Goal: Book appointment/travel/reservation

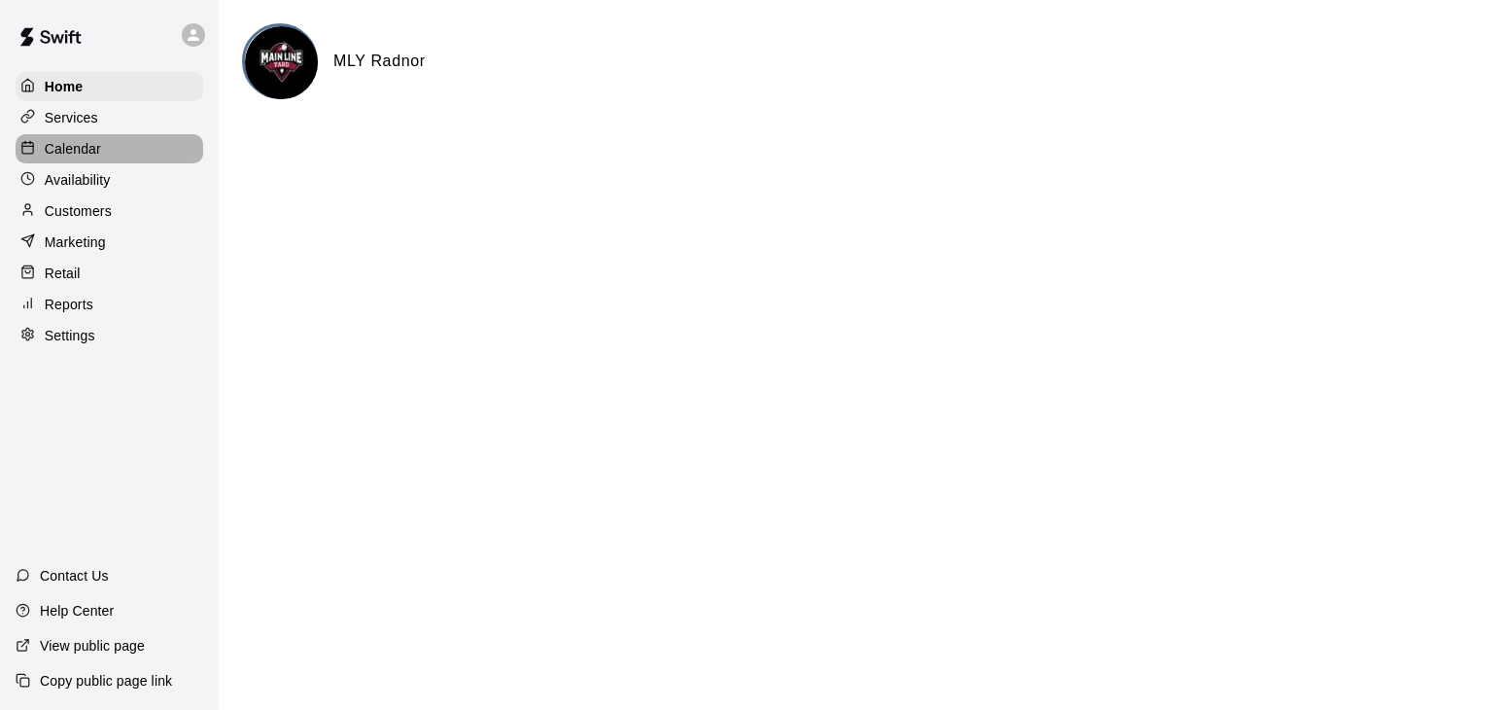
click at [114, 153] on div "Calendar" at bounding box center [110, 148] width 188 height 29
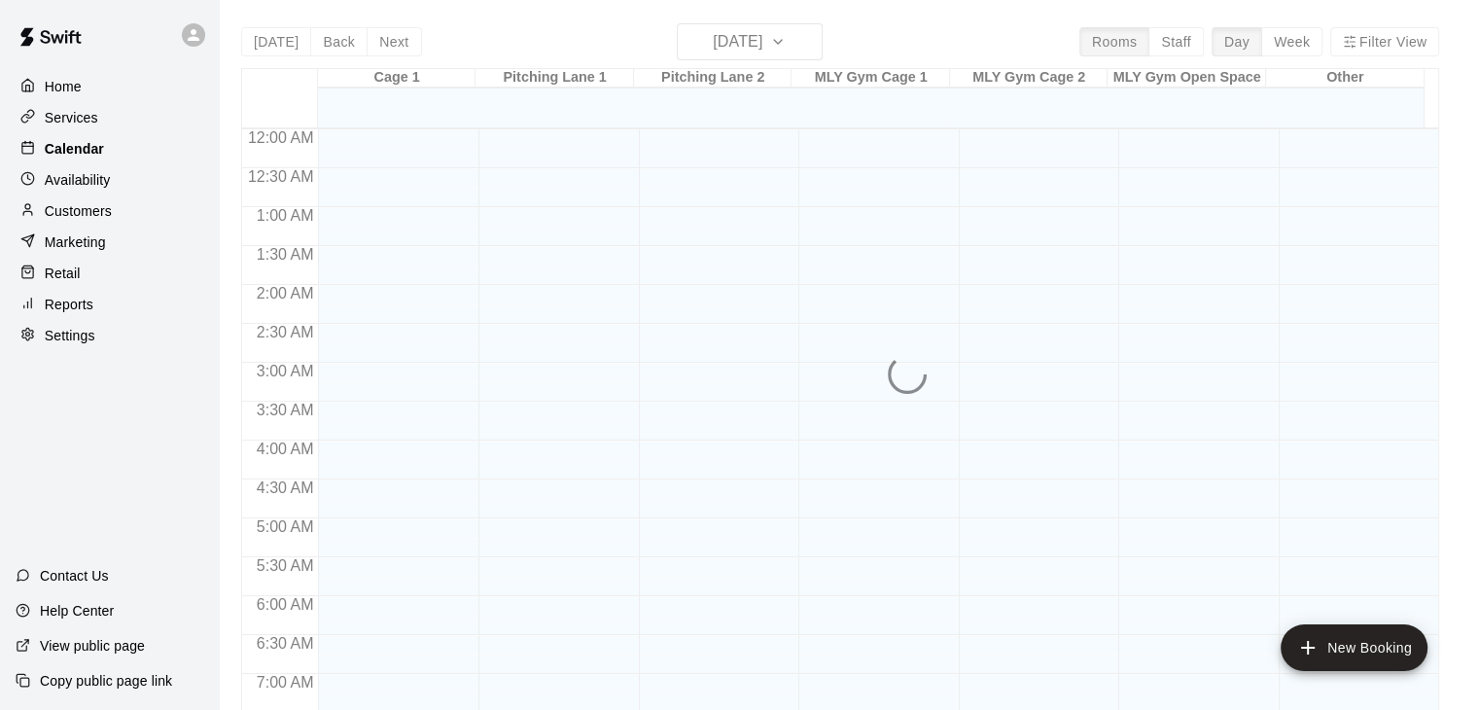
scroll to position [1182, 0]
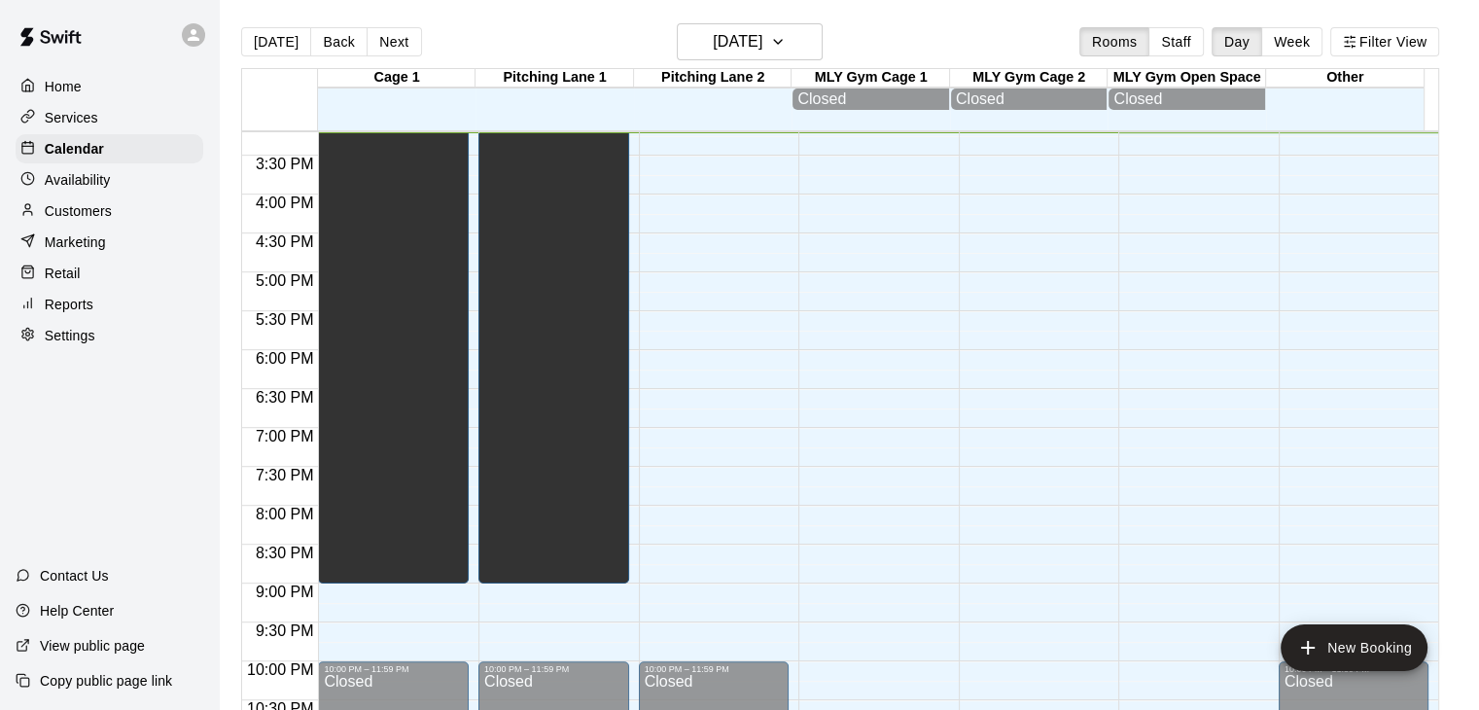
click at [1311, 36] on button "Week" at bounding box center [1291, 41] width 61 height 29
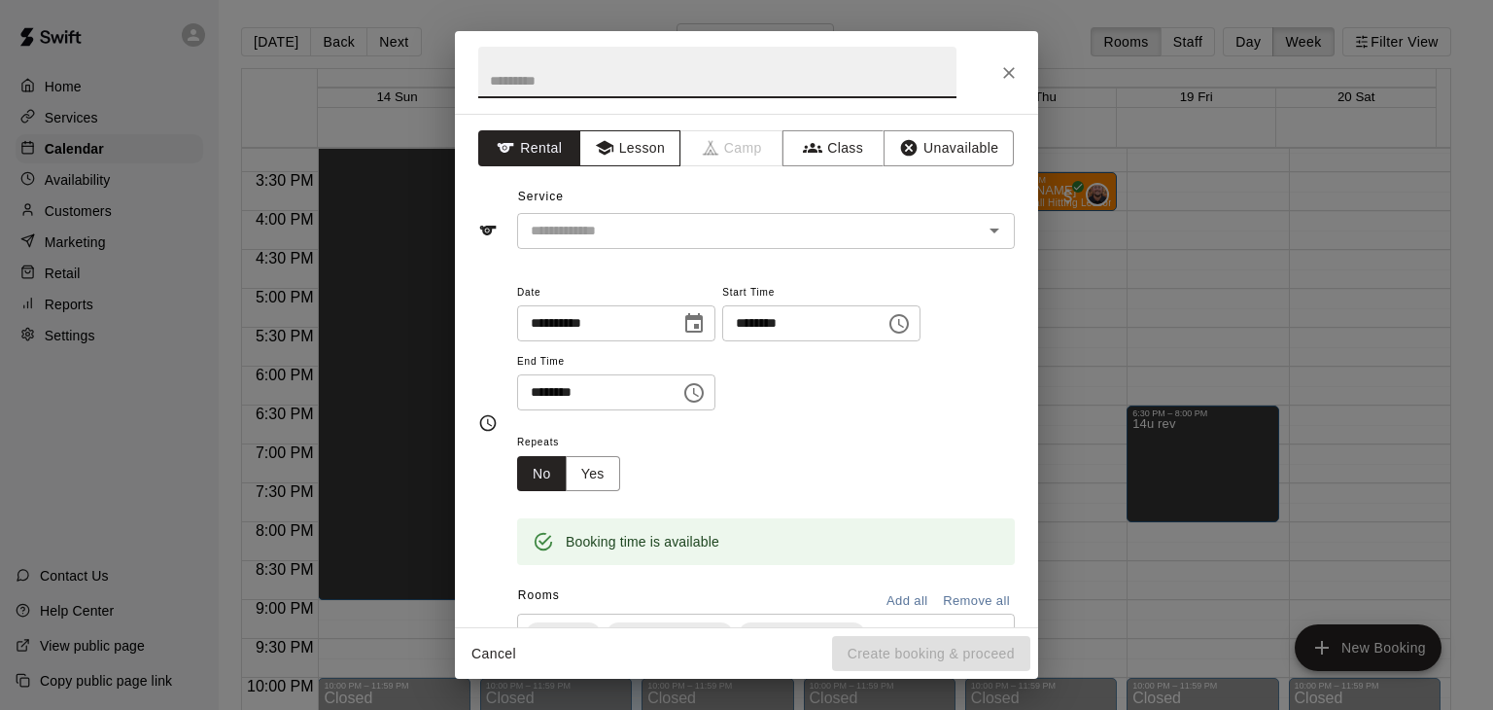
click at [649, 140] on button "Lesson" at bounding box center [630, 148] width 102 height 36
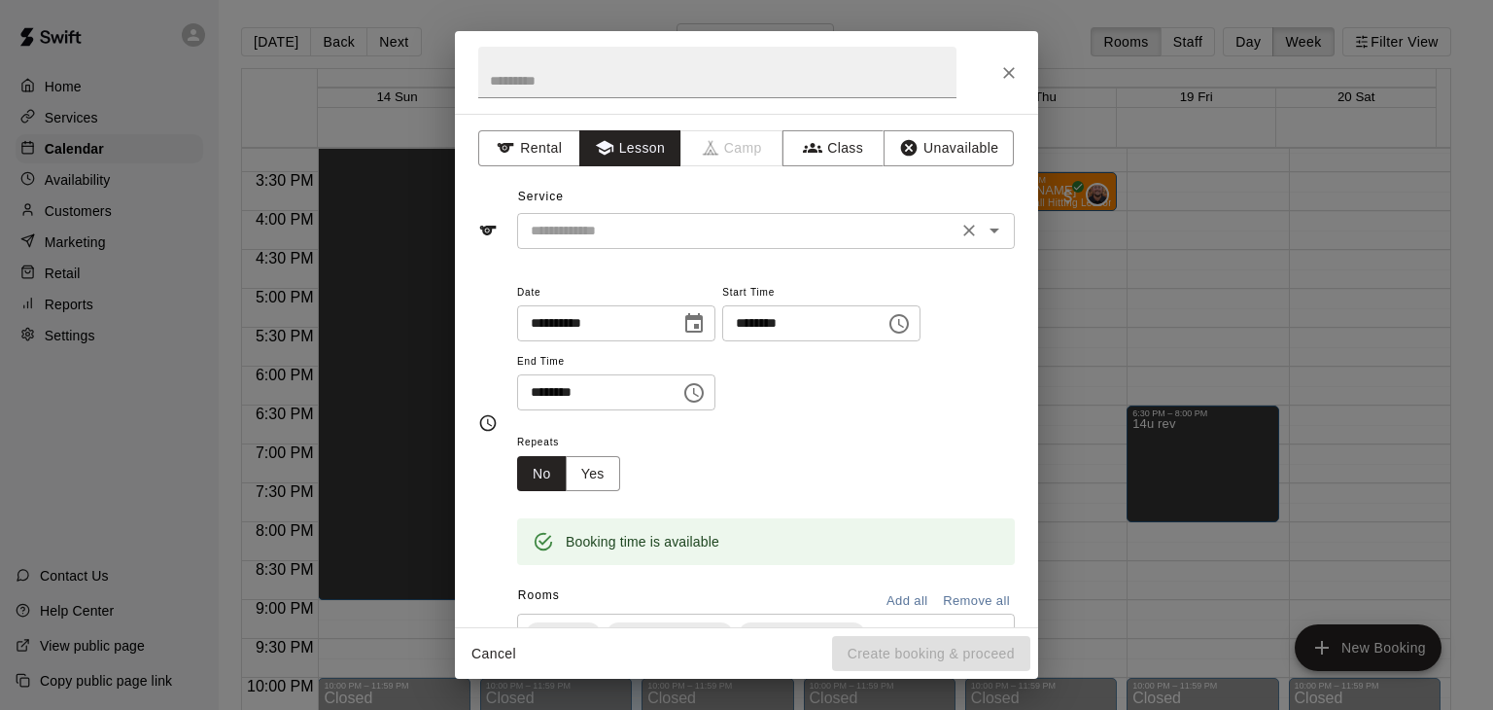
click at [992, 225] on button "Open" at bounding box center [994, 230] width 27 height 27
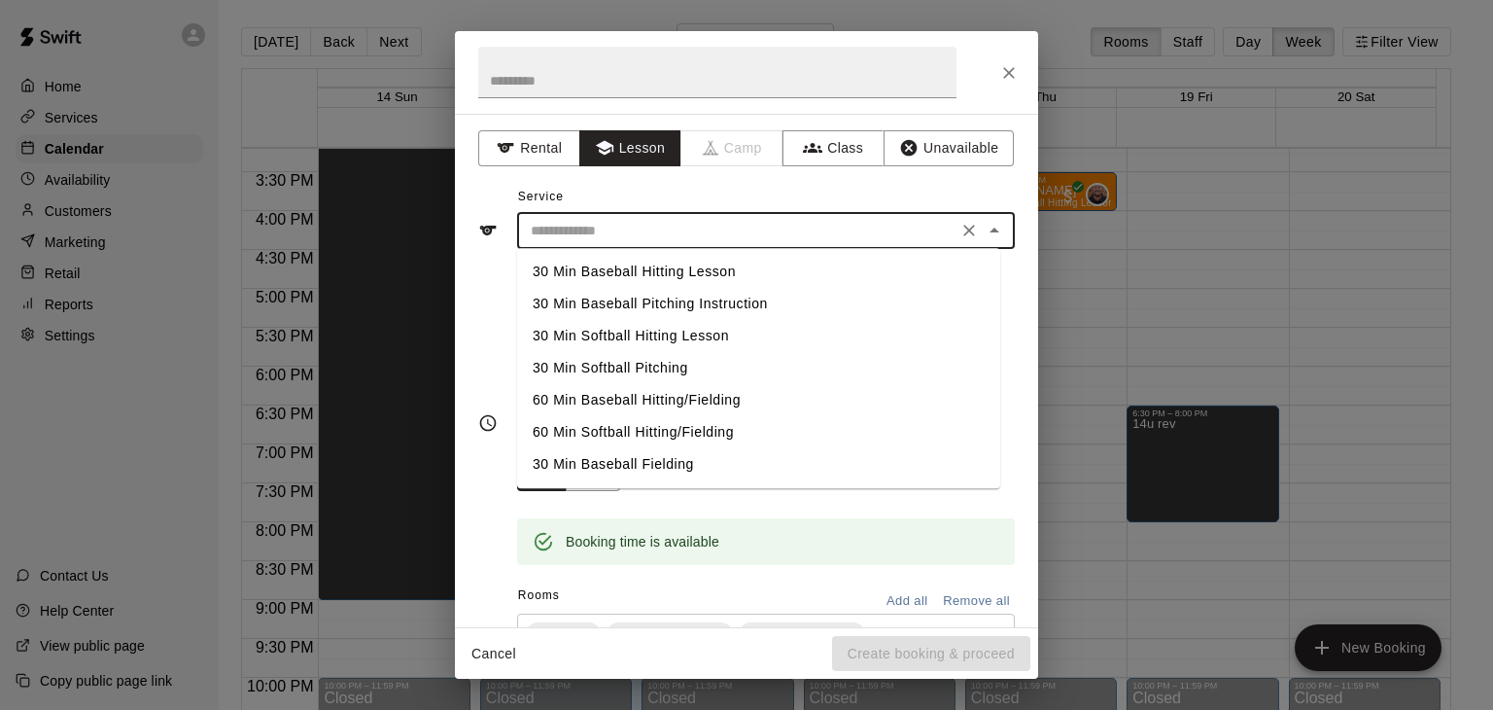
click at [665, 329] on li "30 Min Softball Hitting Lesson" at bounding box center [758, 336] width 483 height 32
type input "**********"
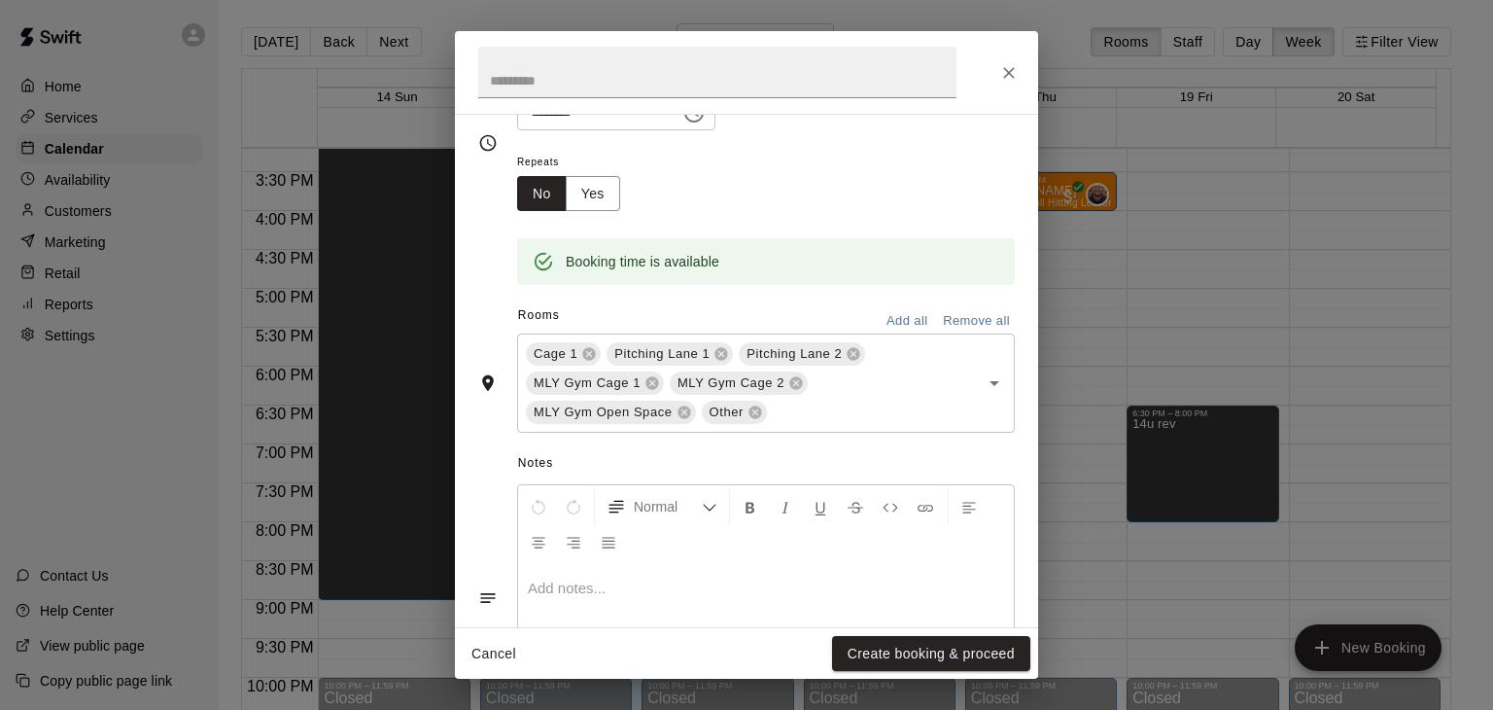
scroll to position [292, 0]
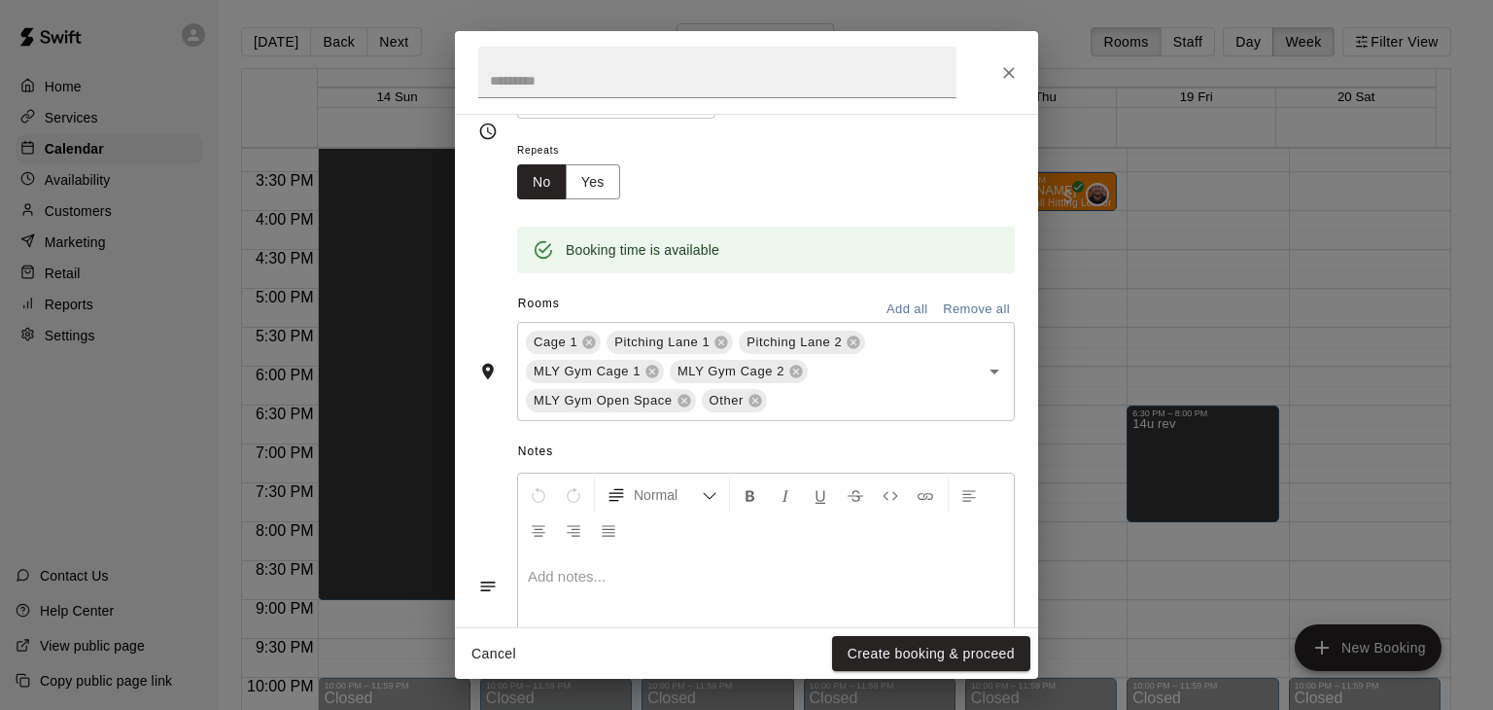
click at [961, 308] on button "Remove all" at bounding box center [976, 310] width 77 height 30
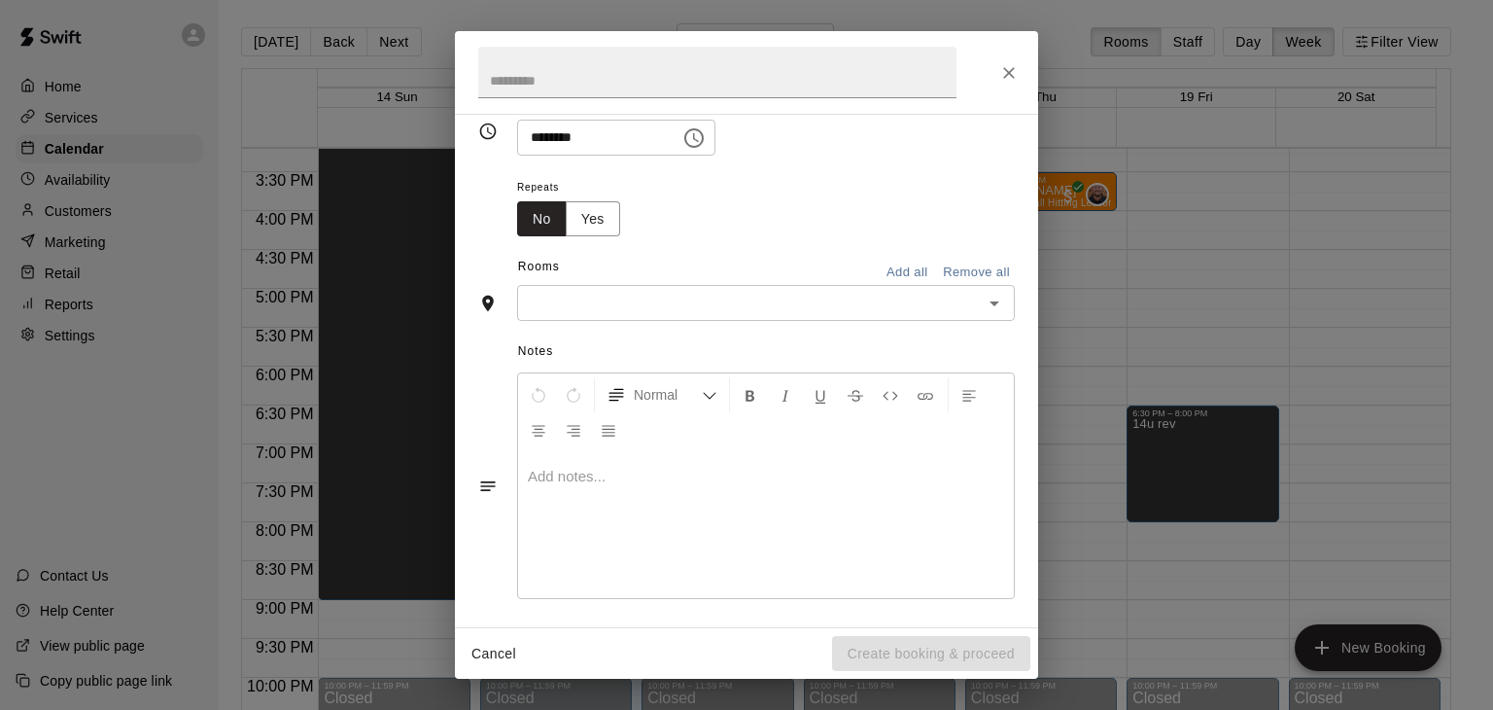
click at [983, 304] on icon "Open" at bounding box center [994, 303] width 23 height 23
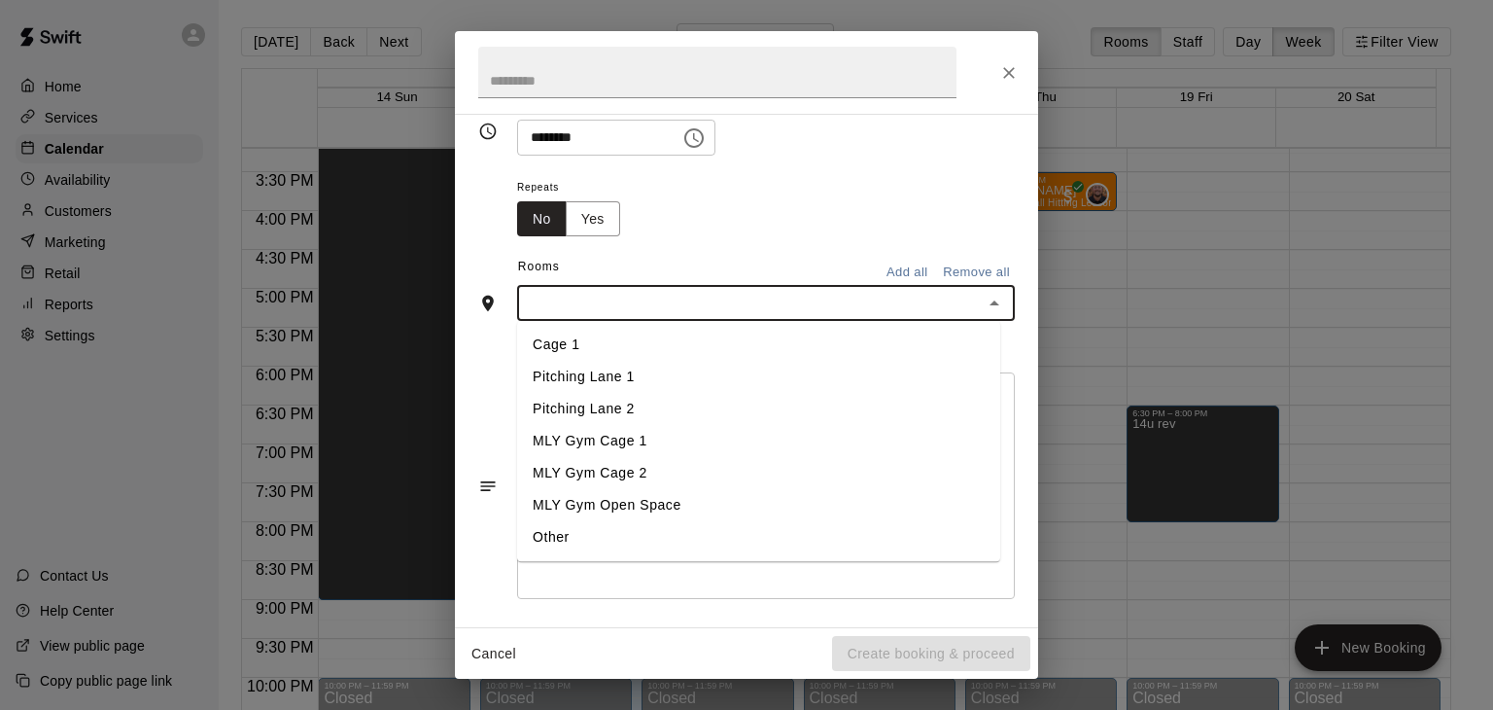
click at [596, 344] on li "Cage 1" at bounding box center [758, 346] width 483 height 32
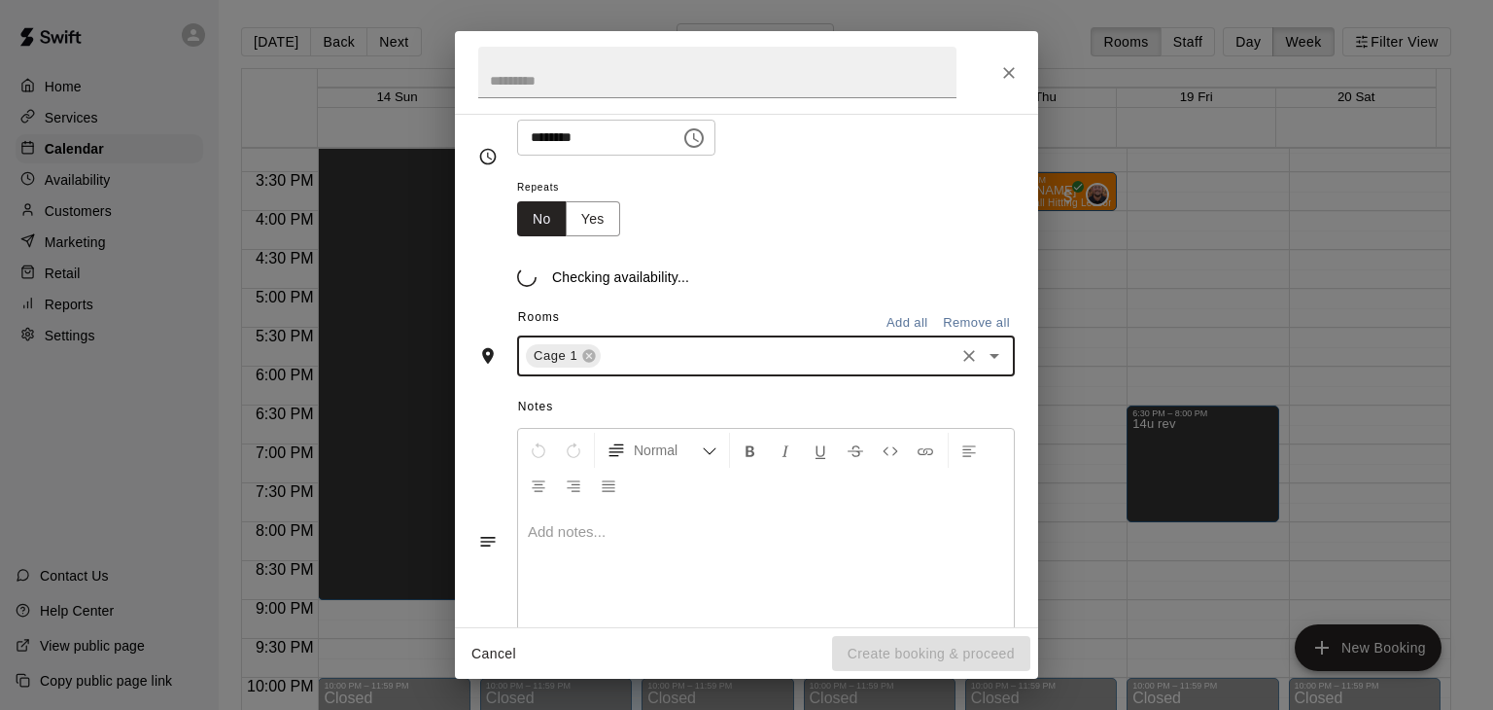
scroll to position [292, 0]
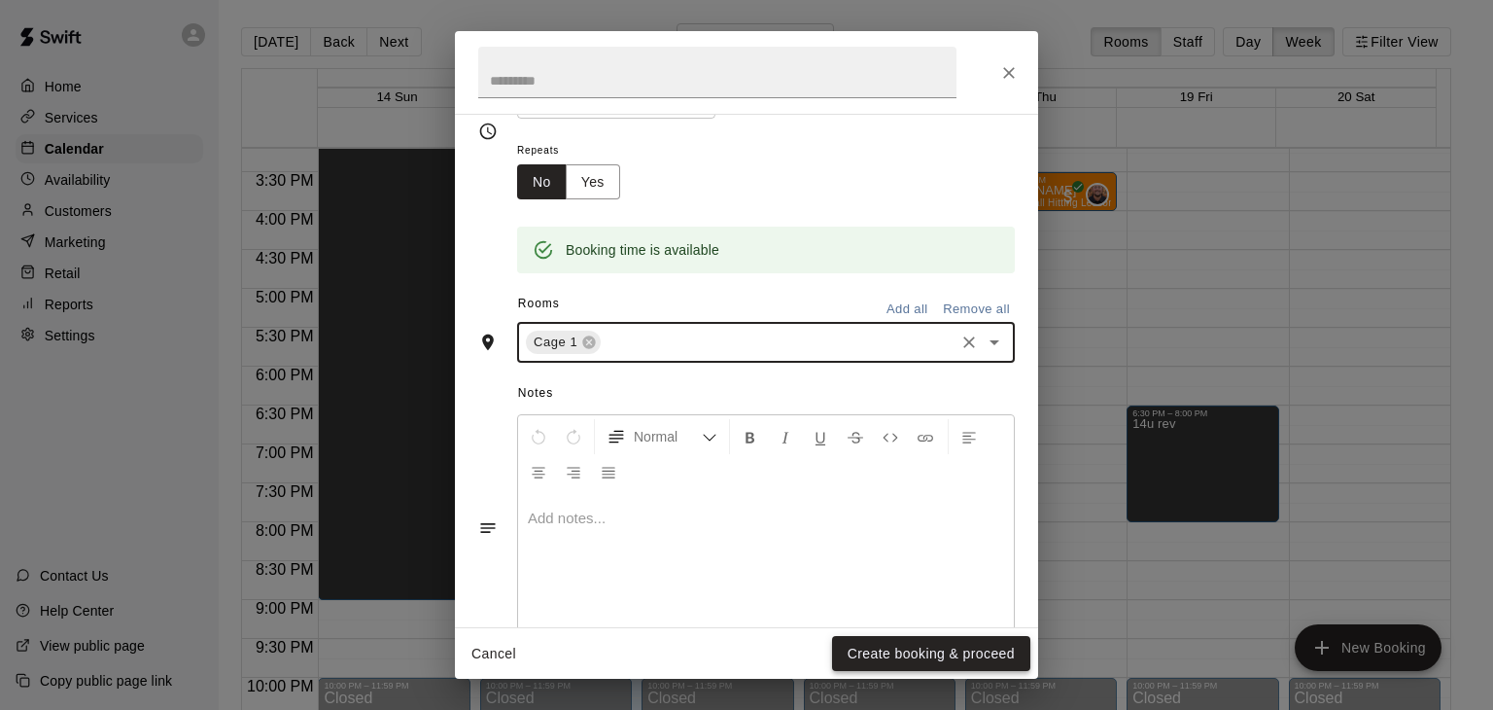
click at [936, 645] on button "Create booking & proceed" at bounding box center [931, 654] width 198 height 36
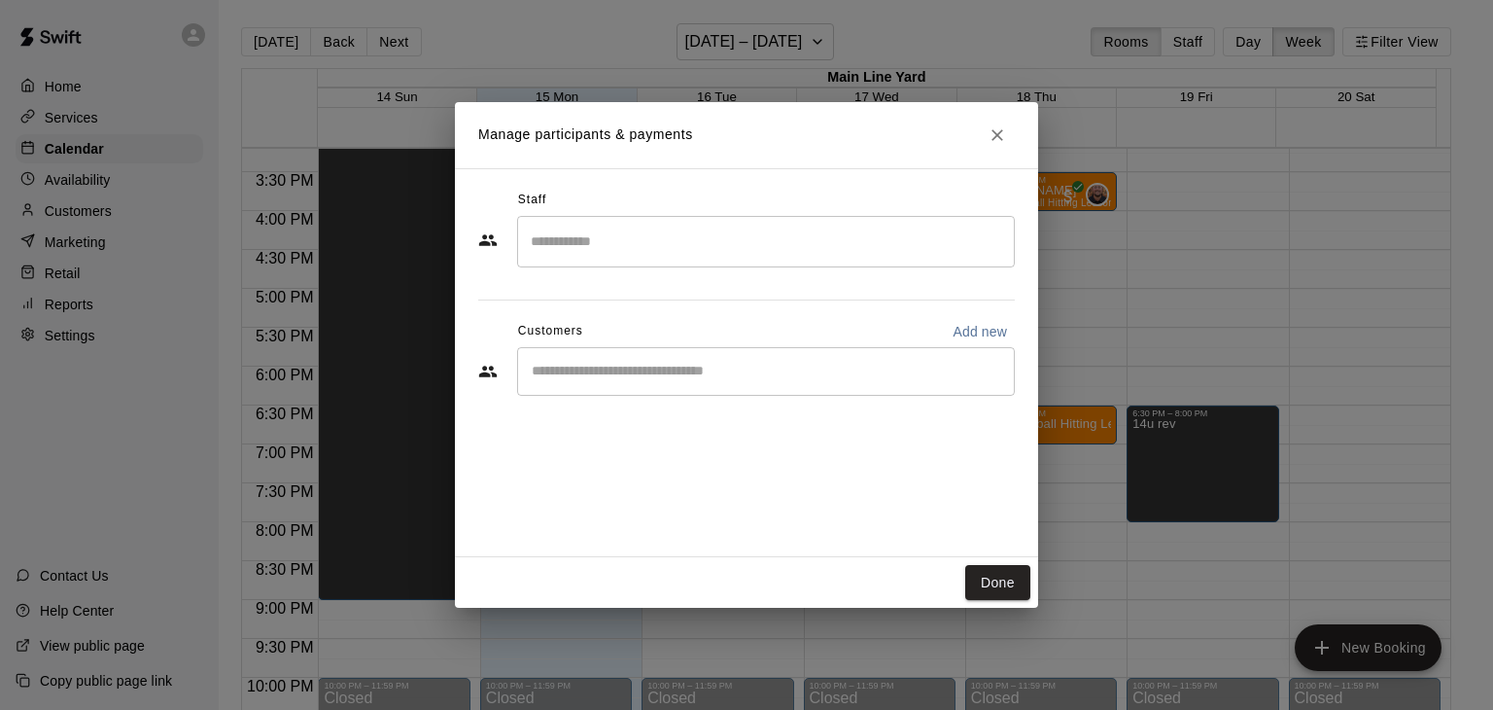
click at [712, 248] on input "Search staff" at bounding box center [766, 242] width 480 height 34
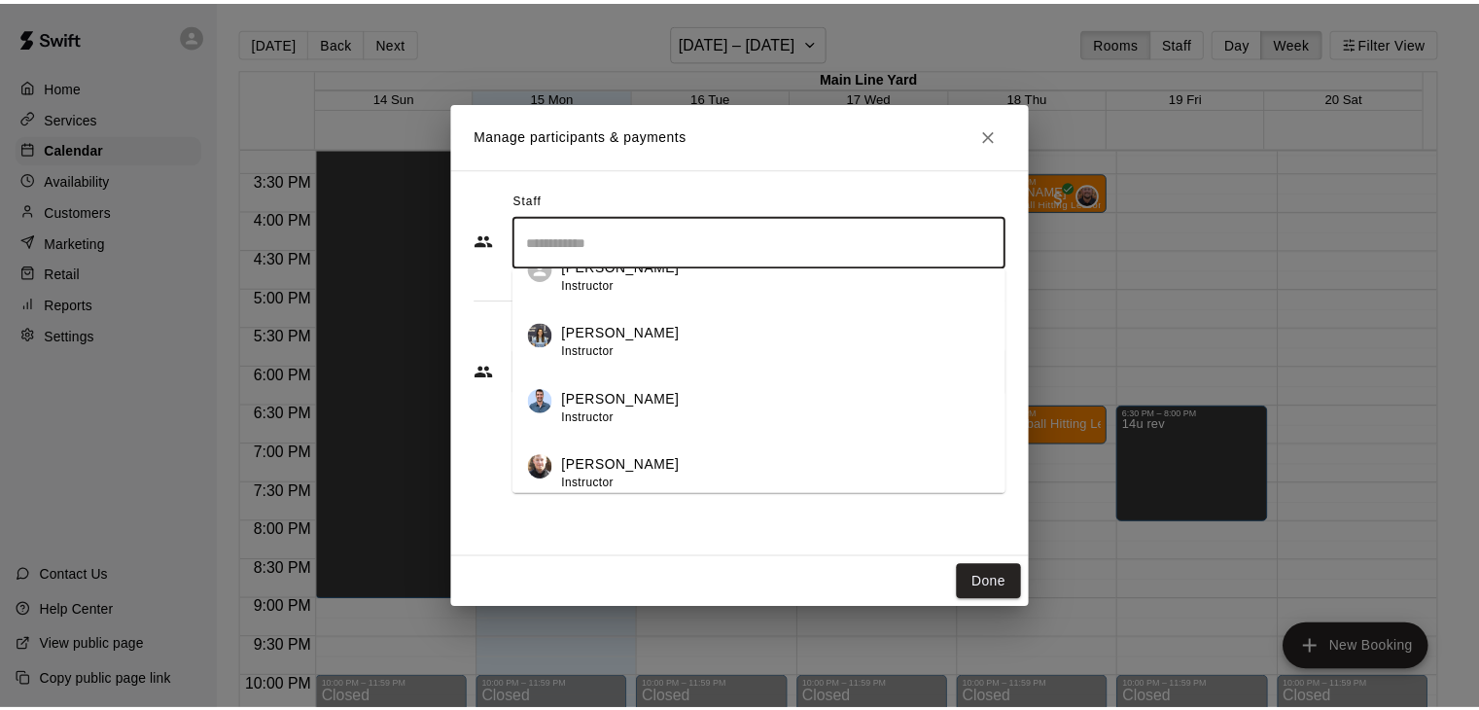
scroll to position [368, 0]
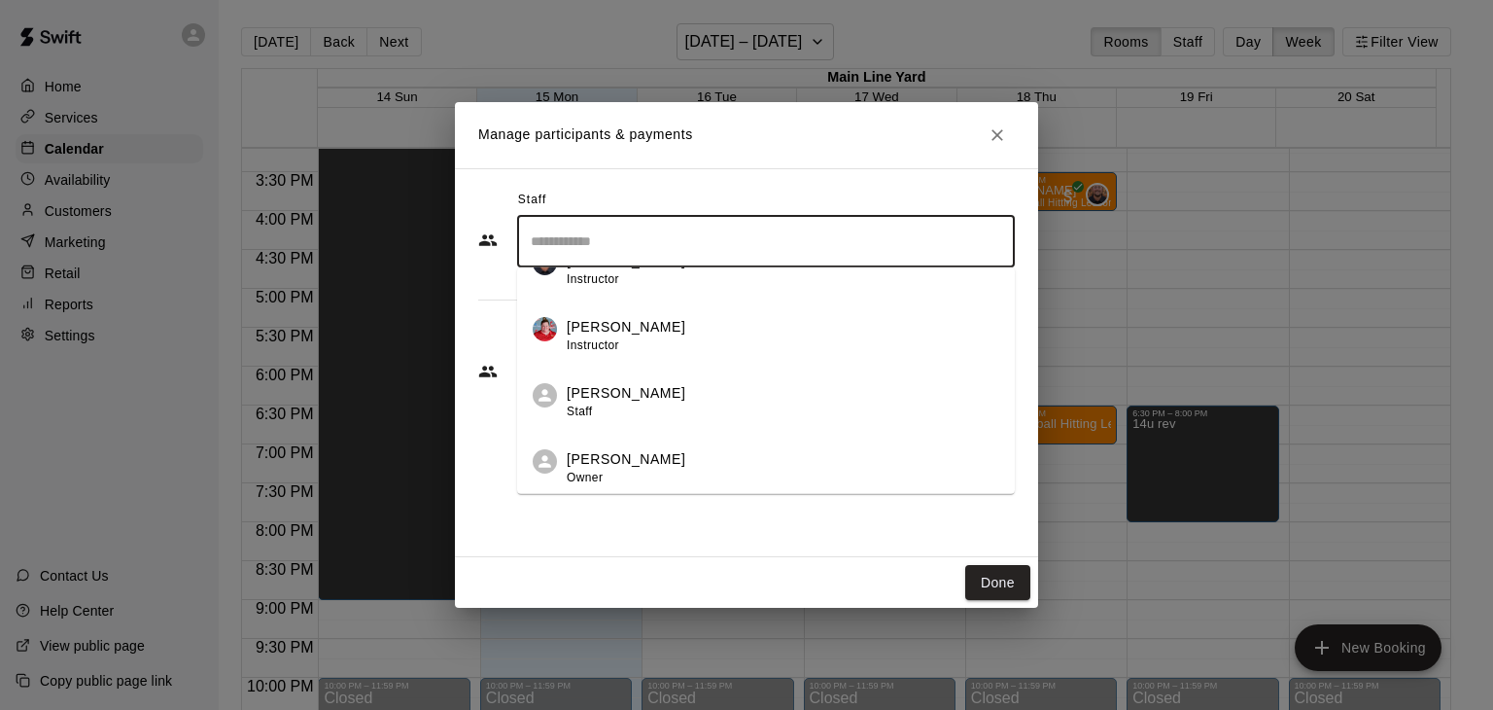
click at [642, 461] on p "[PERSON_NAME]" at bounding box center [626, 459] width 119 height 20
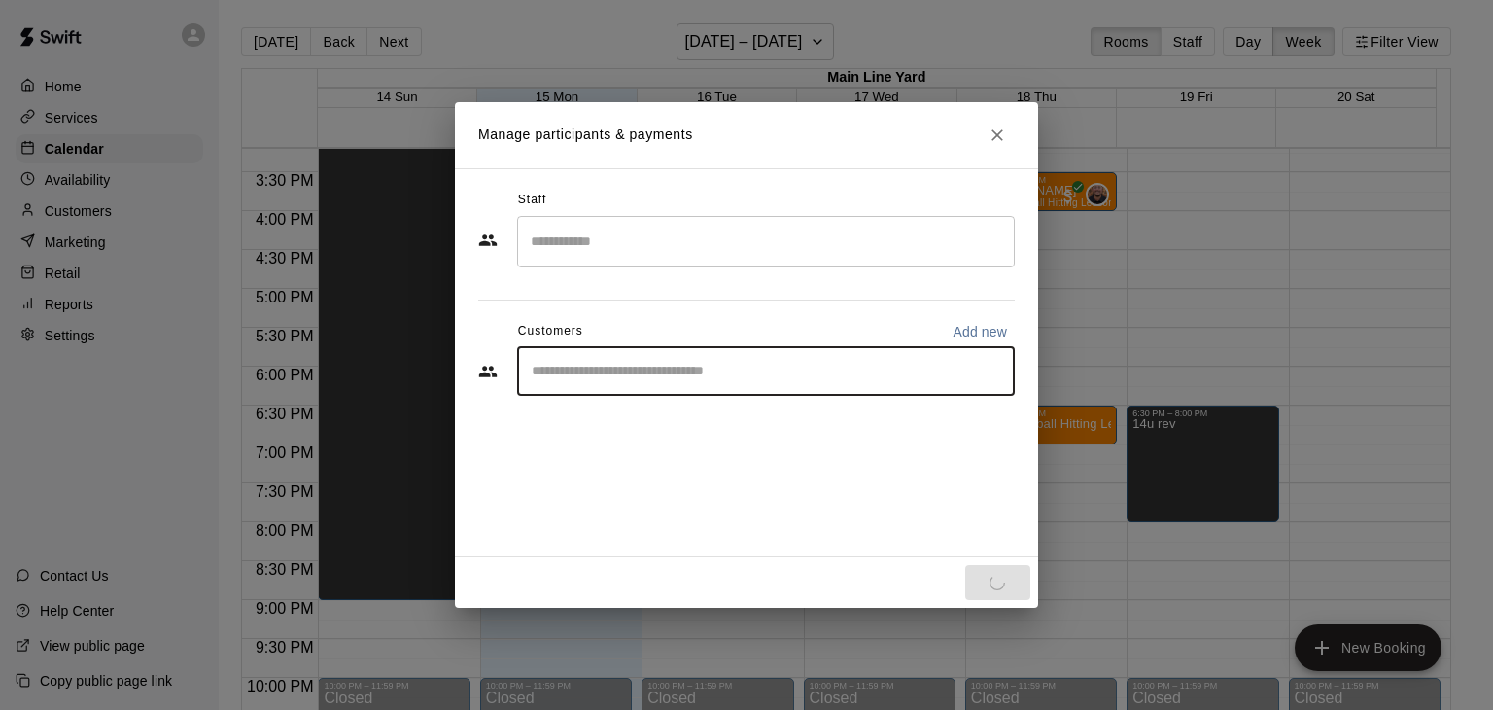
click at [626, 374] on input "Start typing to search customers..." at bounding box center [766, 371] width 480 height 19
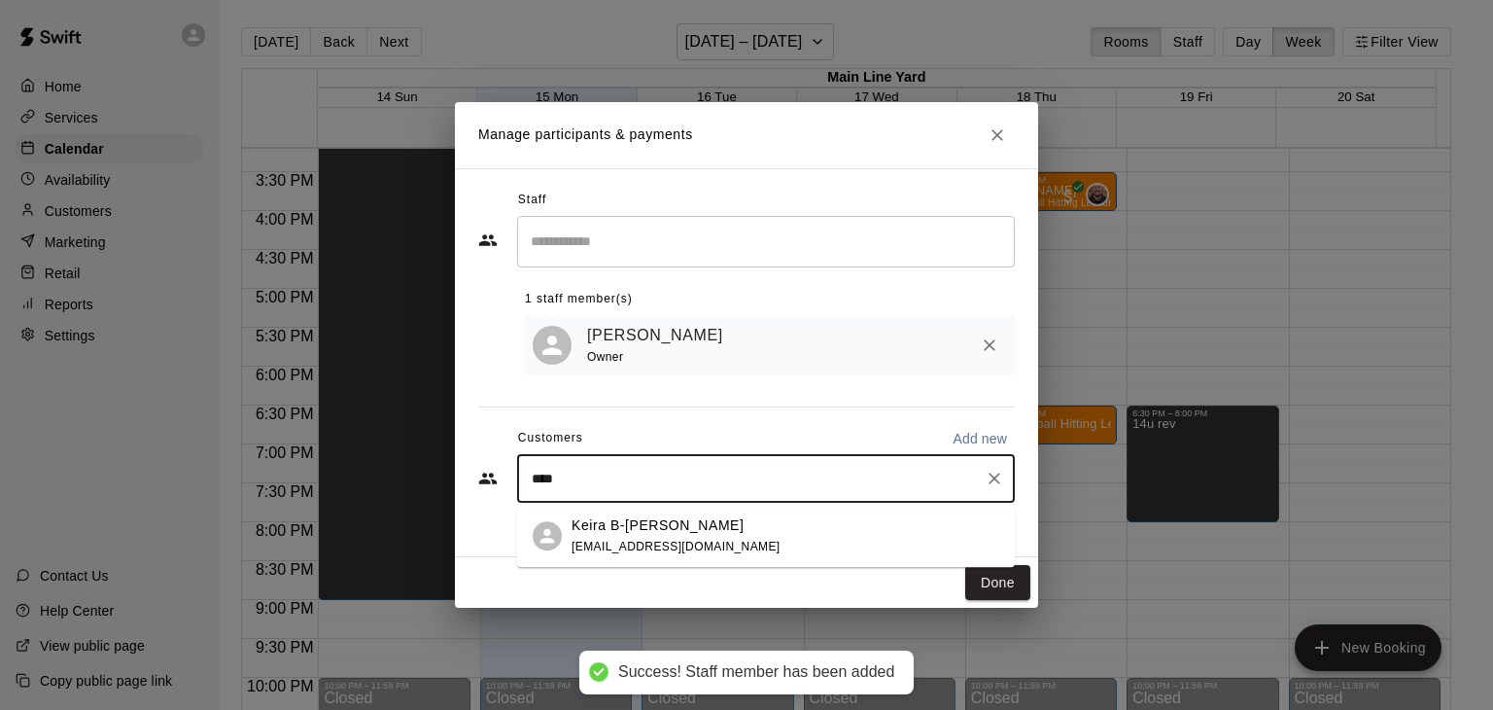
type input "*****"
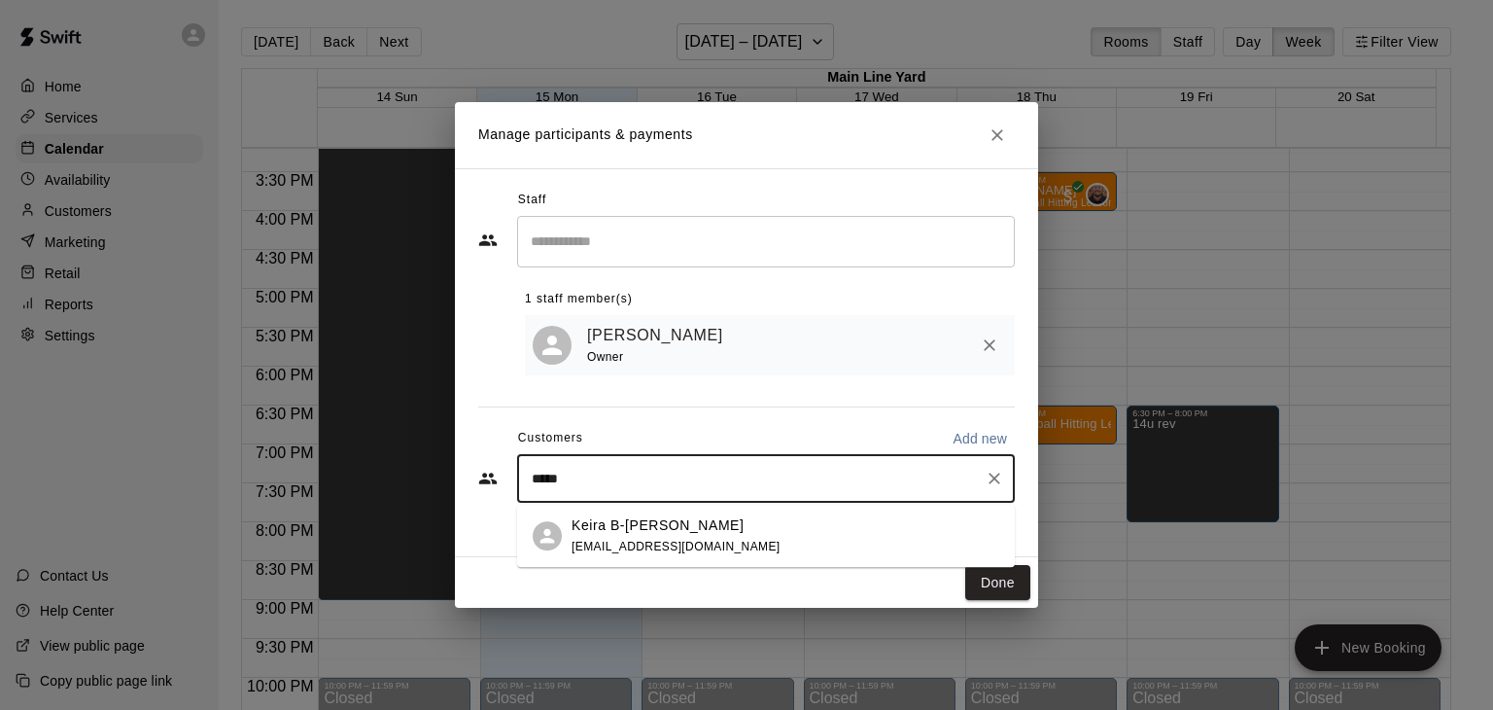
click at [658, 561] on div "Keira B-[PERSON_NAME] [PERSON_NAME][EMAIL_ADDRESS][DOMAIN_NAME]" at bounding box center [766, 536] width 498 height 62
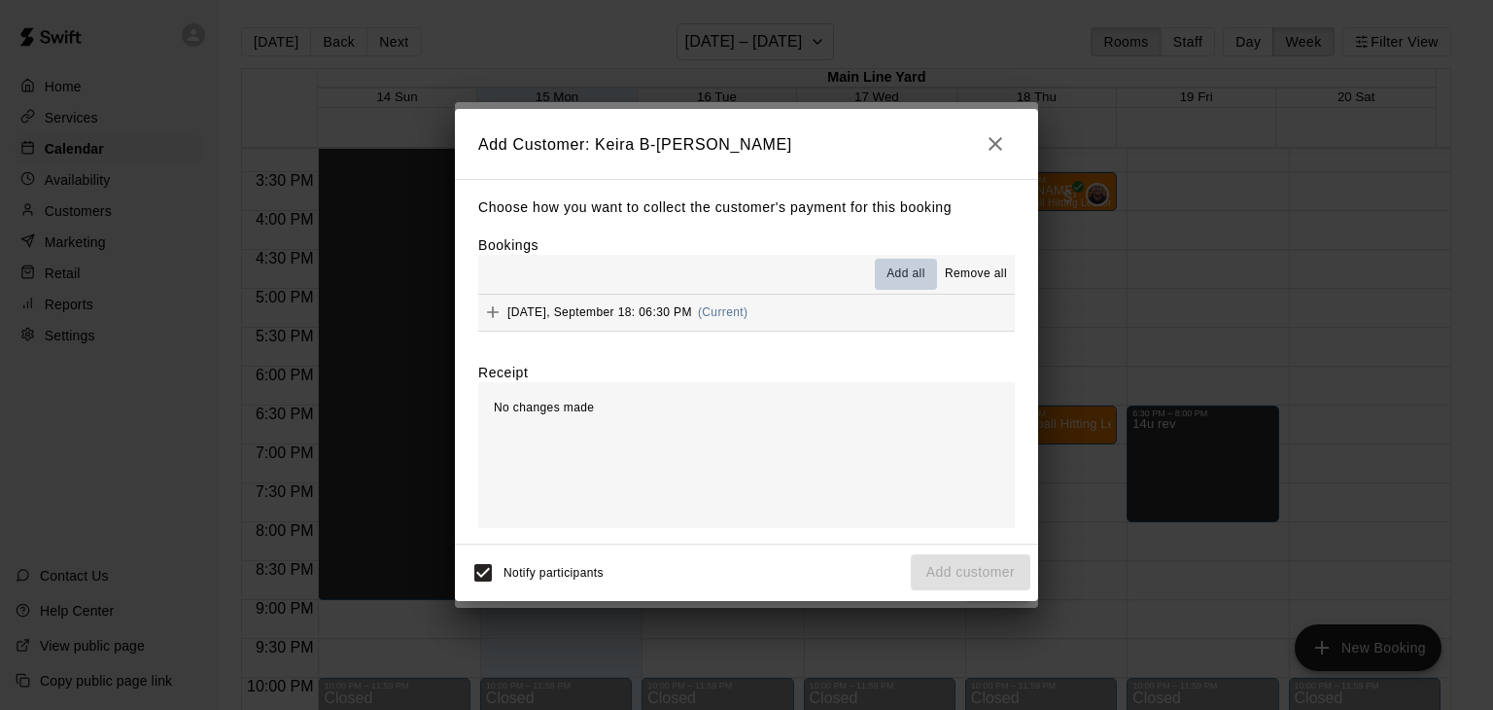
click at [898, 263] on button "Add all" at bounding box center [906, 274] width 62 height 31
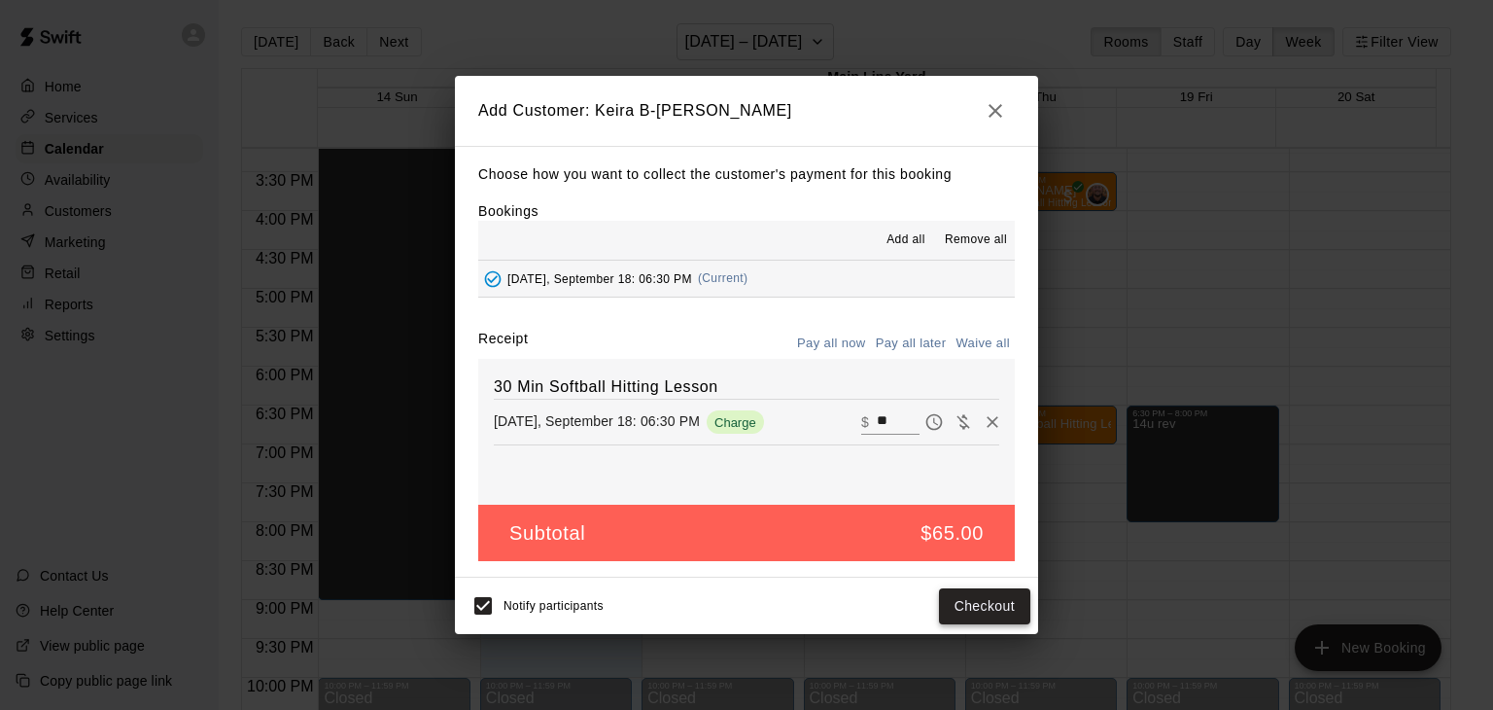
click at [966, 610] on button "Checkout" at bounding box center [984, 606] width 91 height 36
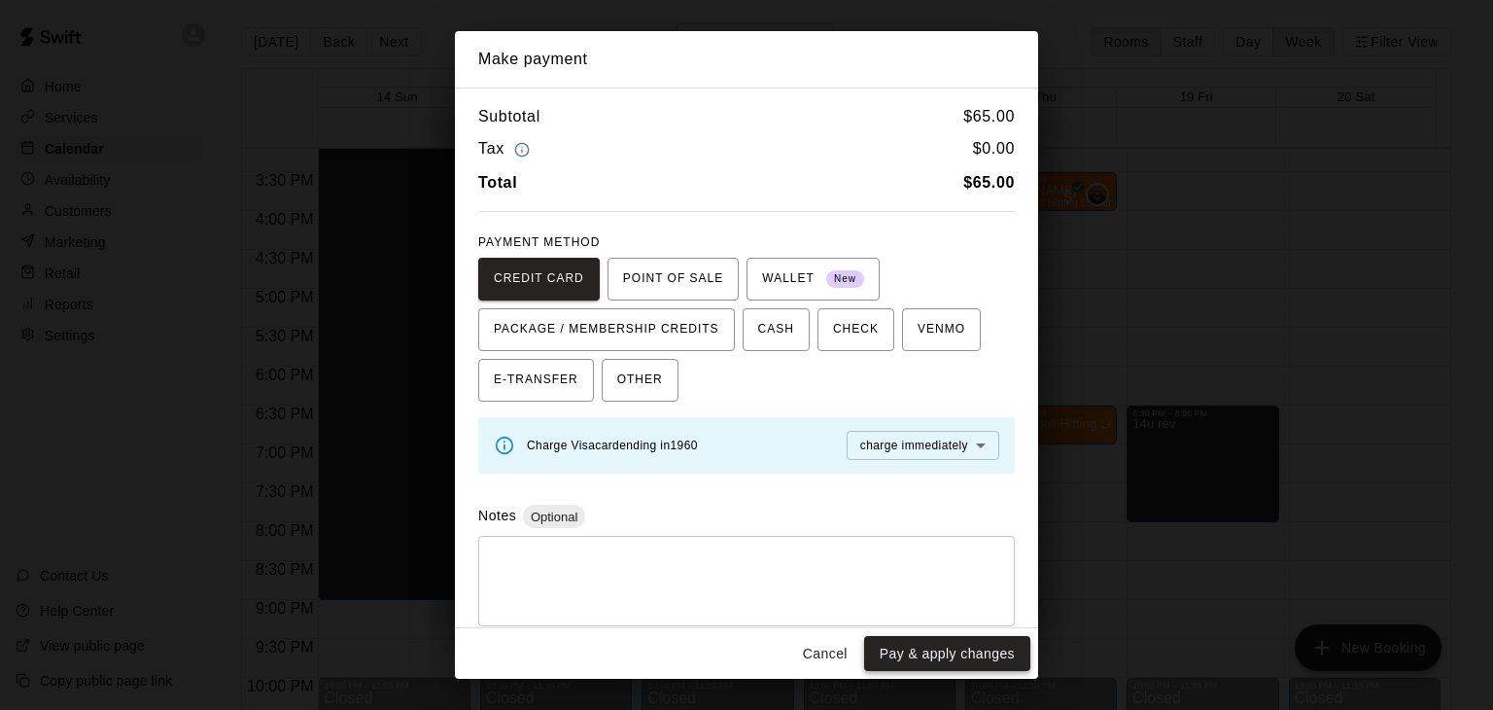
click at [961, 653] on button "Pay & apply changes" at bounding box center [947, 654] width 166 height 36
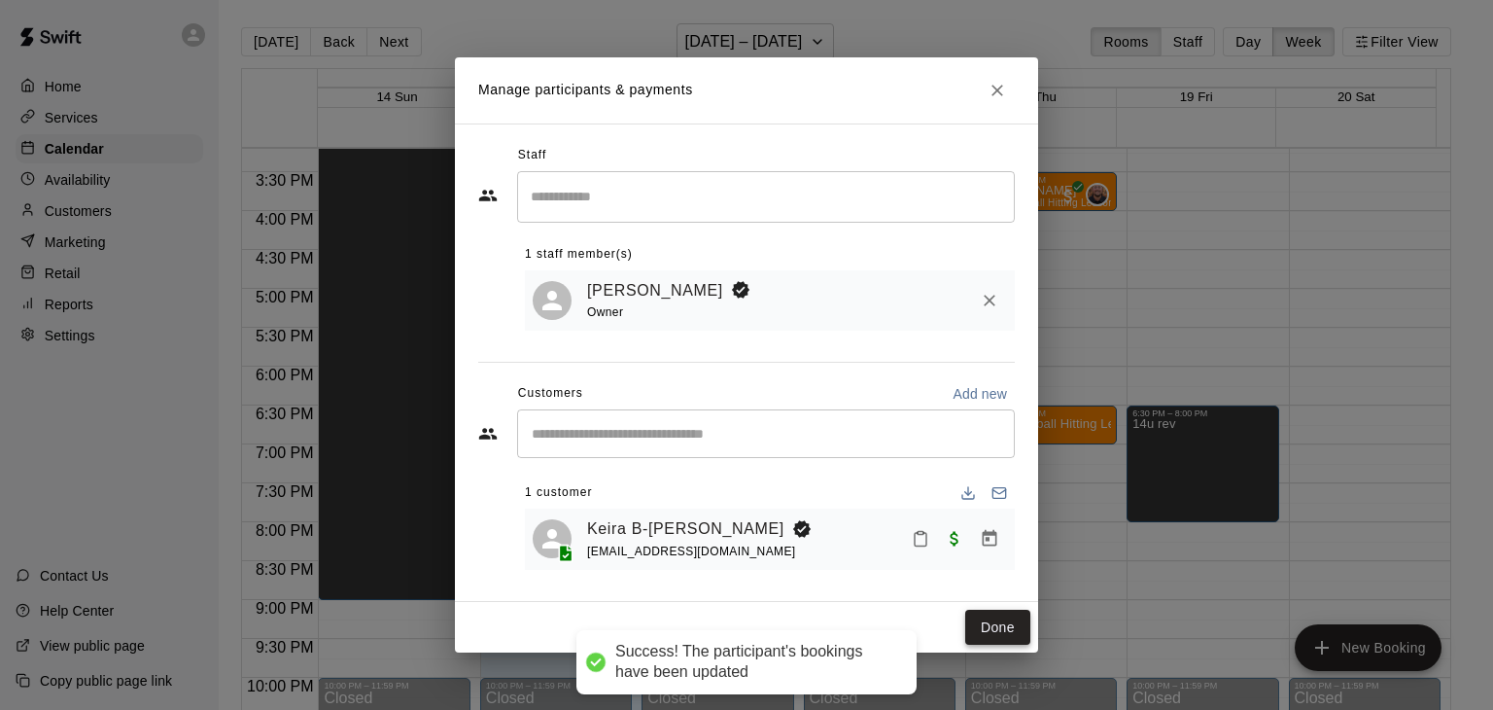
click at [988, 630] on button "Done" at bounding box center [997, 628] width 65 height 36
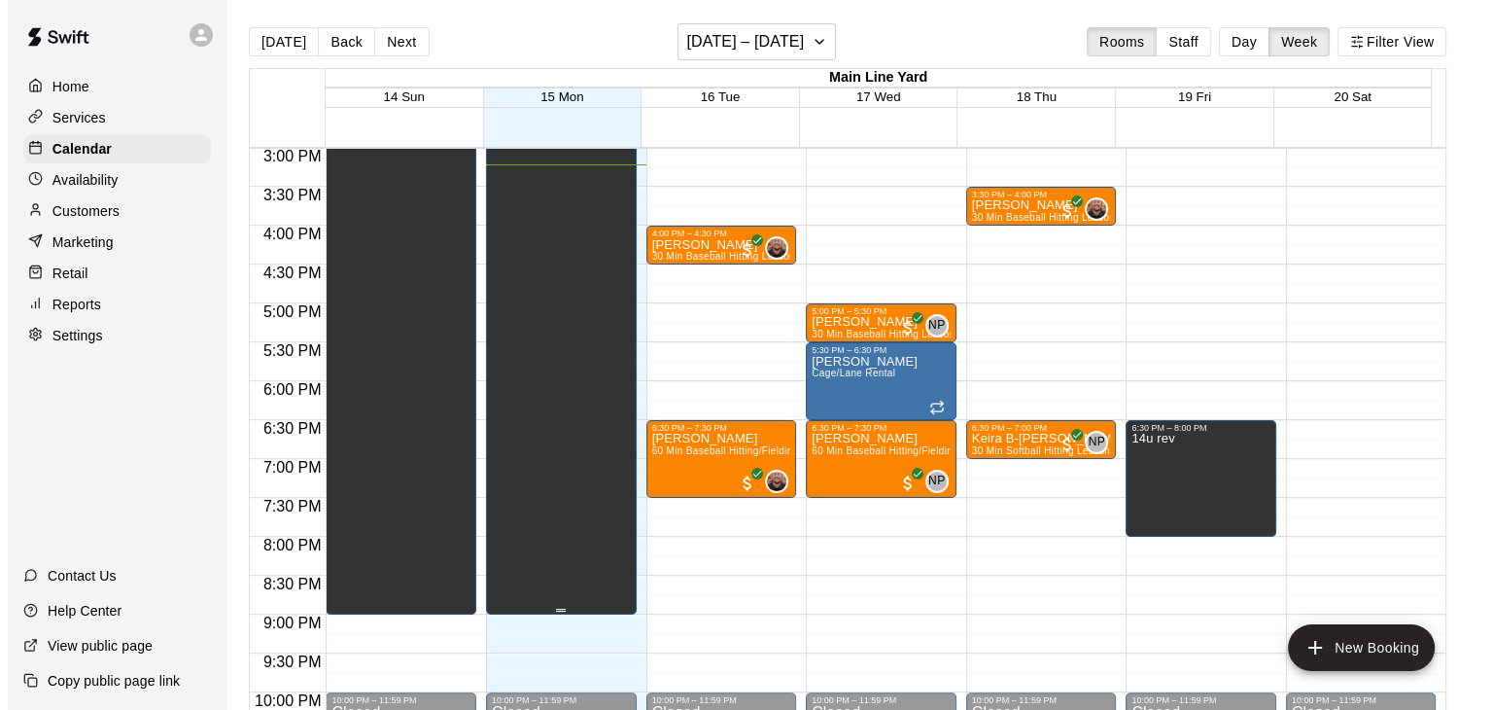
scroll to position [1182, 0]
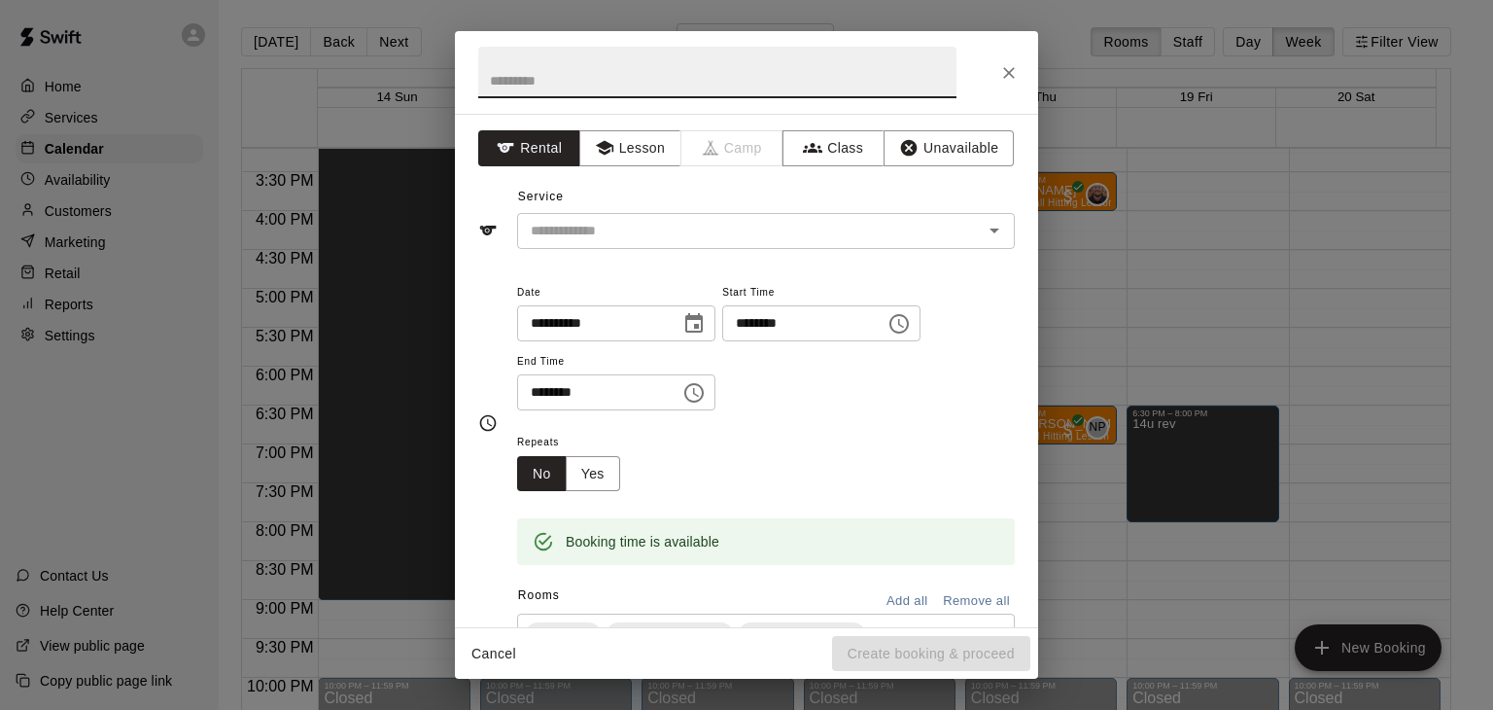
type input "*"
click at [983, 227] on icon "Open" at bounding box center [994, 230] width 23 height 23
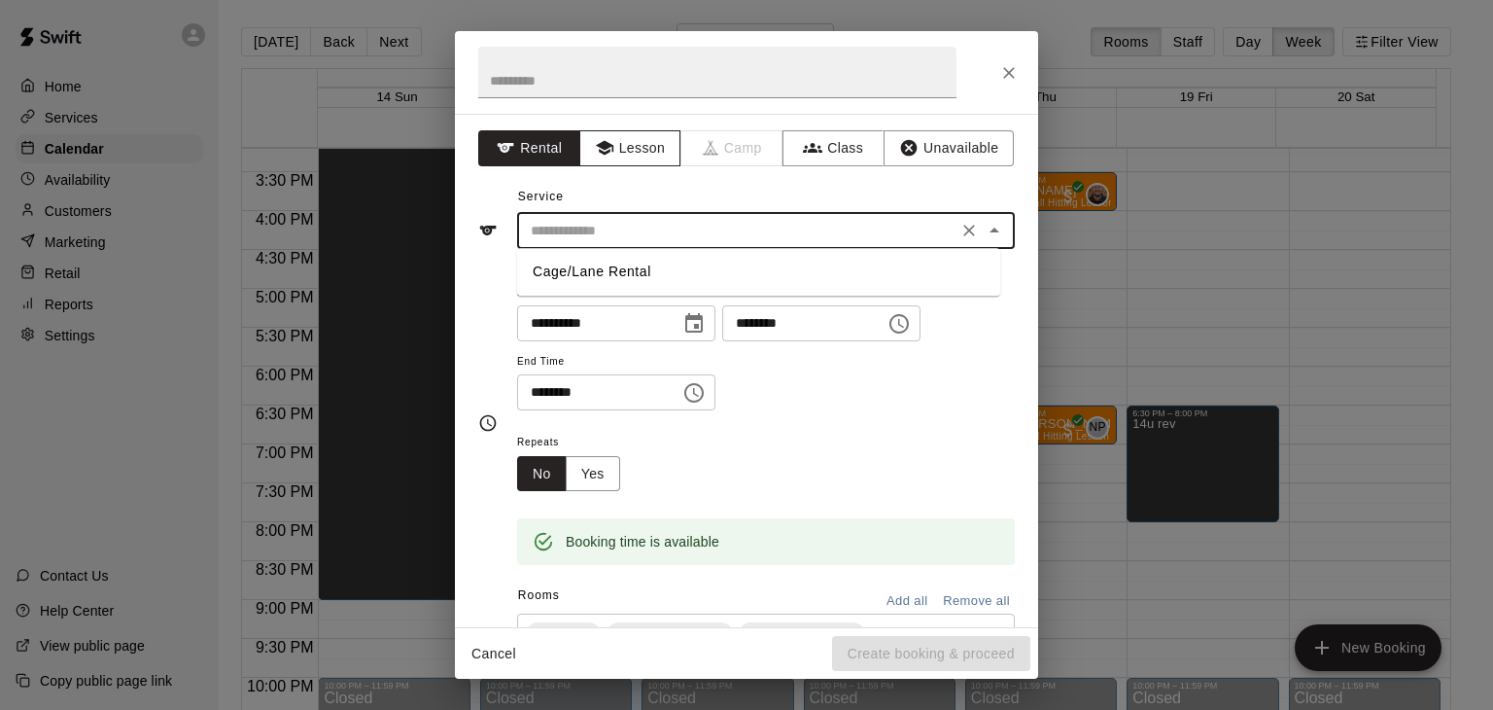
click at [628, 152] on button "Lesson" at bounding box center [630, 148] width 102 height 36
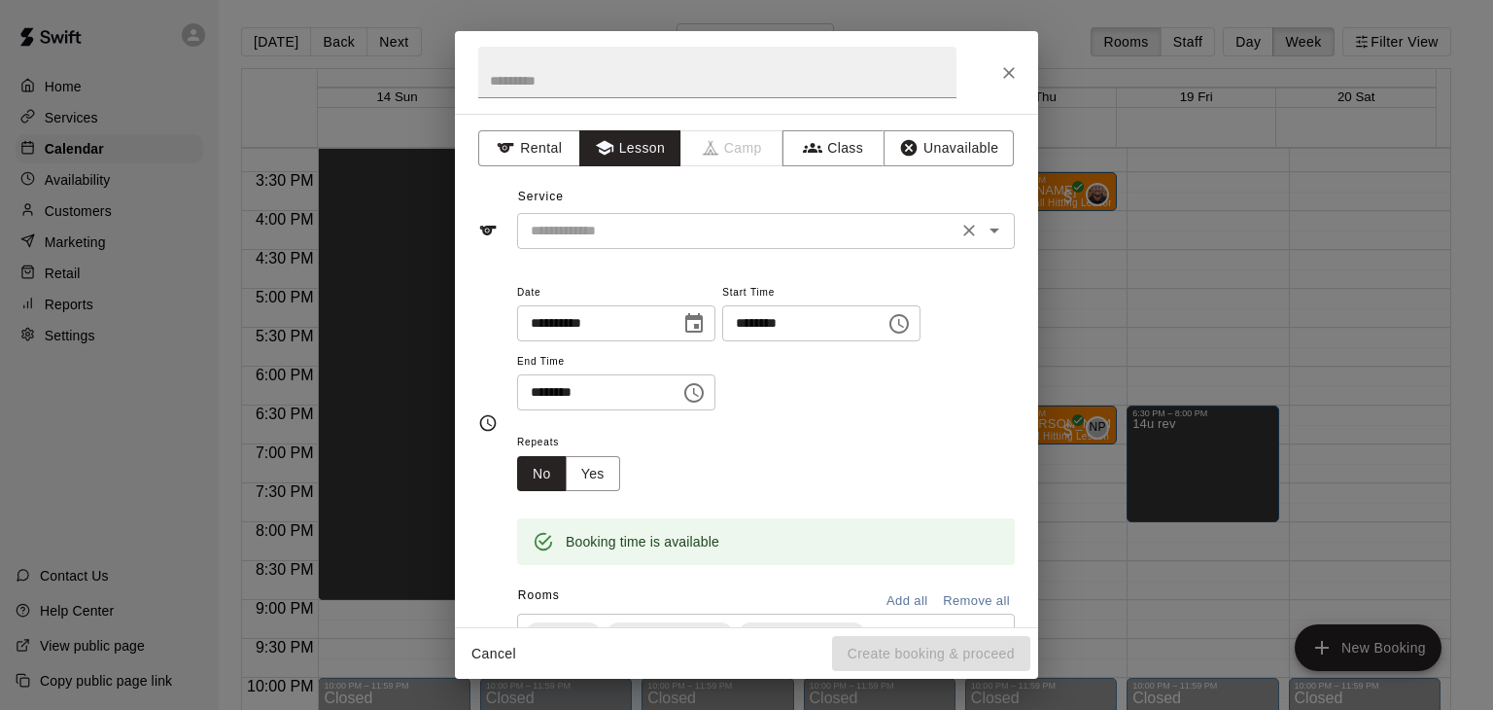
click at [993, 233] on div "​" at bounding box center [766, 231] width 498 height 36
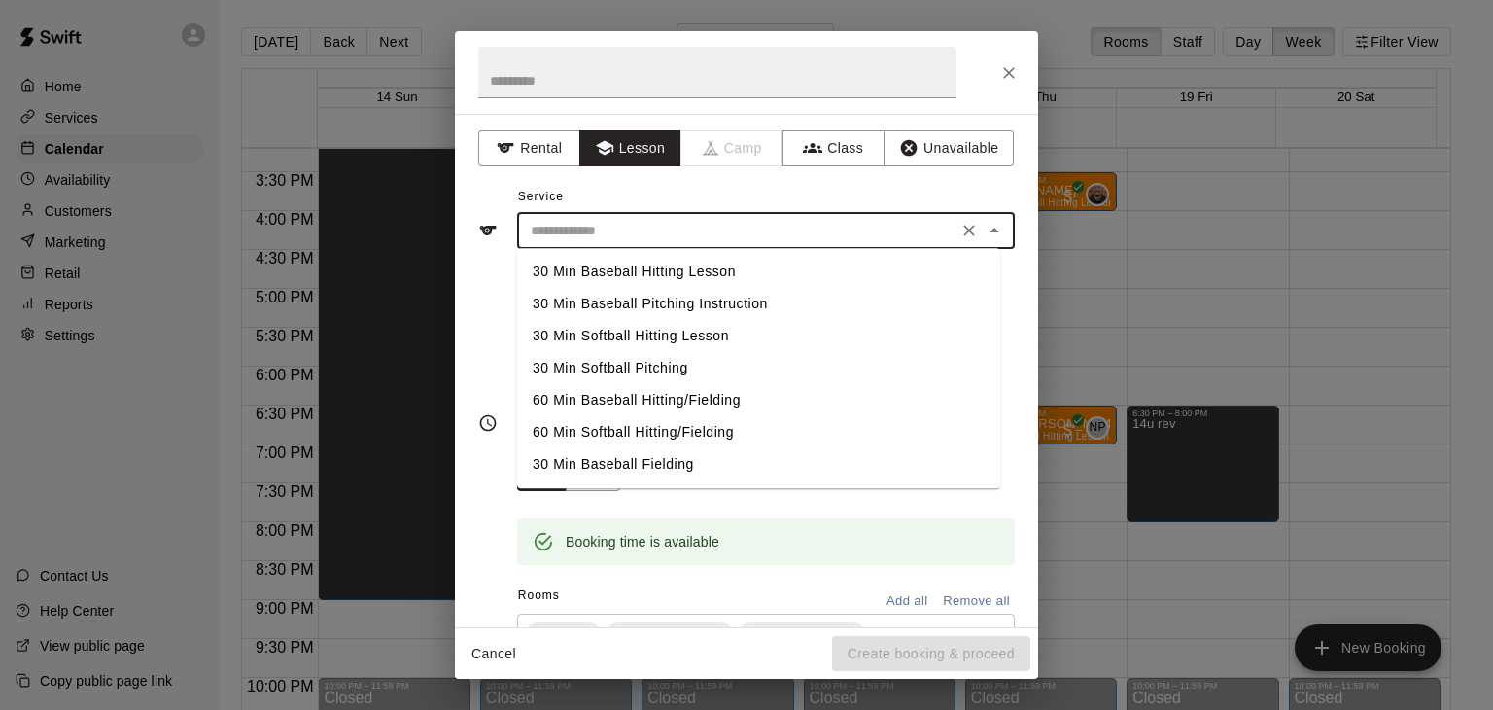
click at [619, 300] on li "30 Min Baseball Pitching Instruction" at bounding box center [758, 304] width 483 height 32
type input "**********"
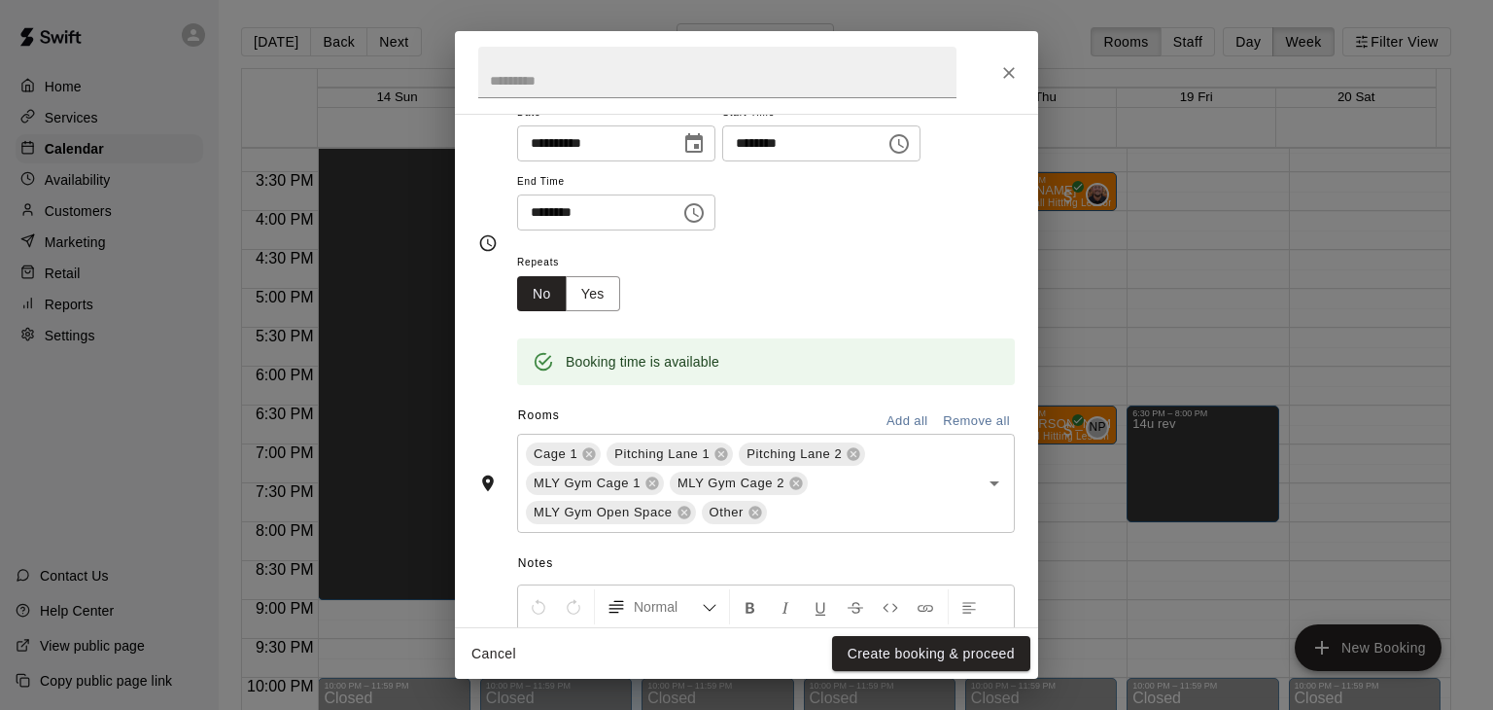
scroll to position [389, 0]
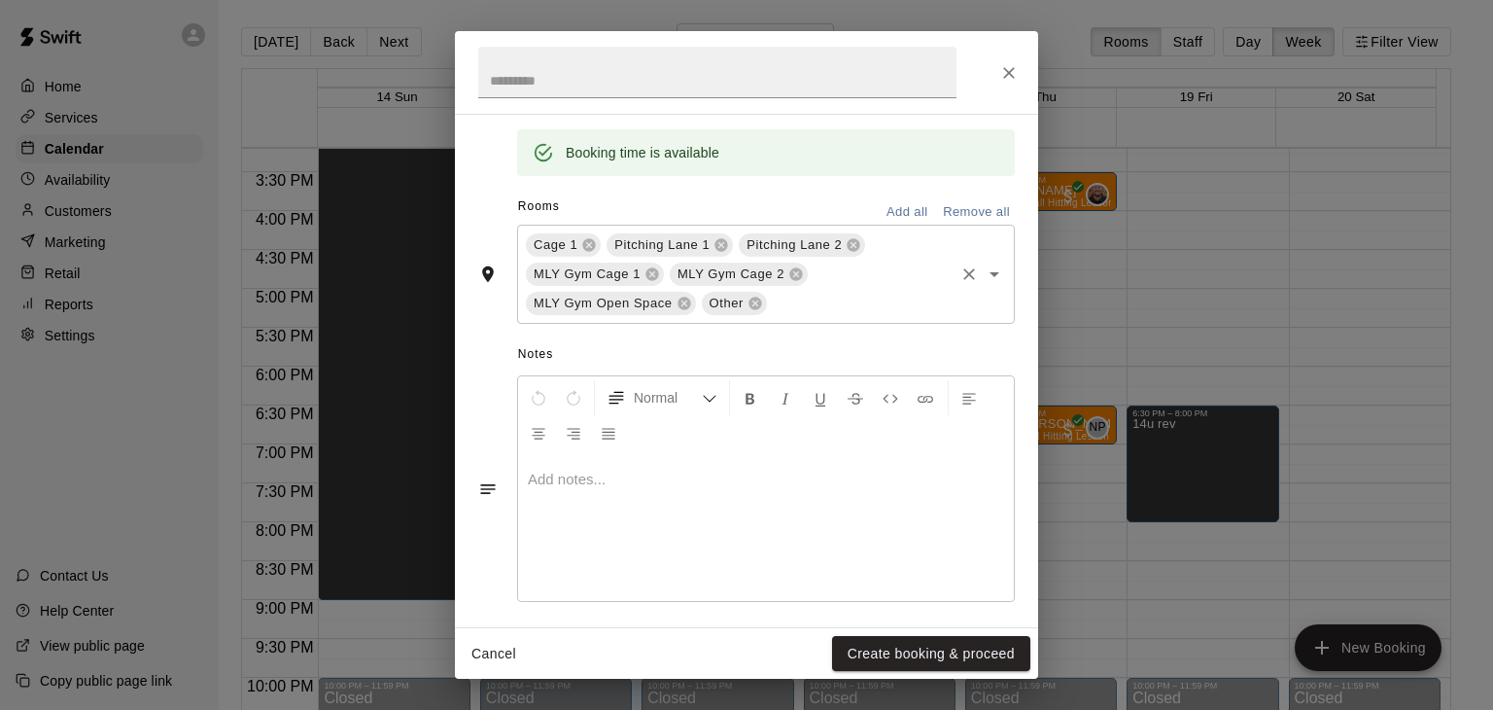
click at [963, 273] on icon "Clear" at bounding box center [969, 274] width 12 height 12
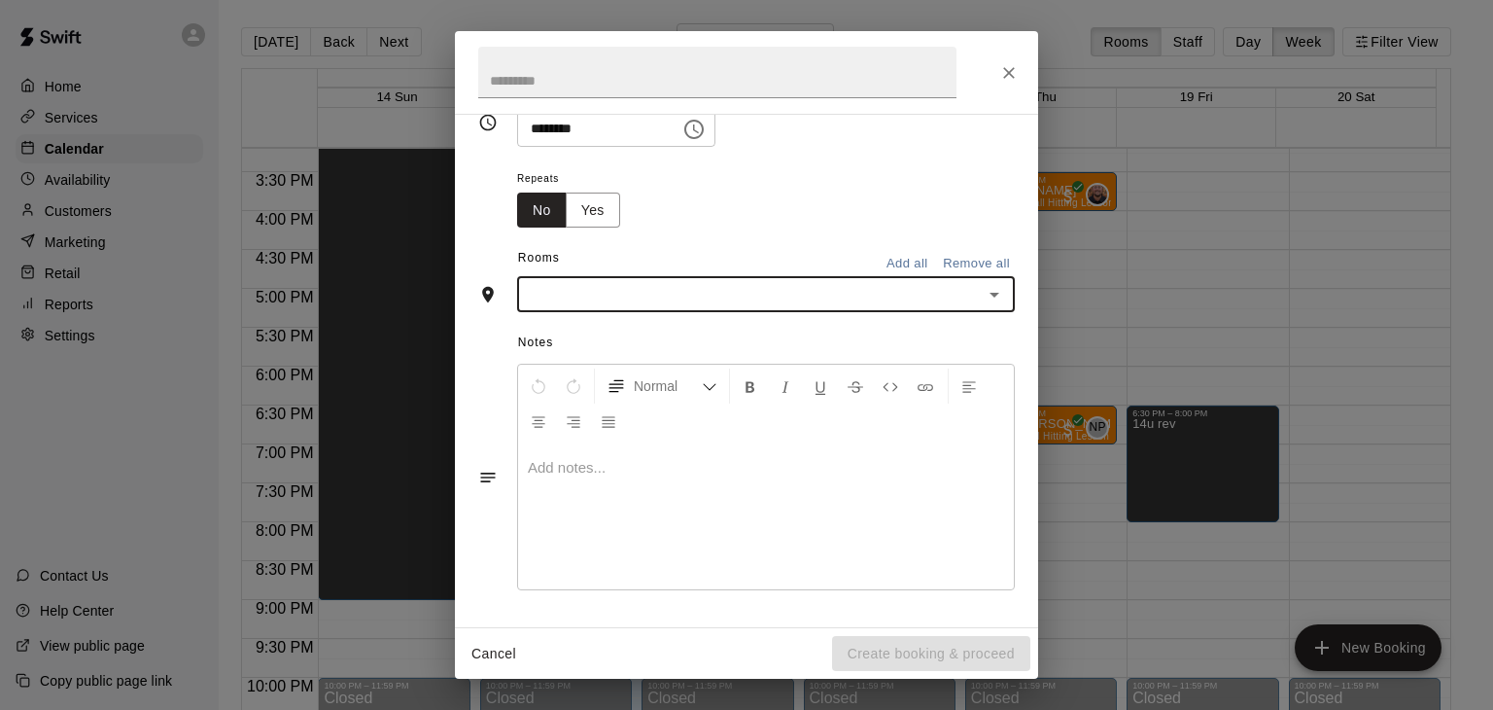
scroll to position [262, 0]
click at [990, 295] on icon "Open" at bounding box center [995, 297] width 10 height 5
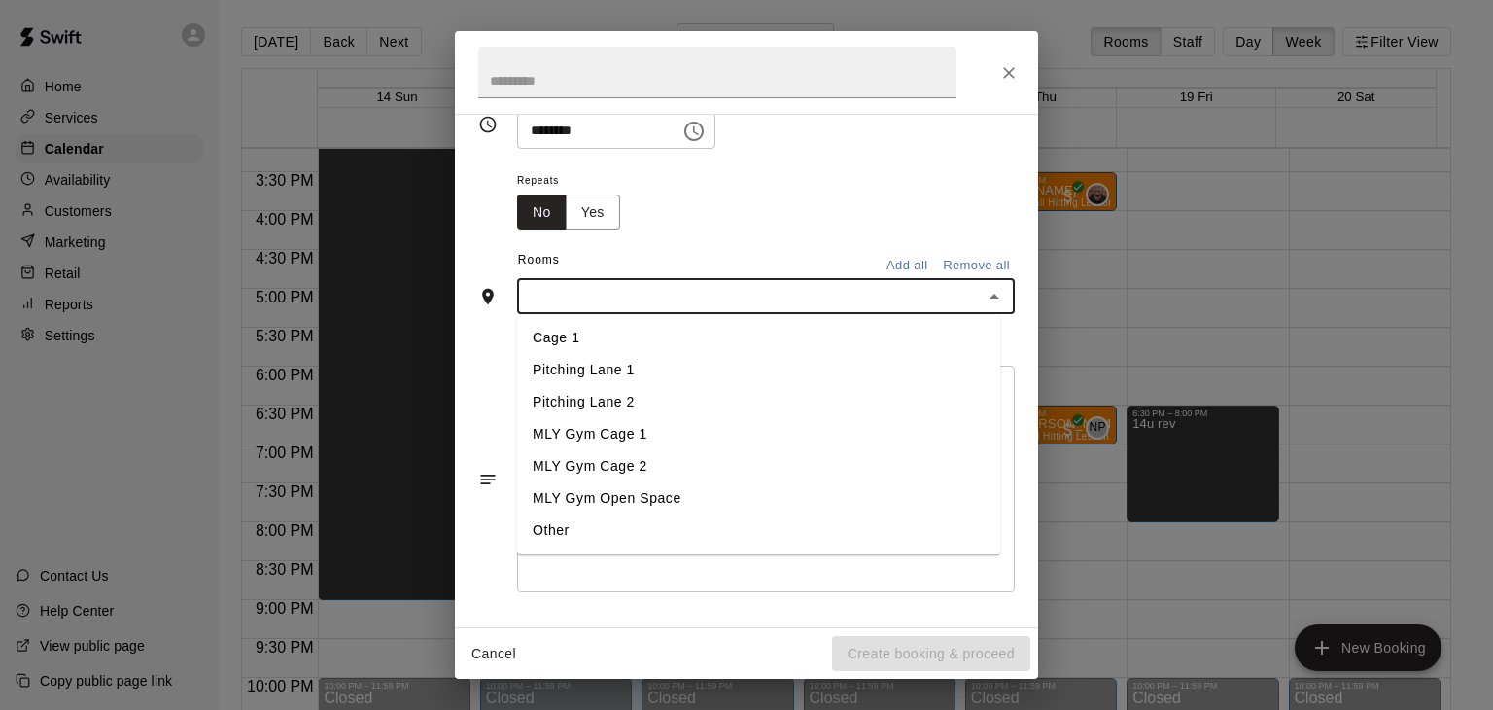
click at [593, 366] on li "Pitching Lane 1" at bounding box center [758, 371] width 483 height 32
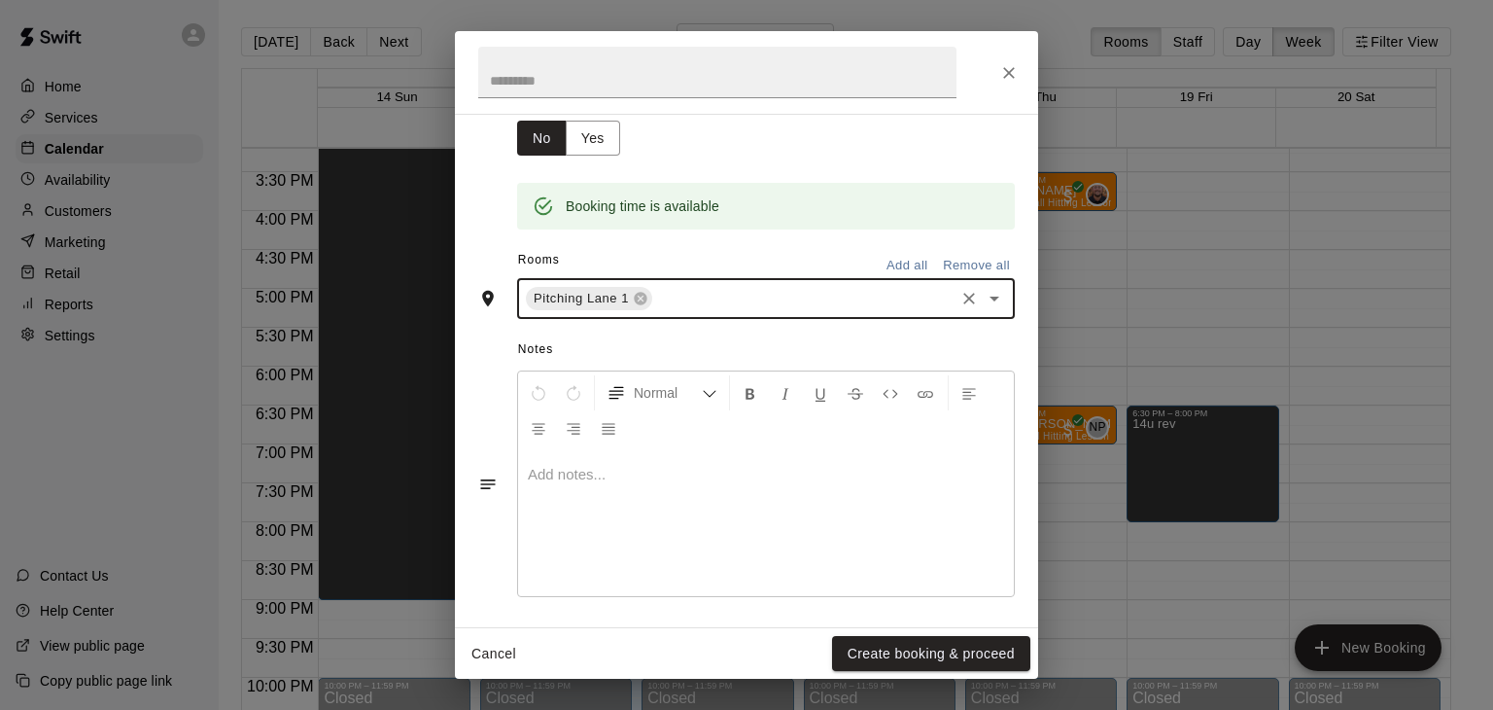
scroll to position [340, 0]
click at [924, 655] on button "Create booking & proceed" at bounding box center [931, 654] width 198 height 36
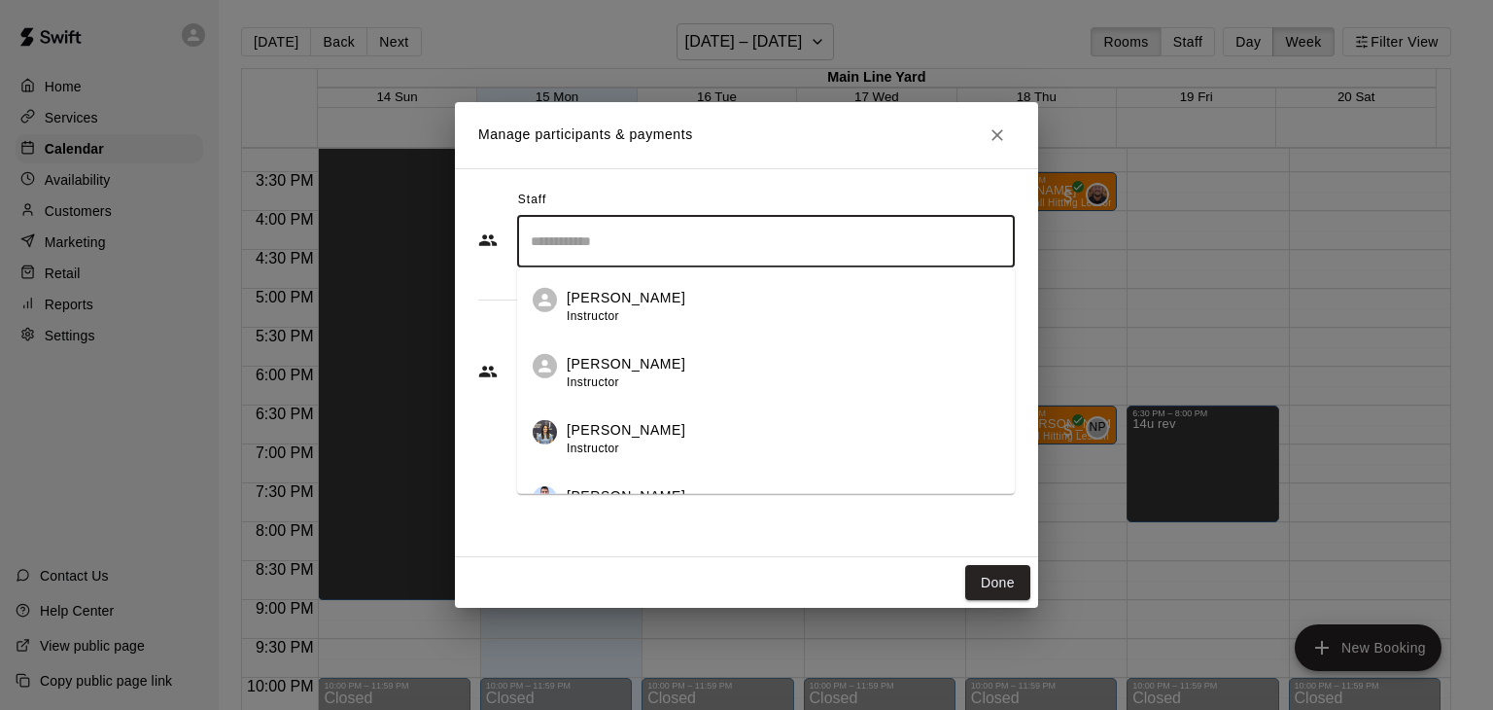
click at [808, 256] on input "Search staff" at bounding box center [766, 242] width 480 height 34
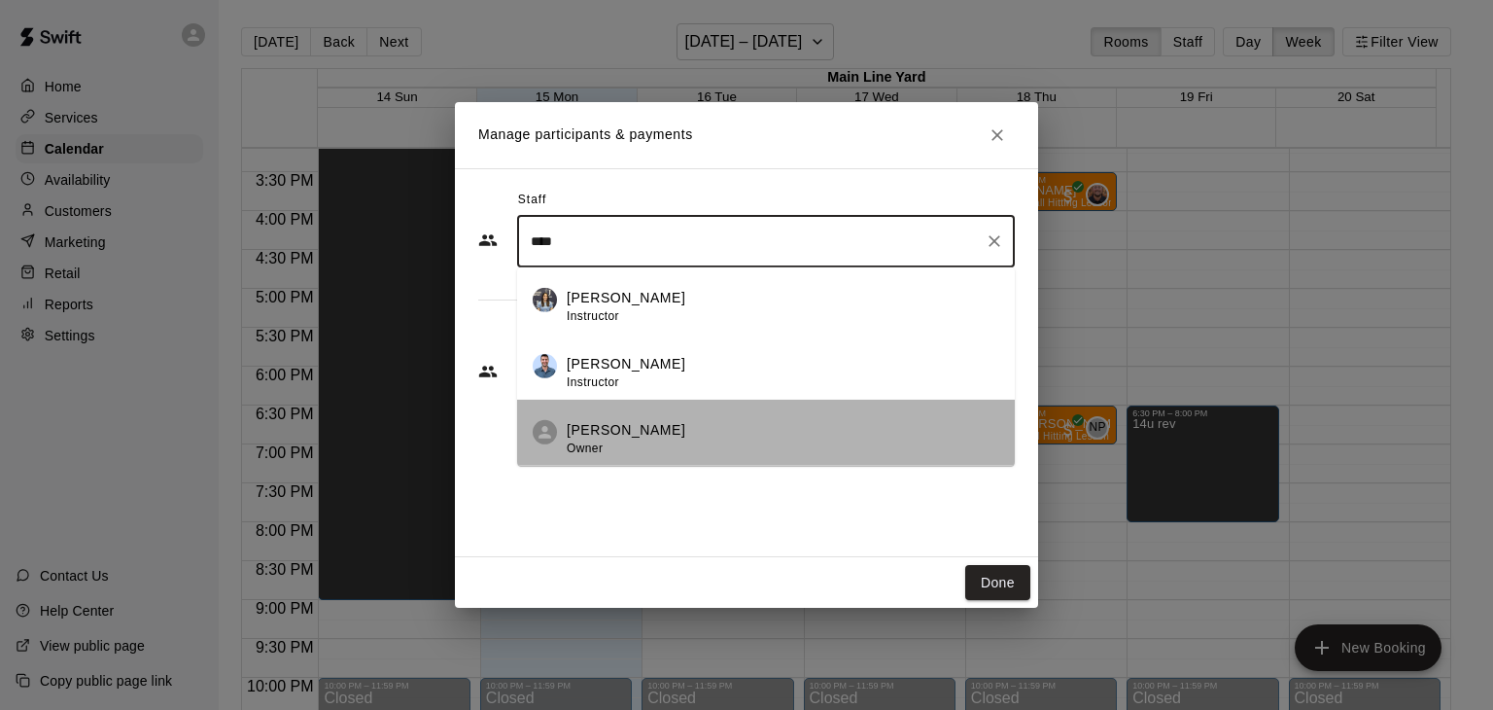
click at [703, 429] on div "[PERSON_NAME] Owner" at bounding box center [783, 439] width 433 height 38
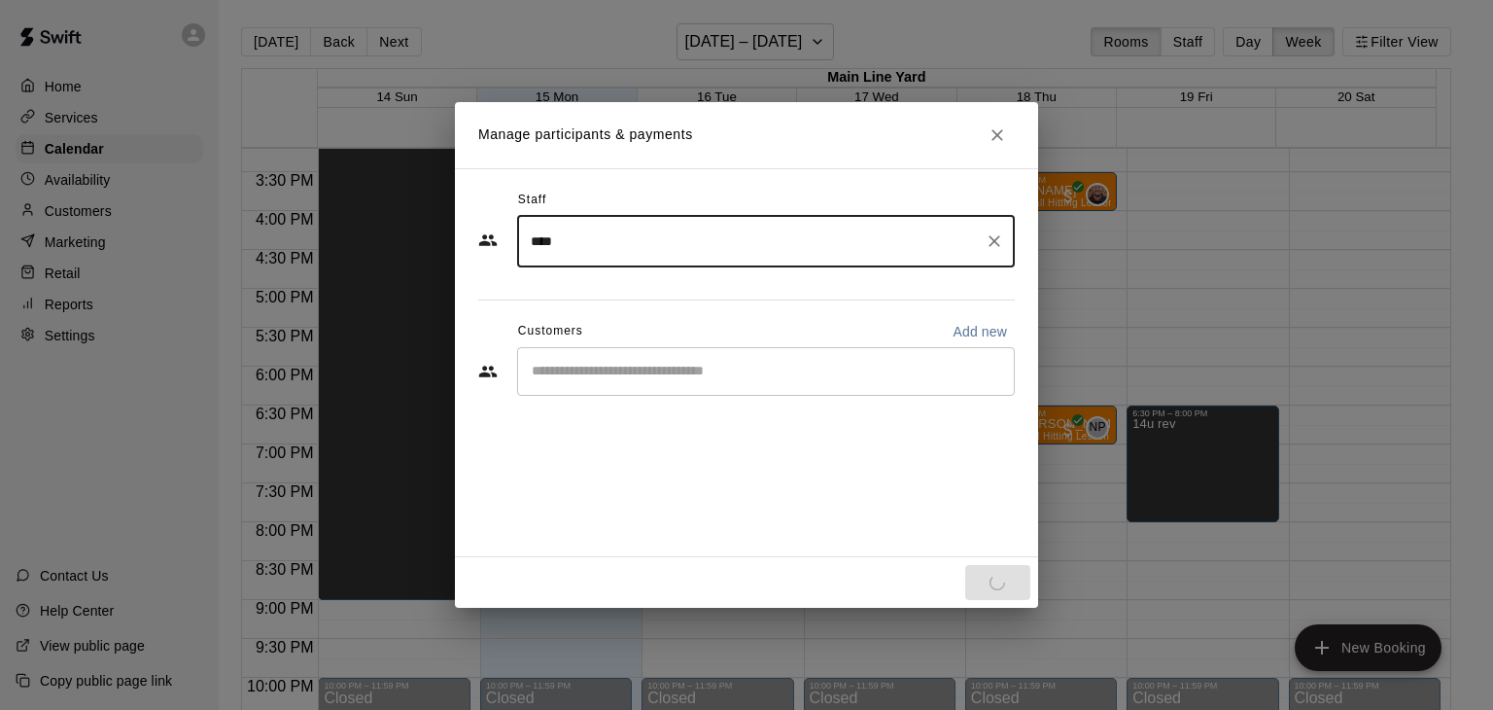
click at [694, 384] on div "​" at bounding box center [766, 371] width 498 height 49
type input "****"
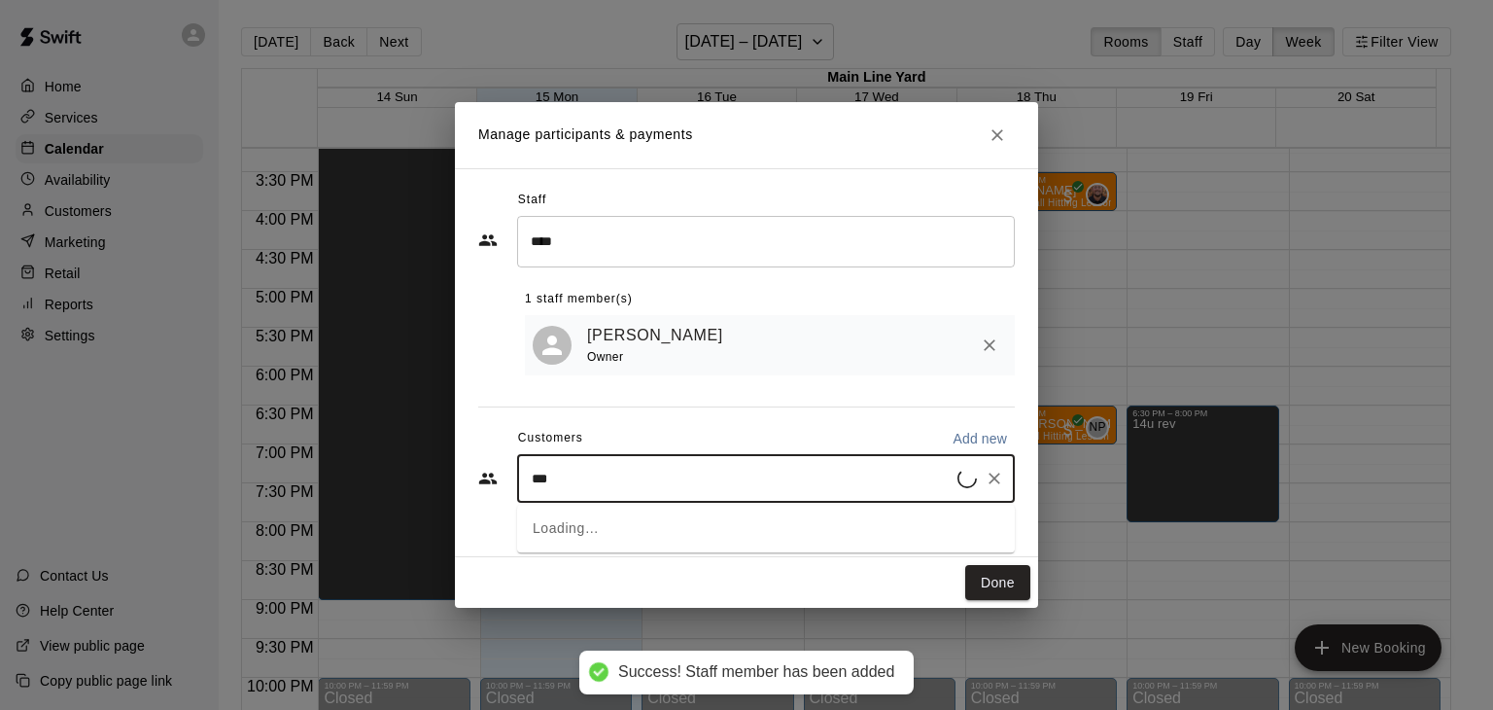
type input "****"
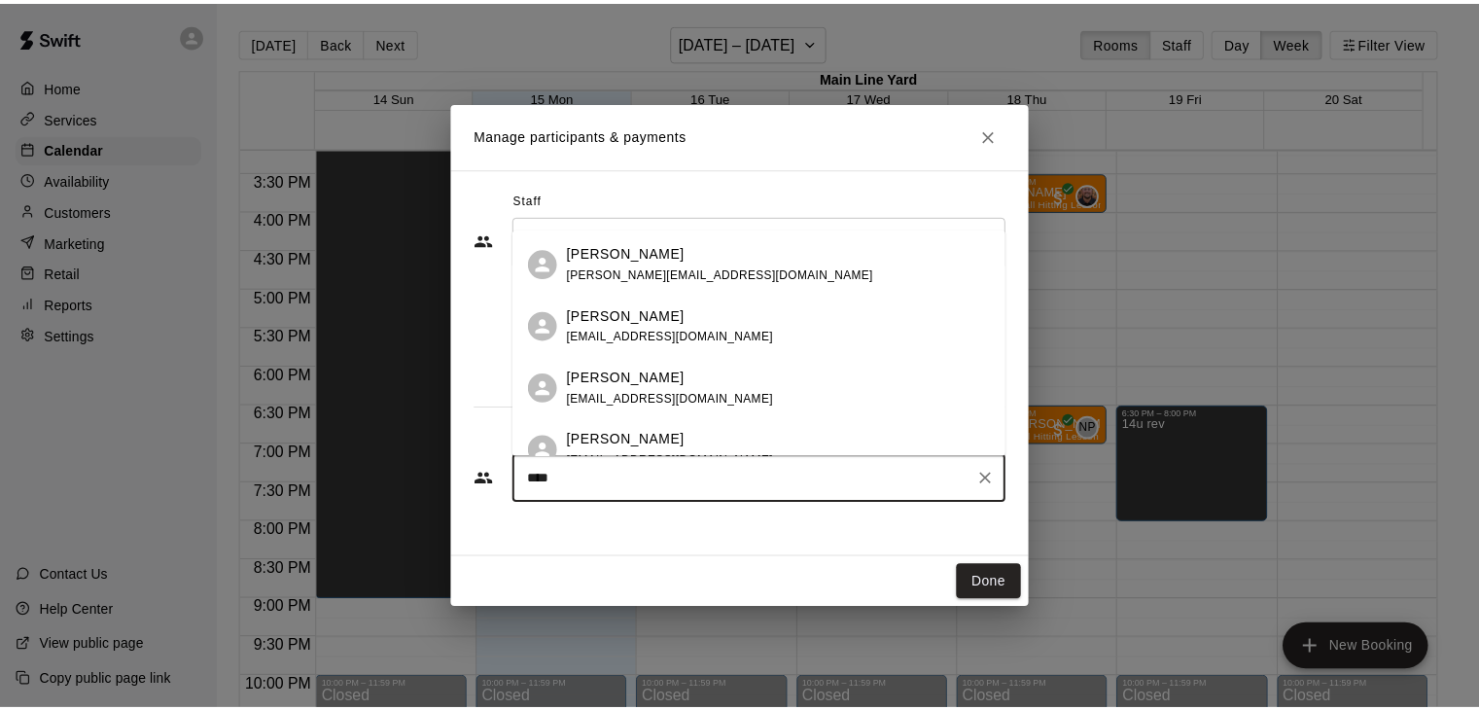
scroll to position [270, 0]
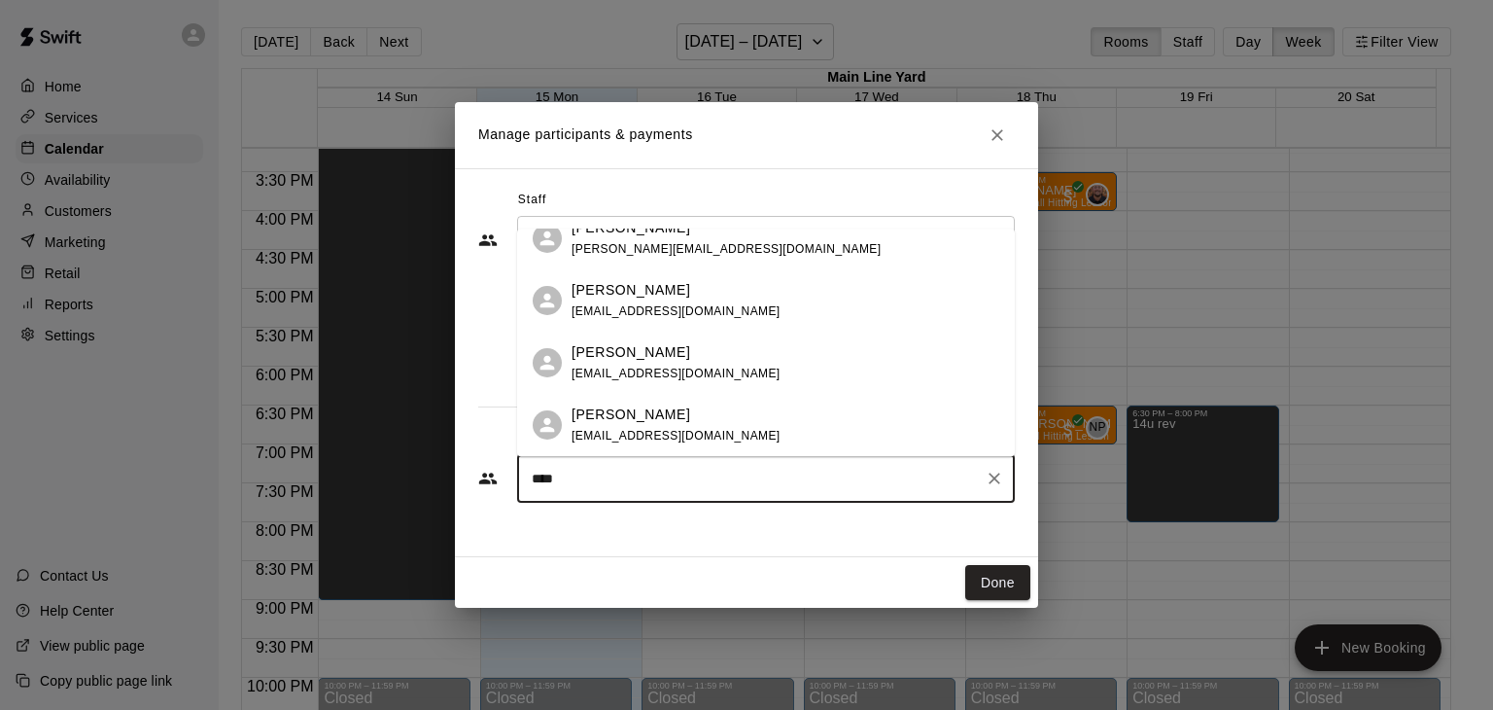
click at [672, 370] on div "[PERSON_NAME] [EMAIL_ADDRESS][DOMAIN_NAME]" at bounding box center [786, 363] width 428 height 42
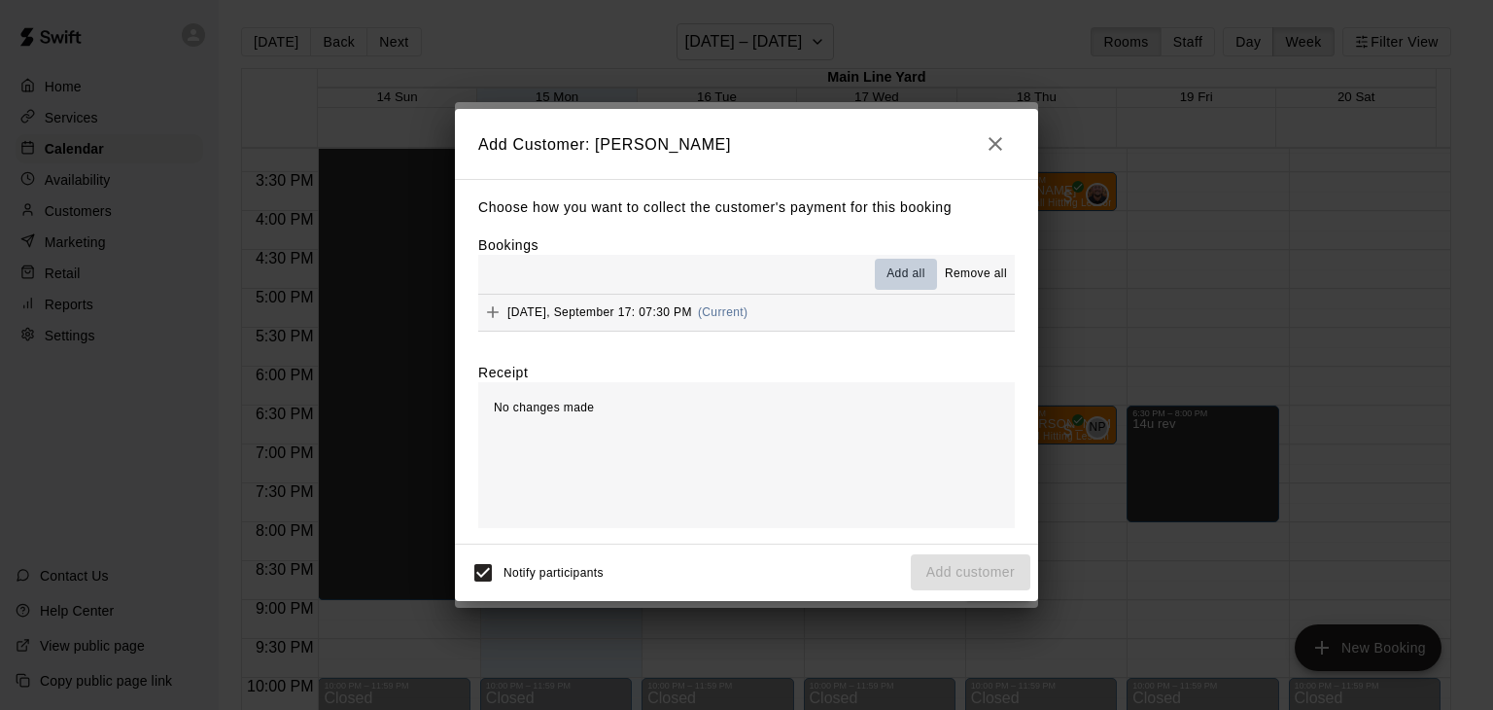
click at [898, 276] on span "Add all" at bounding box center [906, 273] width 39 height 19
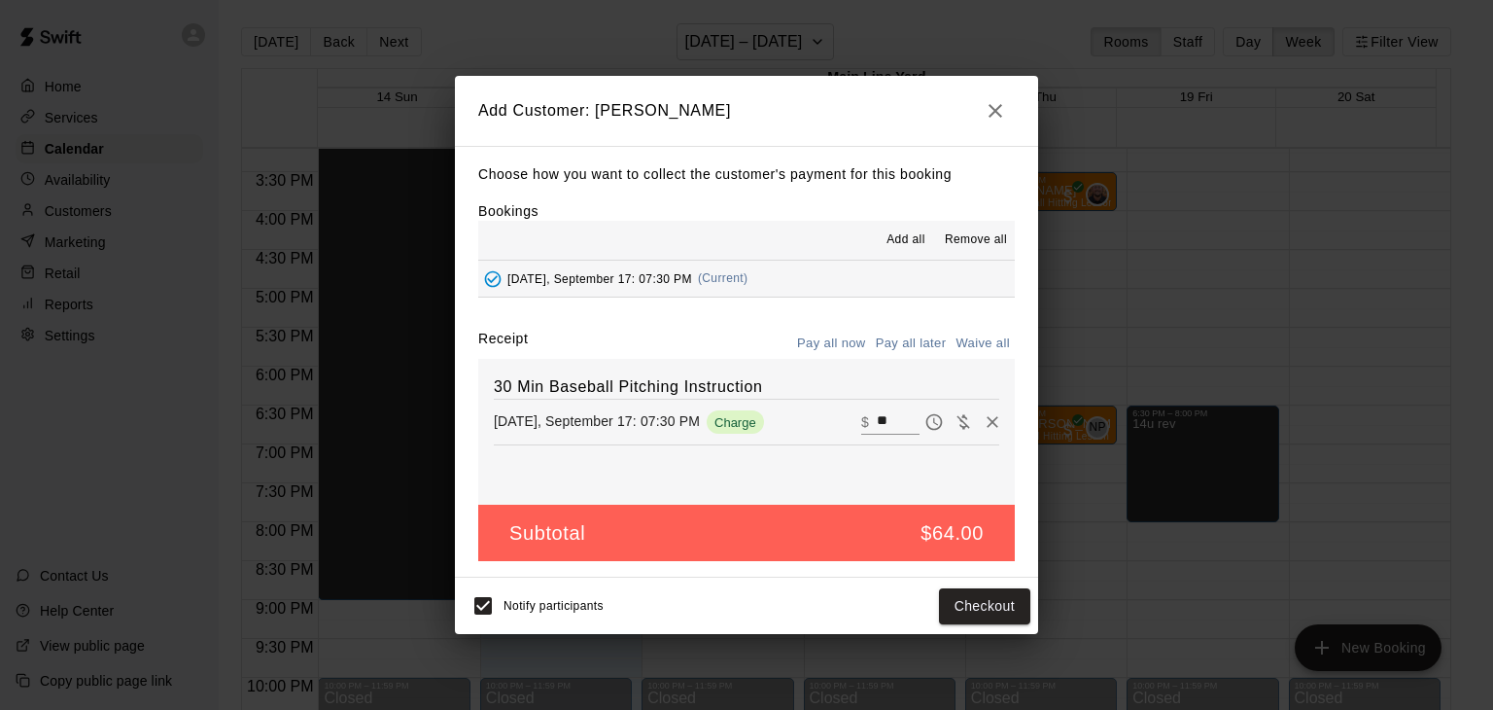
click at [891, 421] on input "**" at bounding box center [898, 421] width 43 height 25
type input "**"
click at [985, 608] on button "Checkout" at bounding box center [984, 606] width 91 height 36
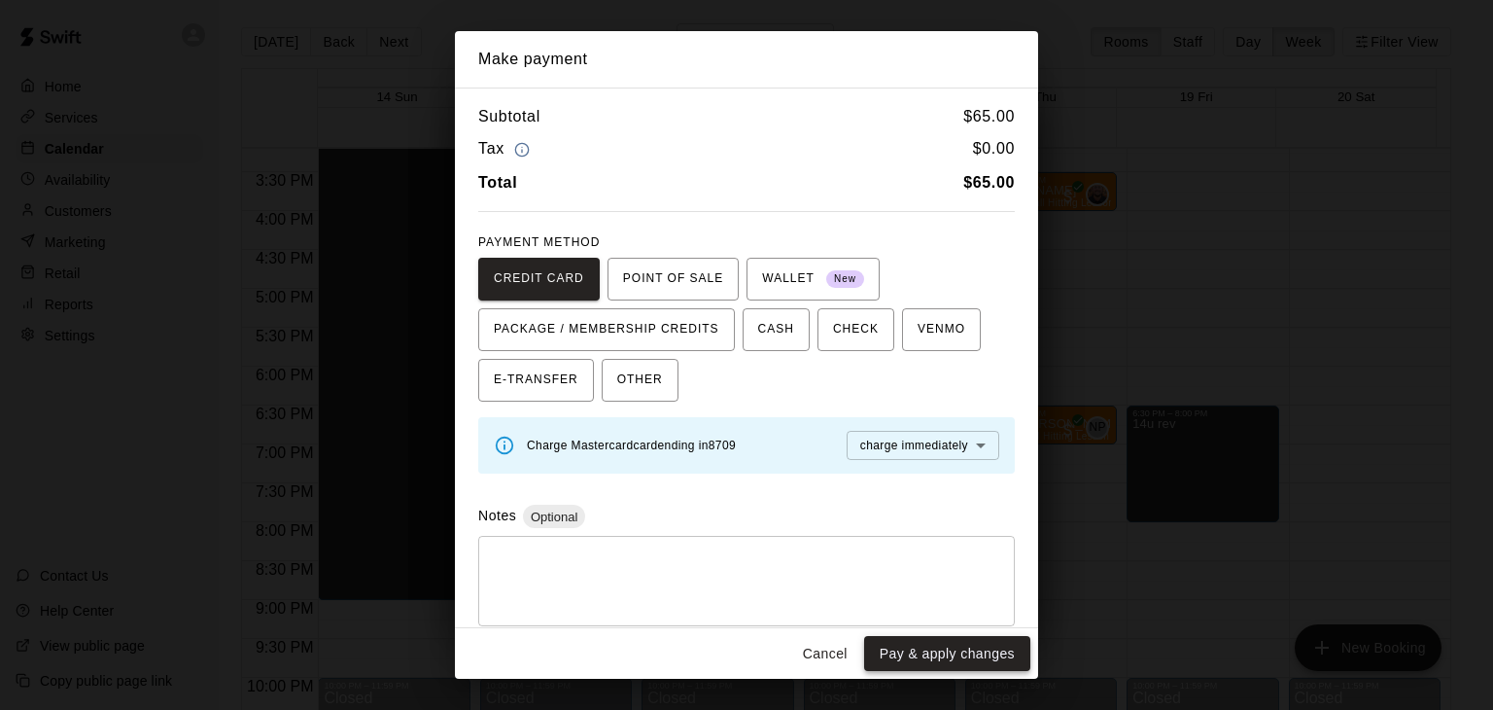
click at [936, 651] on button "Pay & apply changes" at bounding box center [947, 654] width 166 height 36
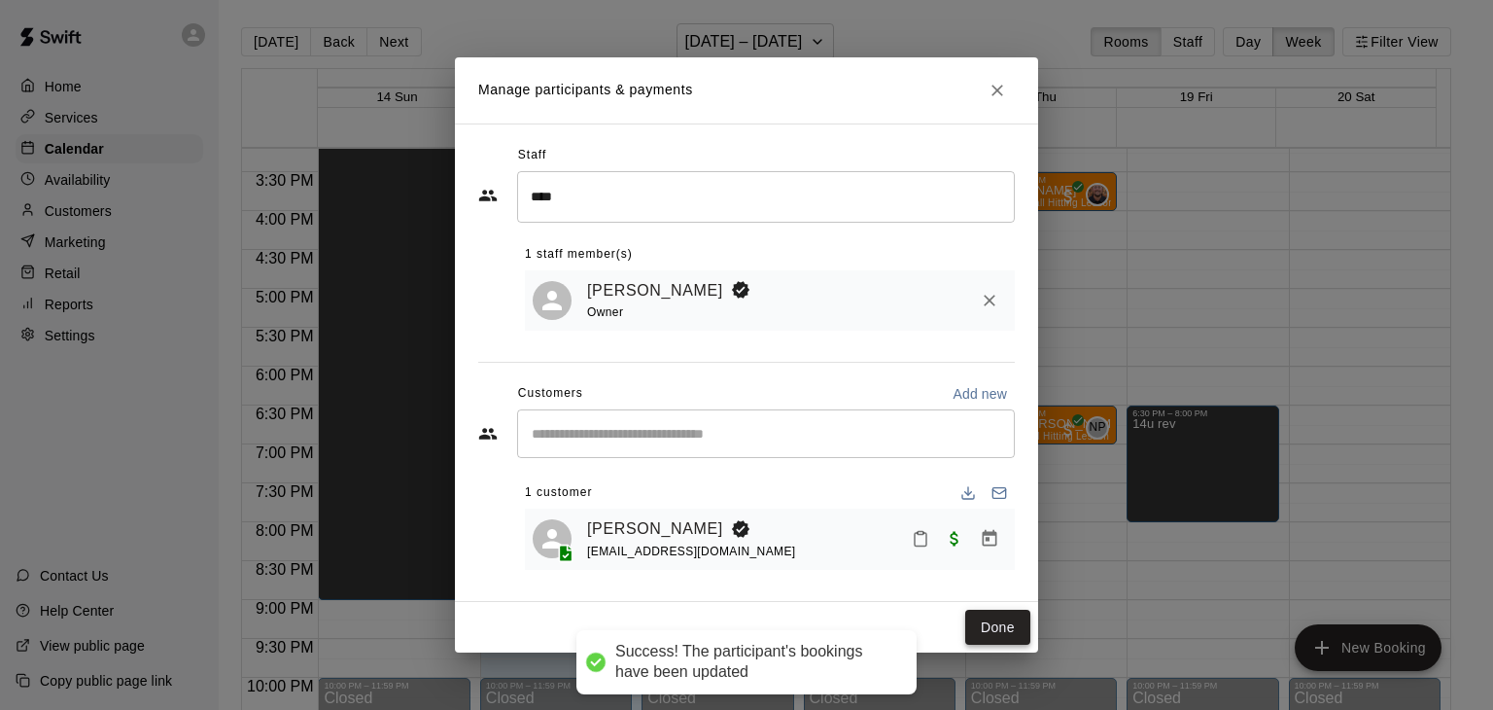
click at [999, 623] on button "Done" at bounding box center [997, 628] width 65 height 36
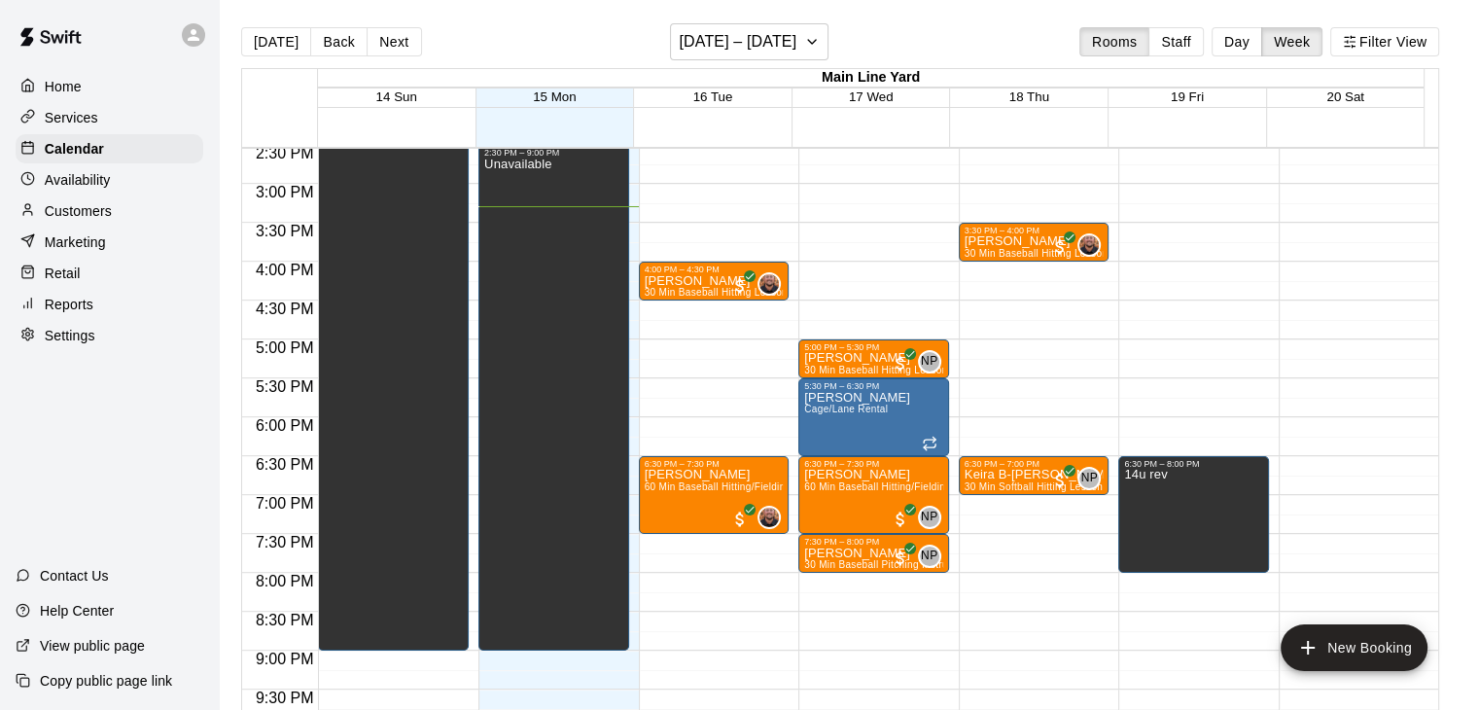
scroll to position [1085, 0]
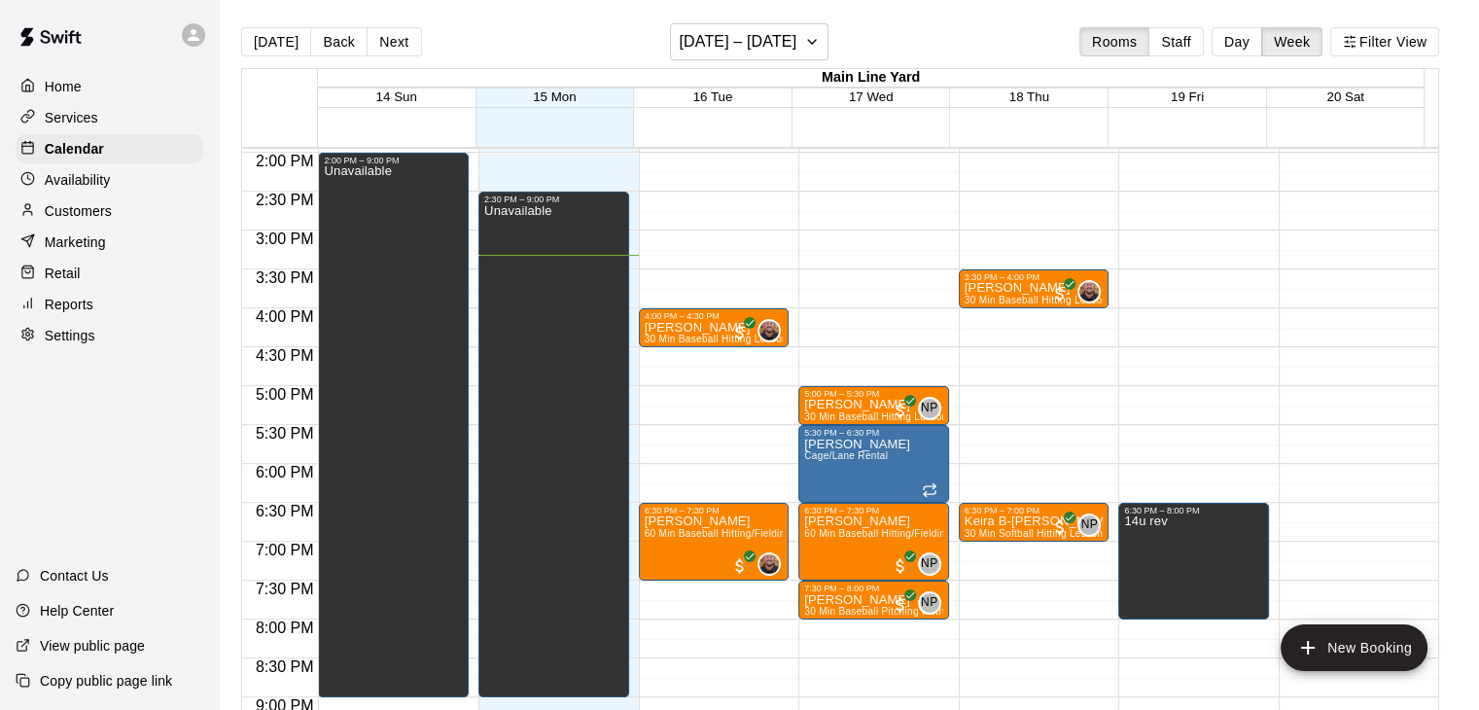
click at [65, 189] on p "Availability" at bounding box center [78, 179] width 66 height 19
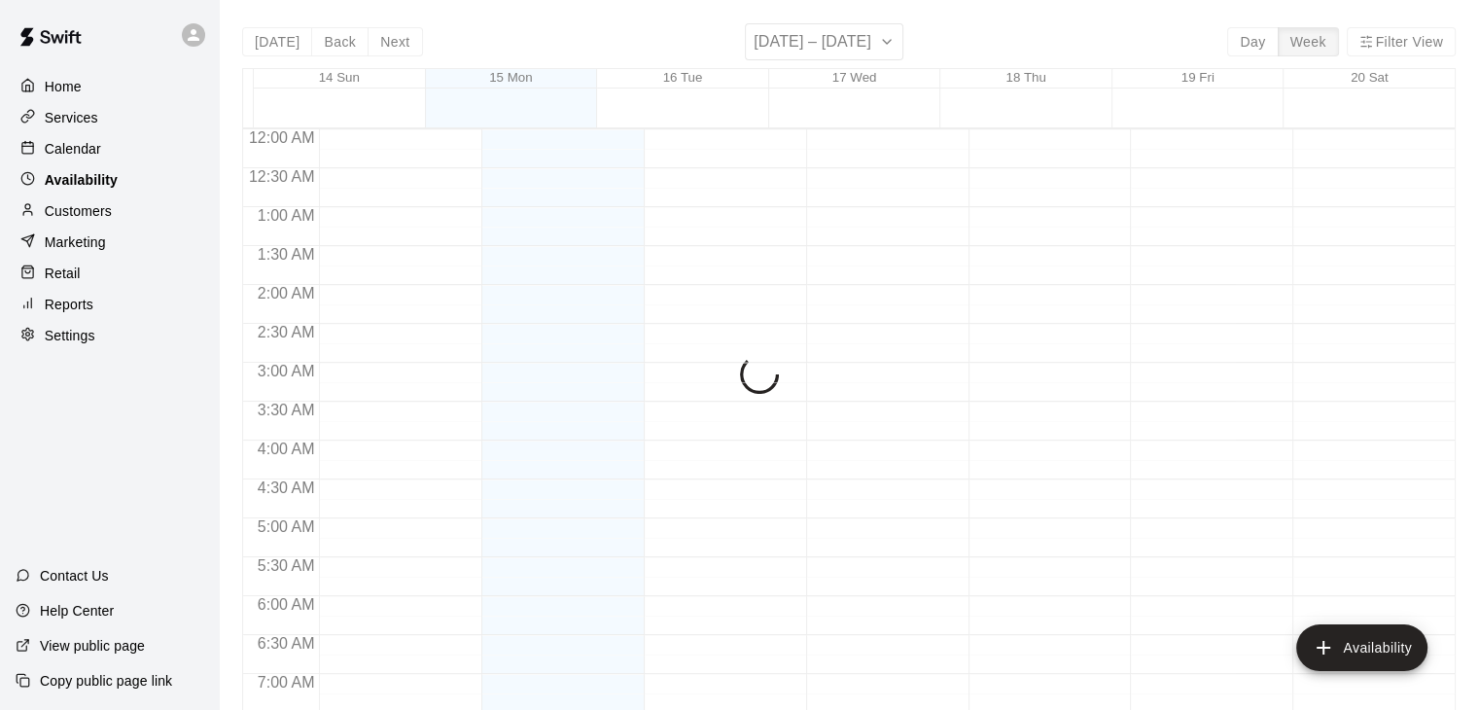
scroll to position [1192, 0]
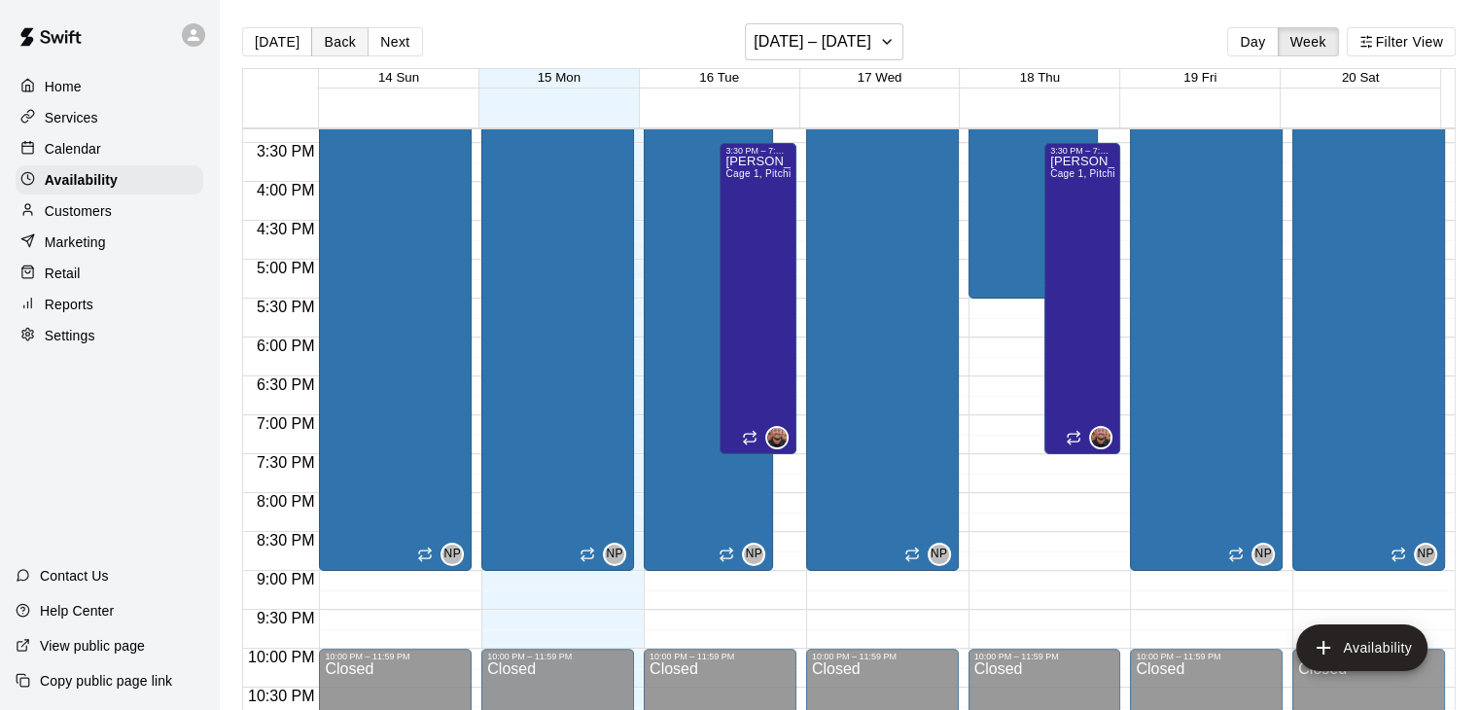
click at [342, 36] on button "Back" at bounding box center [339, 41] width 57 height 29
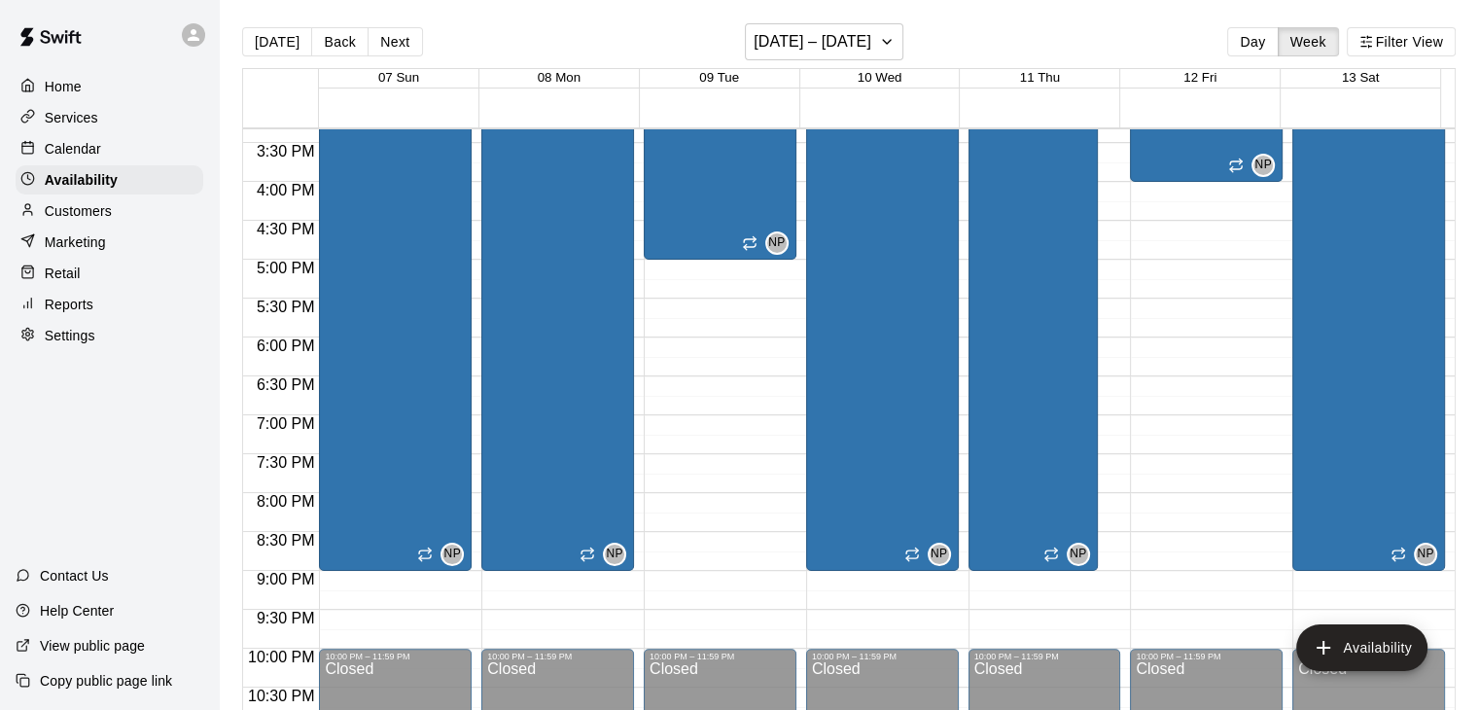
click at [104, 158] on div "Calendar" at bounding box center [110, 148] width 188 height 29
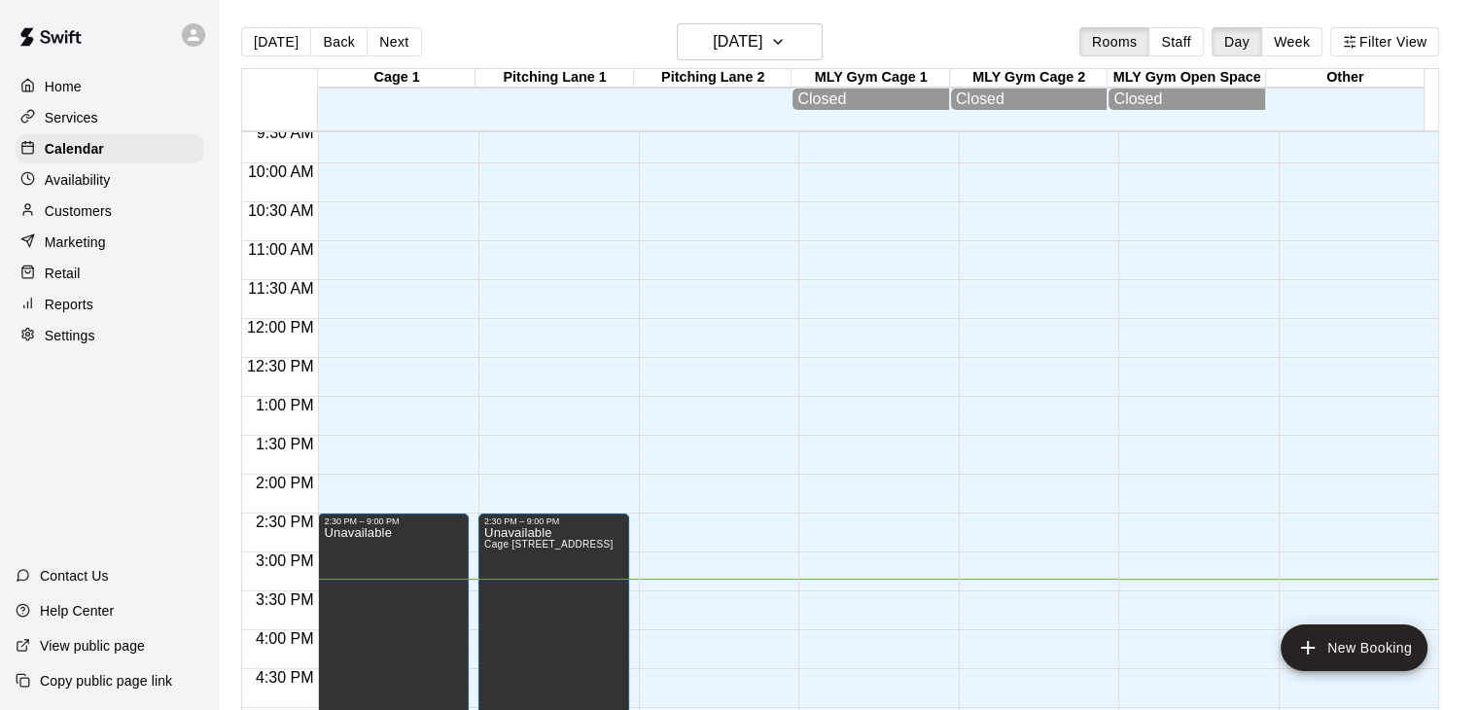
scroll to position [707, 0]
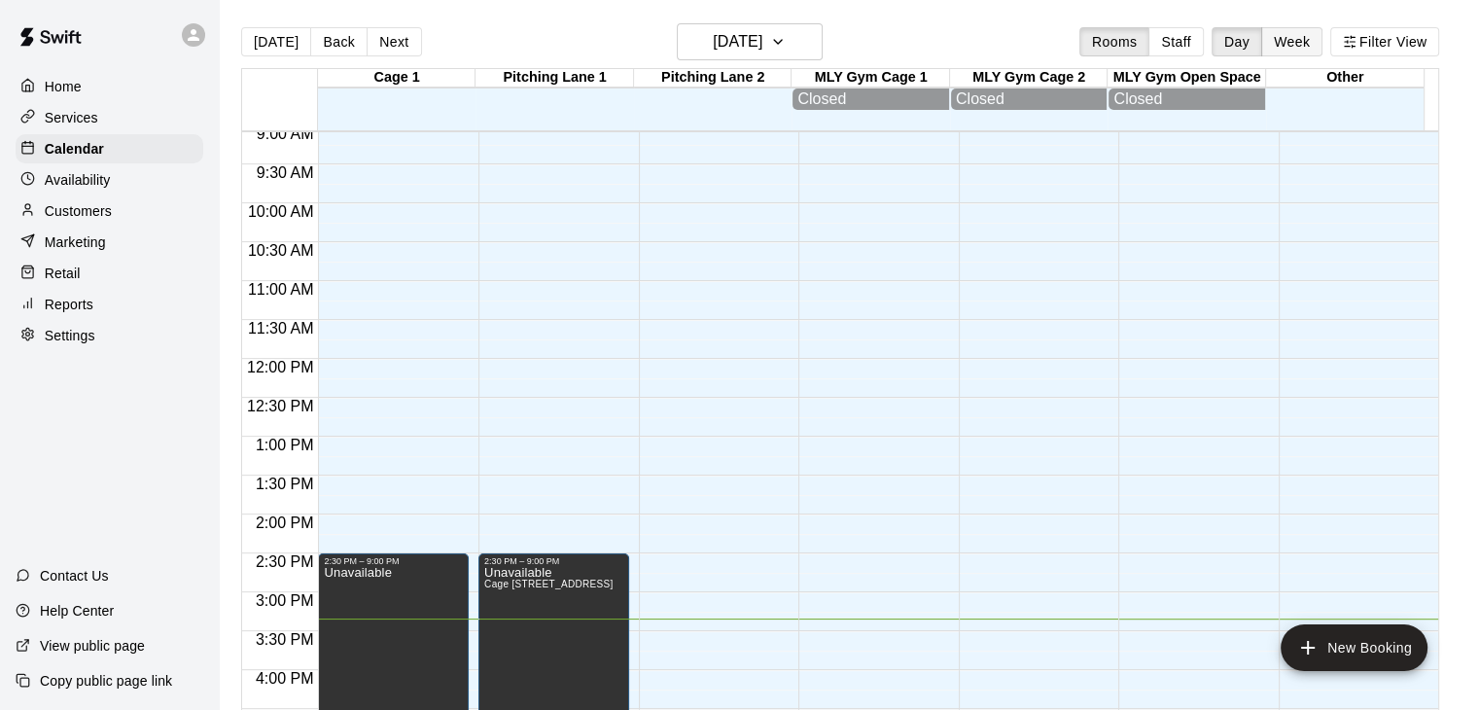
click at [1302, 40] on button "Week" at bounding box center [1291, 41] width 61 height 29
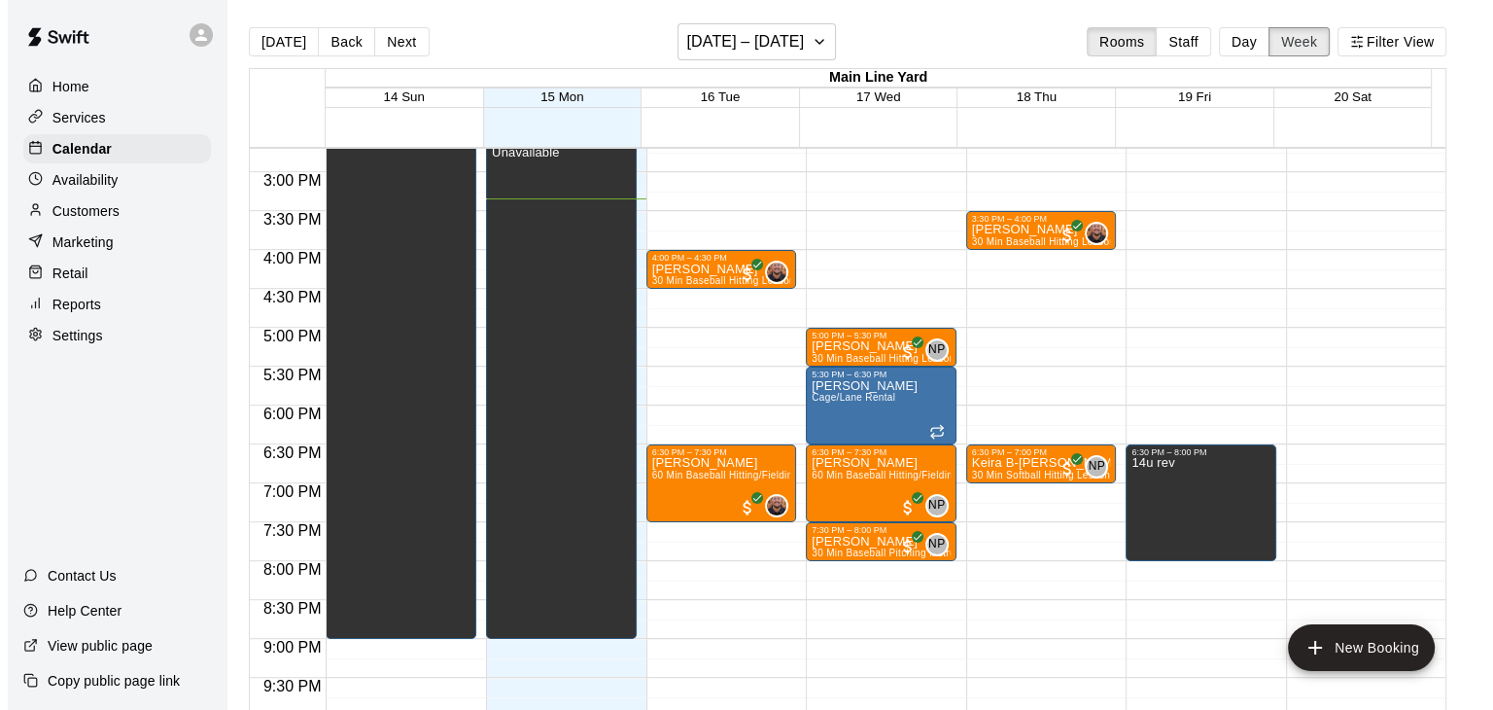
scroll to position [1096, 0]
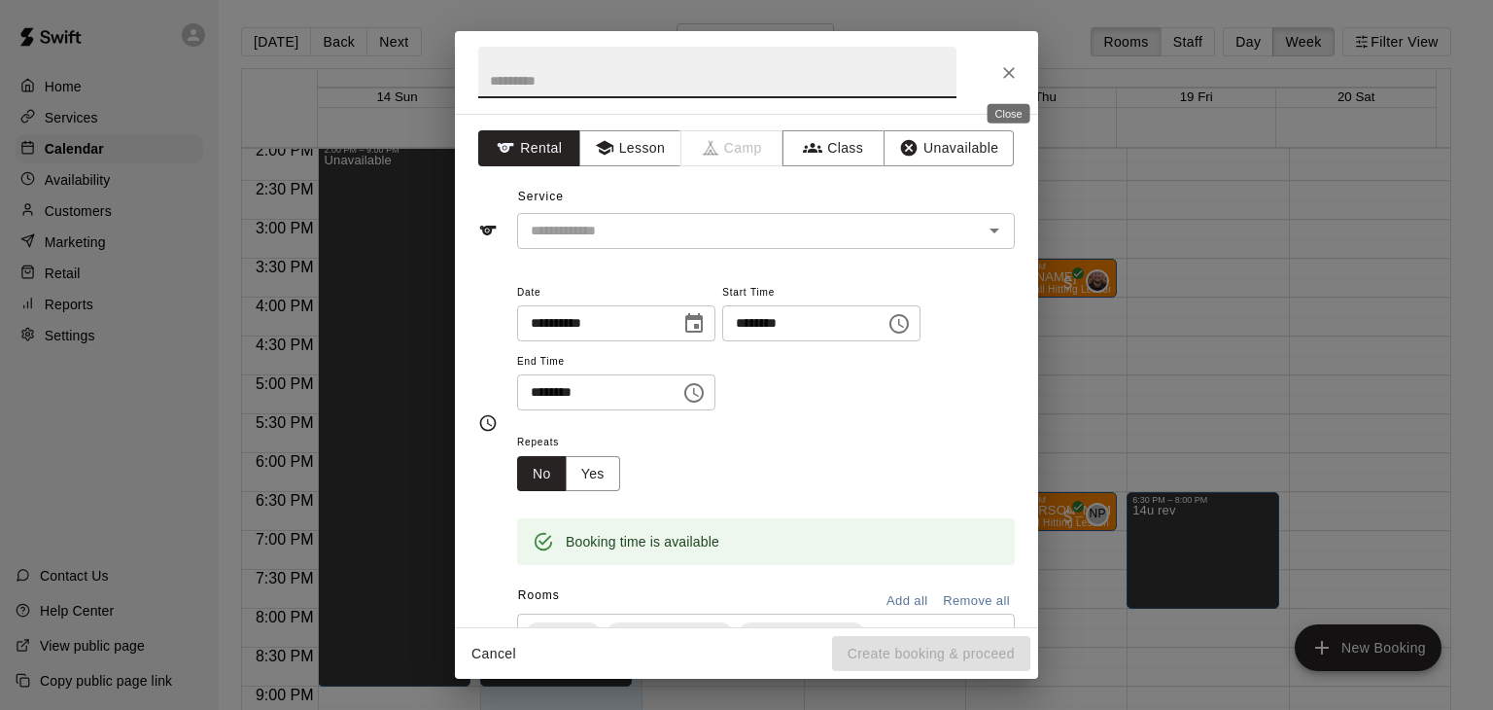
click at [1007, 71] on icon "Close" at bounding box center [1009, 73] width 12 height 12
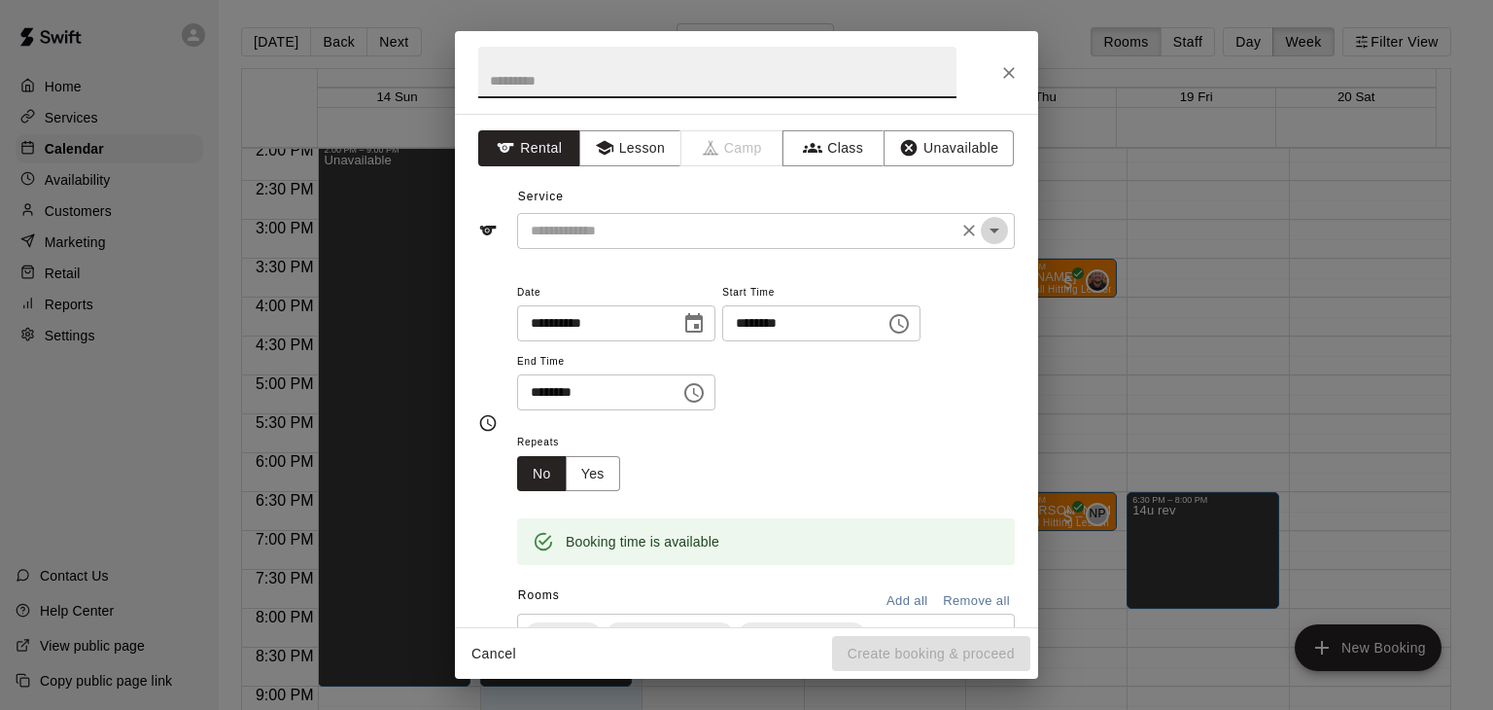
click at [990, 228] on icon "Open" at bounding box center [995, 230] width 10 height 5
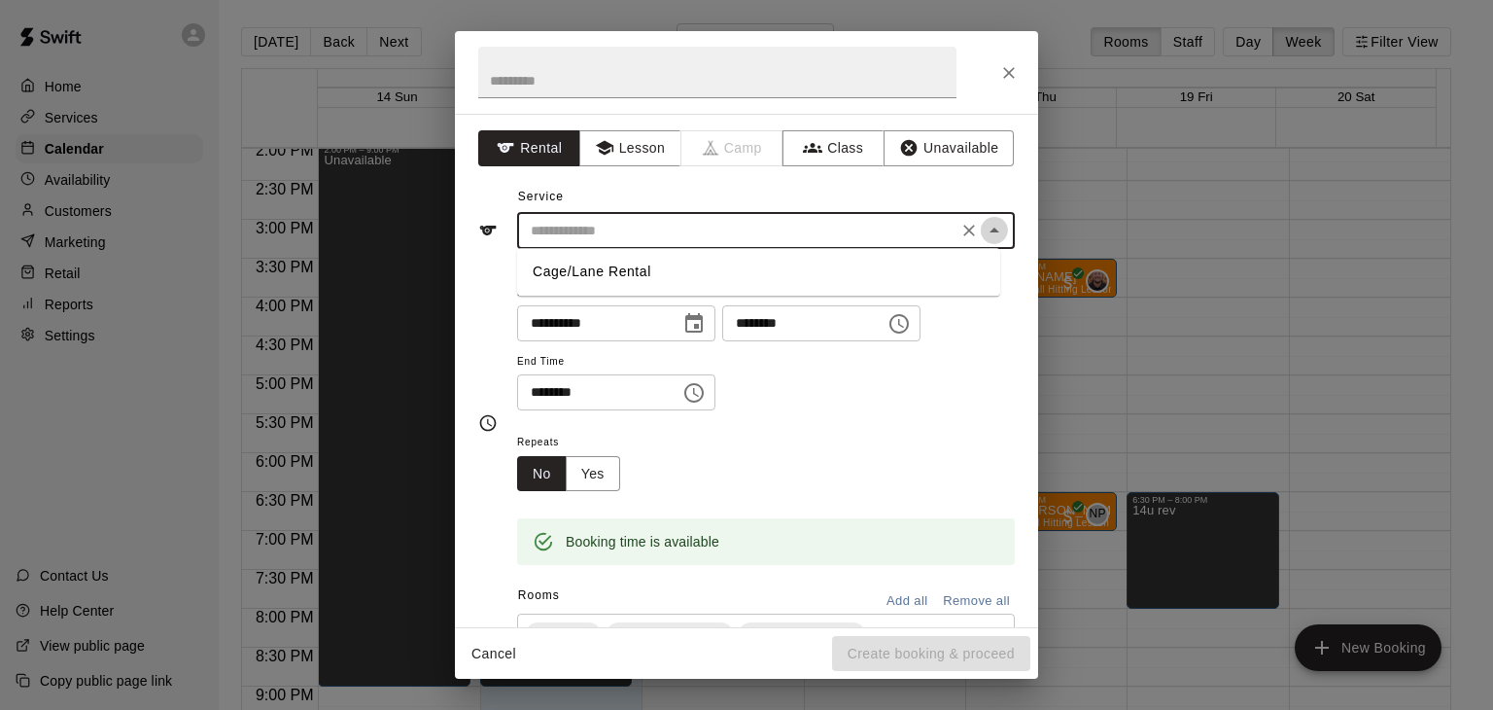
click at [983, 228] on icon "Close" at bounding box center [994, 230] width 23 height 23
click at [630, 153] on button "Lesson" at bounding box center [630, 148] width 102 height 36
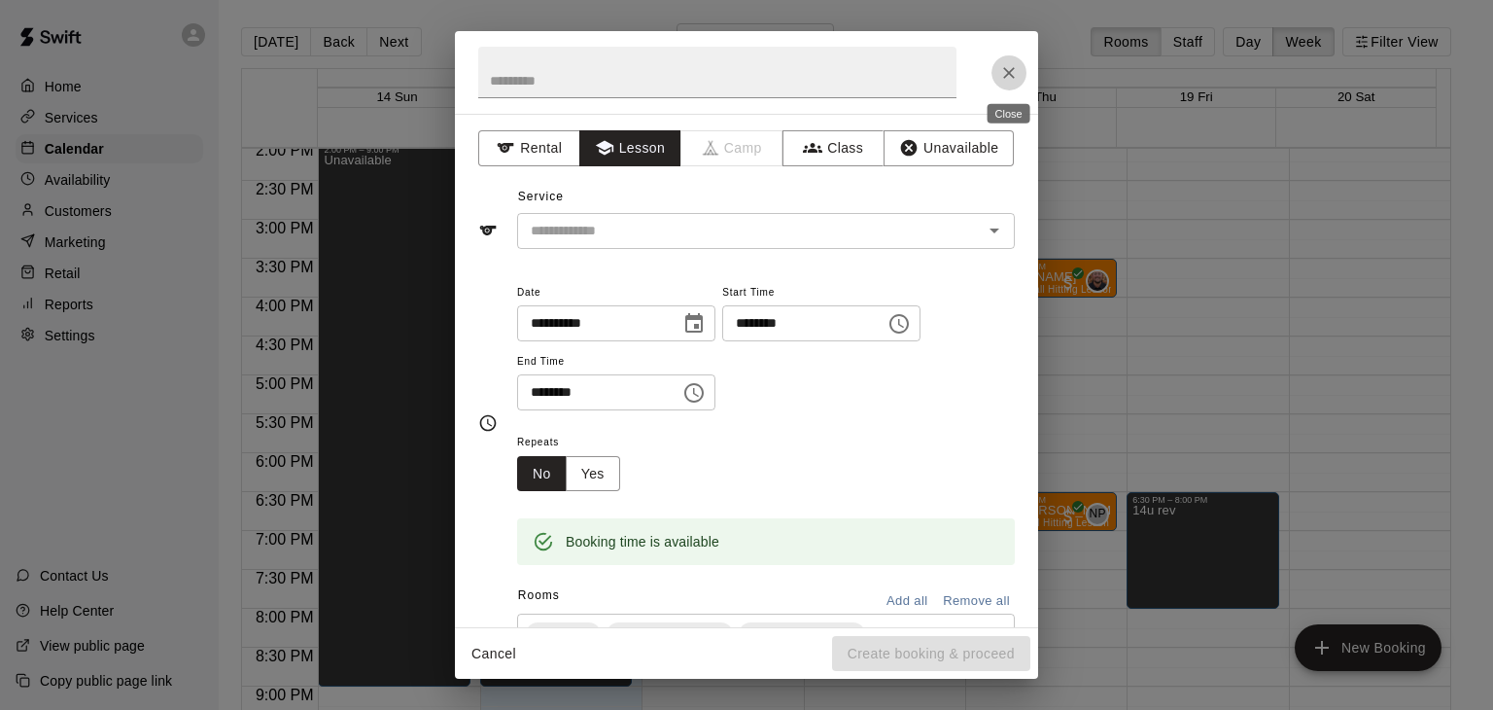
click at [1014, 73] on icon "Close" at bounding box center [1008, 72] width 19 height 19
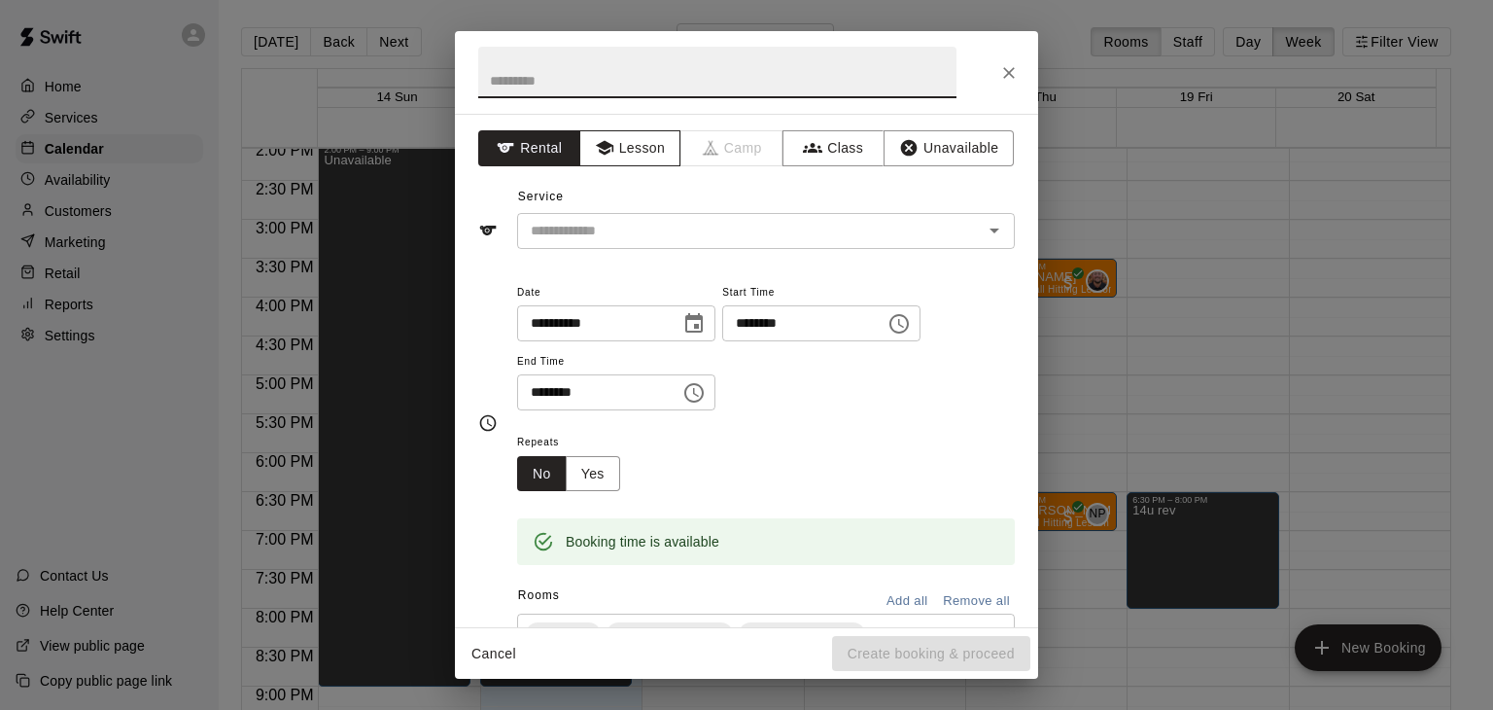
click at [634, 143] on button "Lesson" at bounding box center [630, 148] width 102 height 36
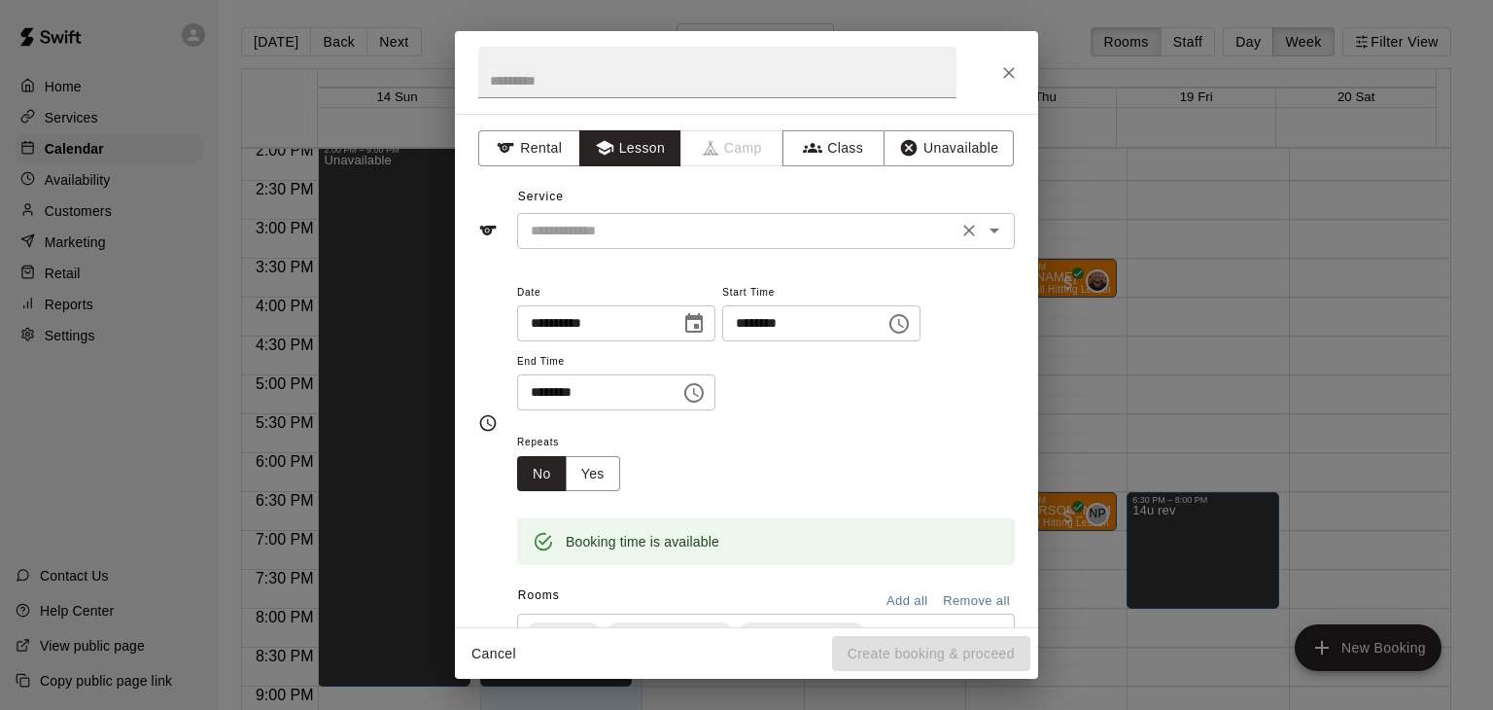
click at [987, 224] on icon "Open" at bounding box center [994, 230] width 23 height 23
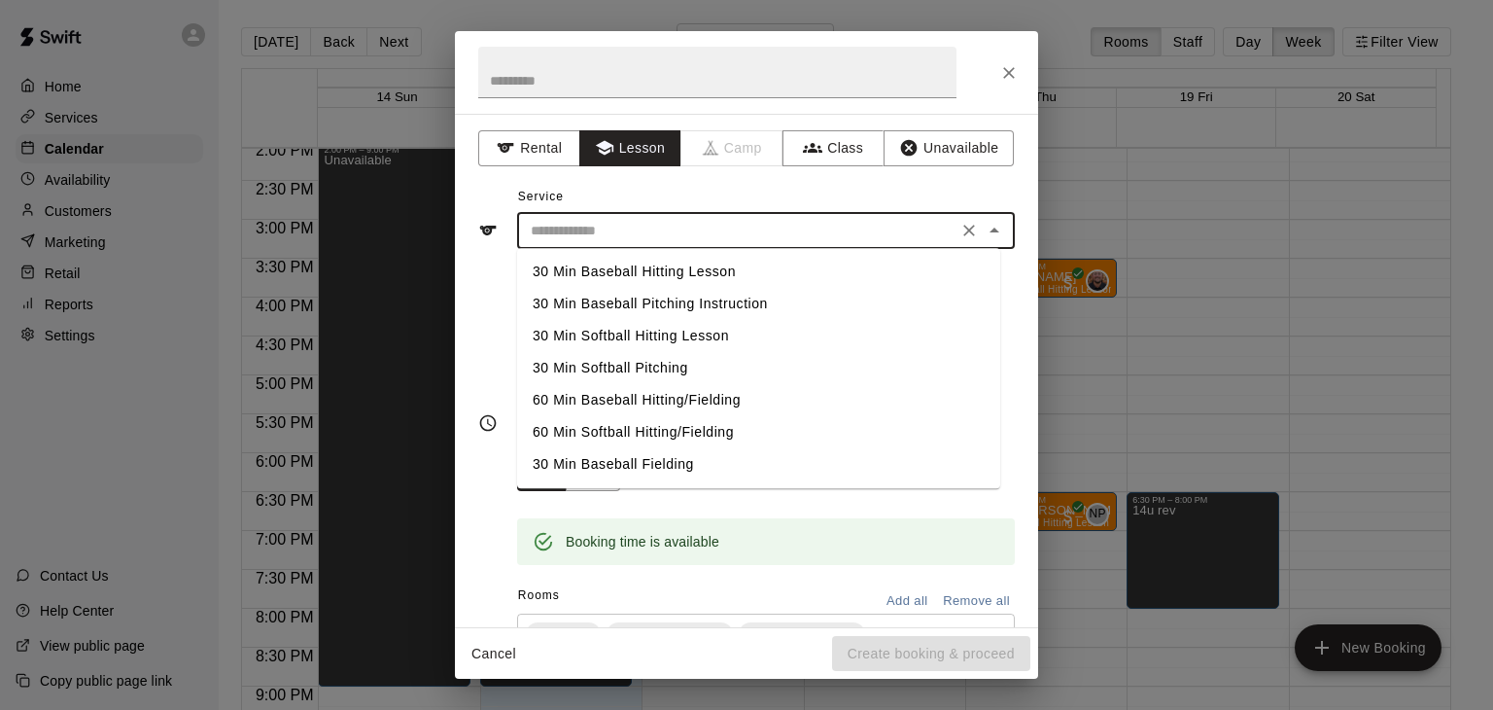
click at [660, 273] on li "30 Min Baseball Hitting Lesson" at bounding box center [758, 272] width 483 height 32
type input "**********"
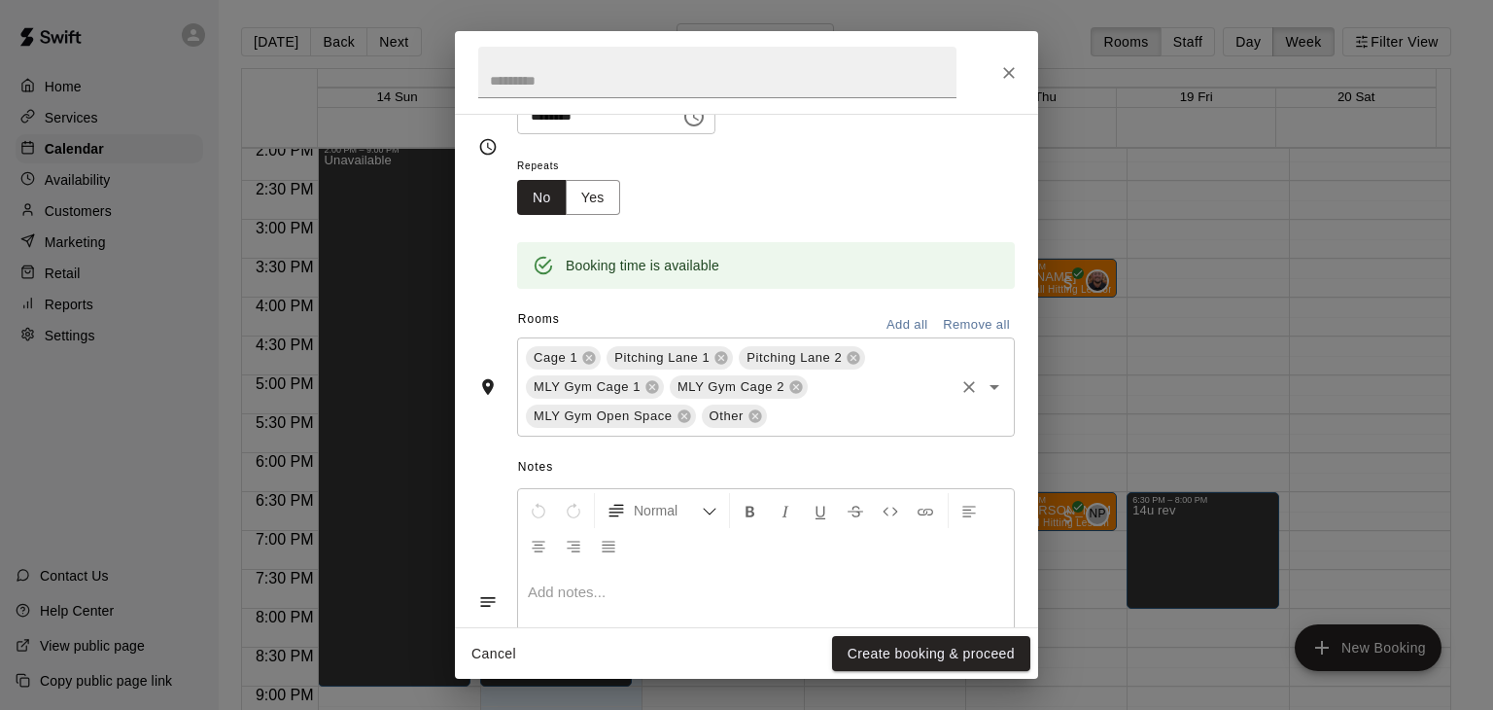
scroll to position [292, 0]
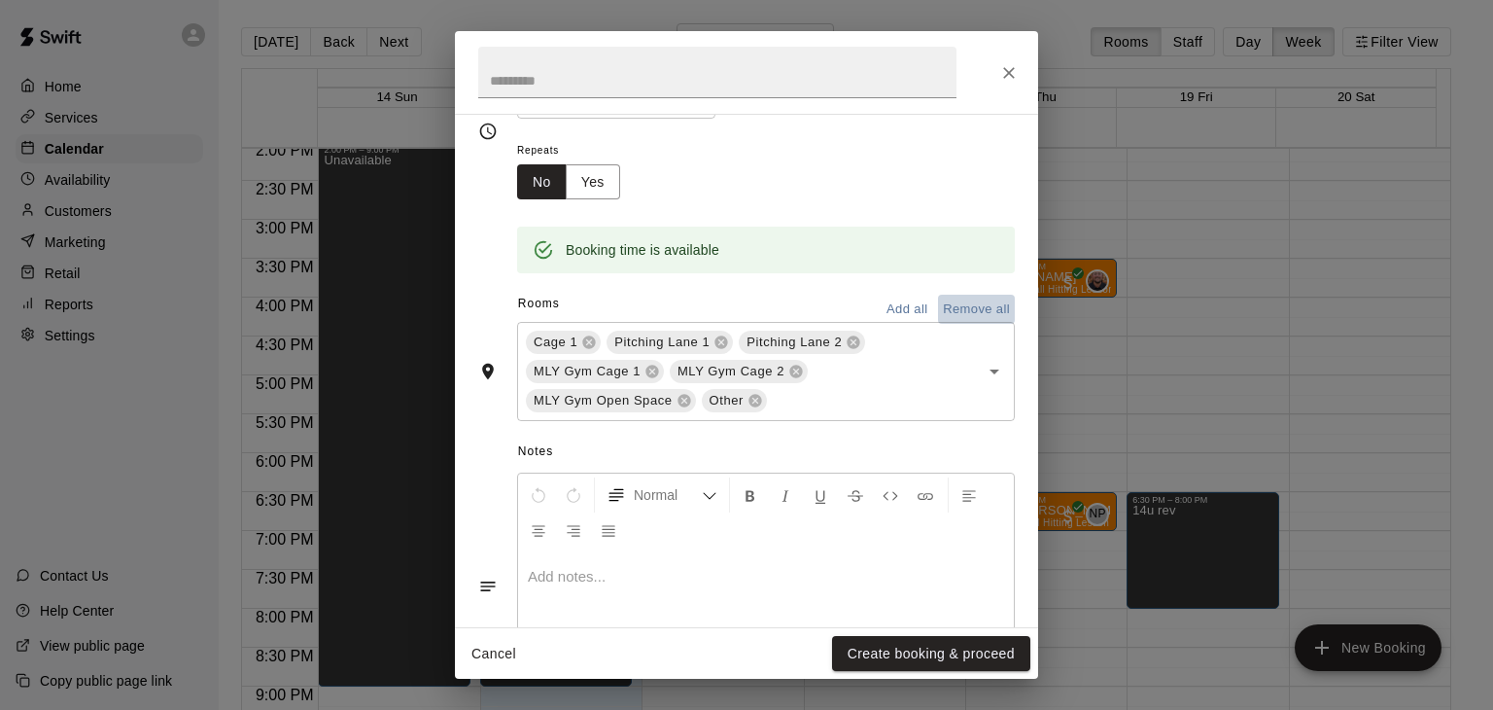
click at [980, 303] on button "Remove all" at bounding box center [976, 310] width 77 height 30
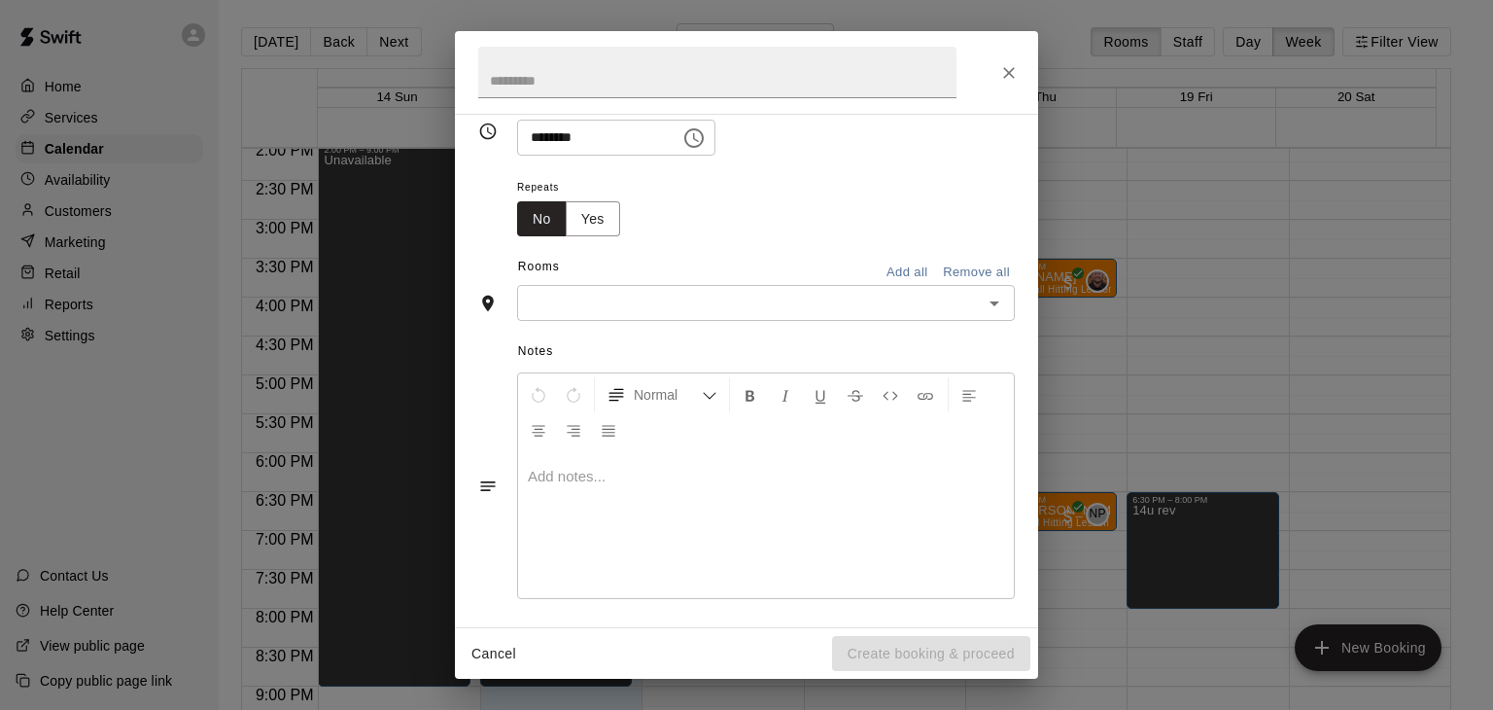
click at [983, 307] on icon "Open" at bounding box center [994, 303] width 23 height 23
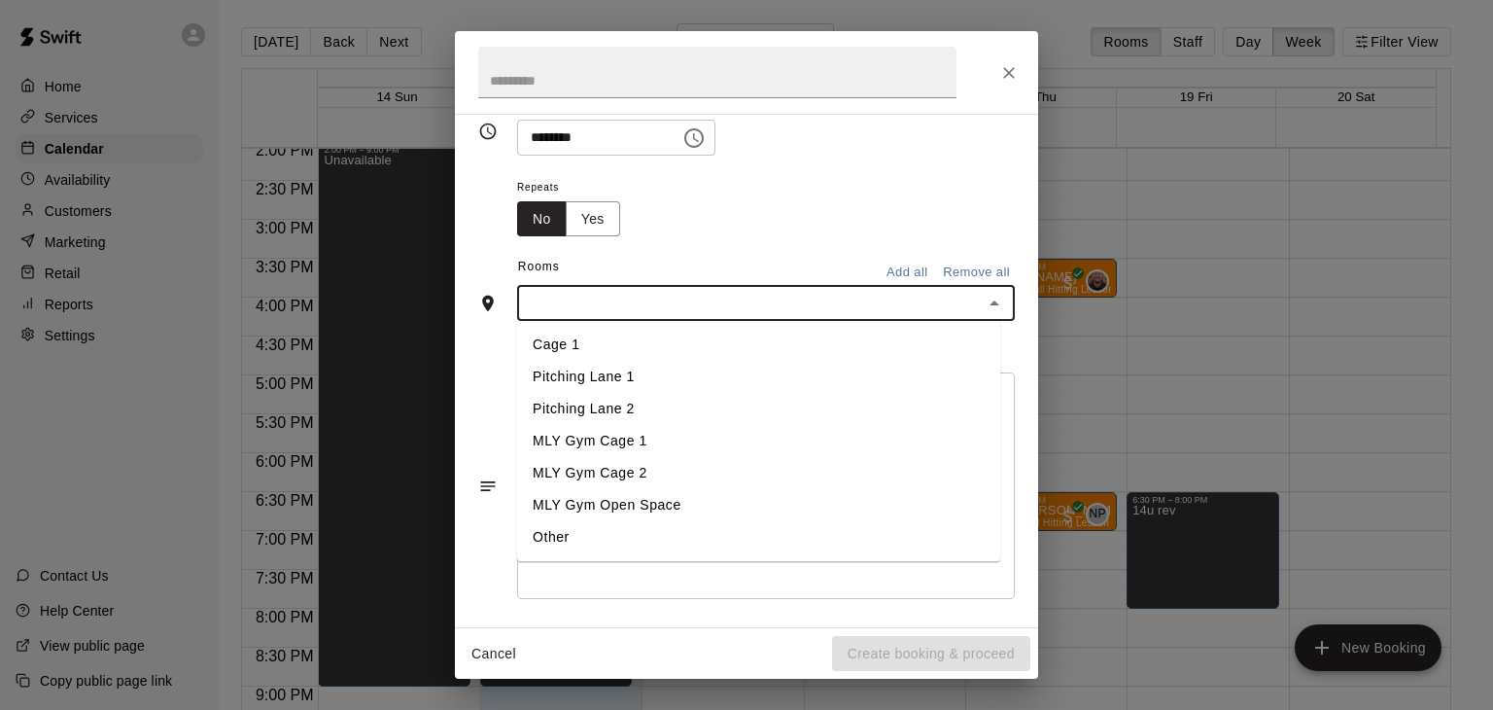
click at [647, 344] on li "Cage 1" at bounding box center [758, 346] width 483 height 32
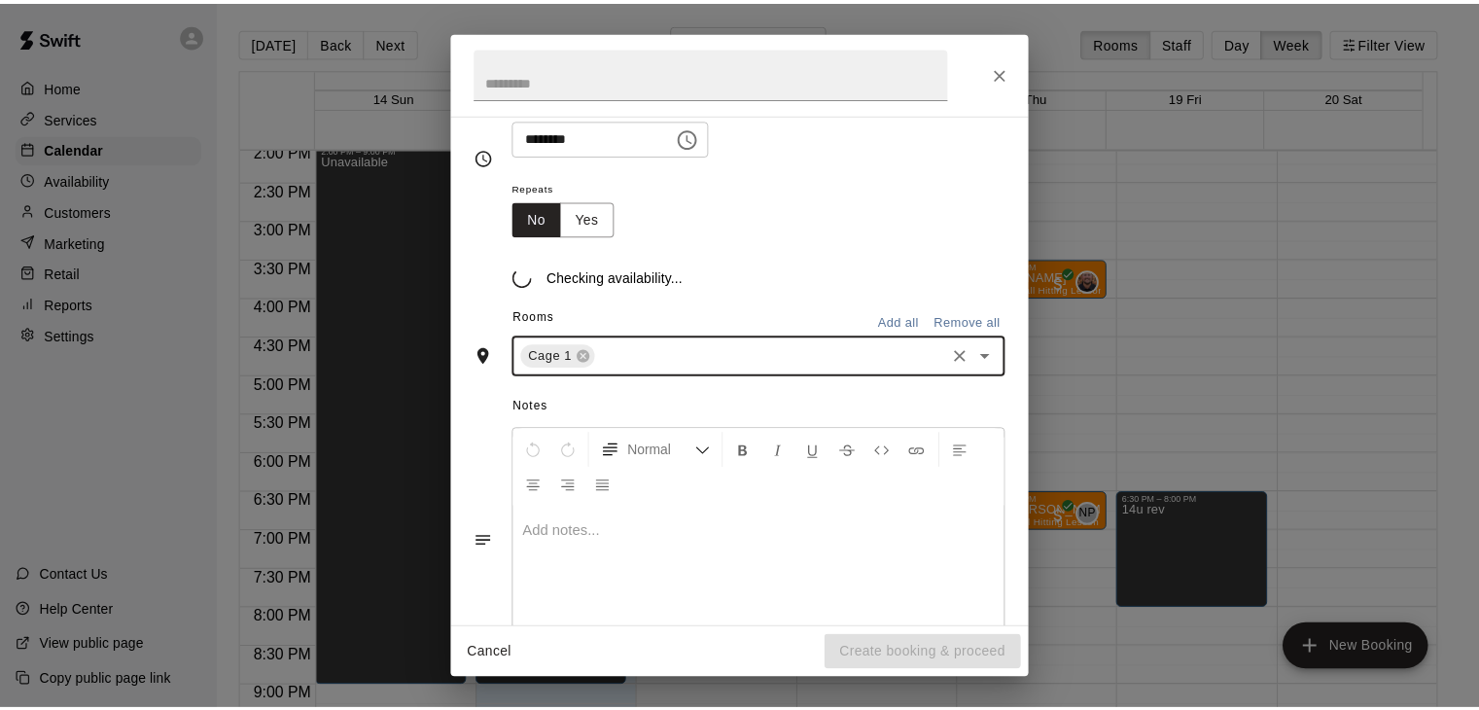
scroll to position [292, 0]
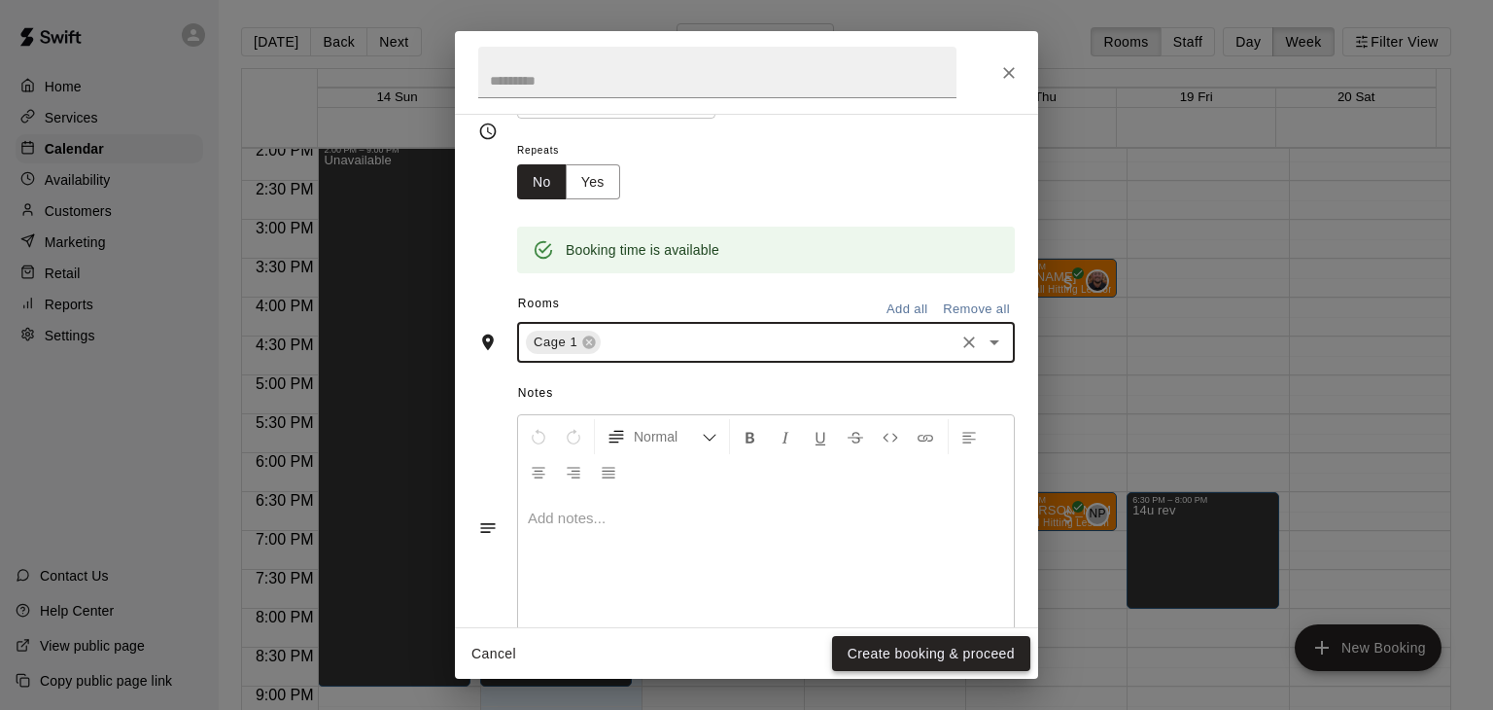
drag, startPoint x: 964, startPoint y: 657, endPoint x: 955, endPoint y: 645, distance: 15.9
click at [963, 657] on button "Create booking & proceed" at bounding box center [931, 654] width 198 height 36
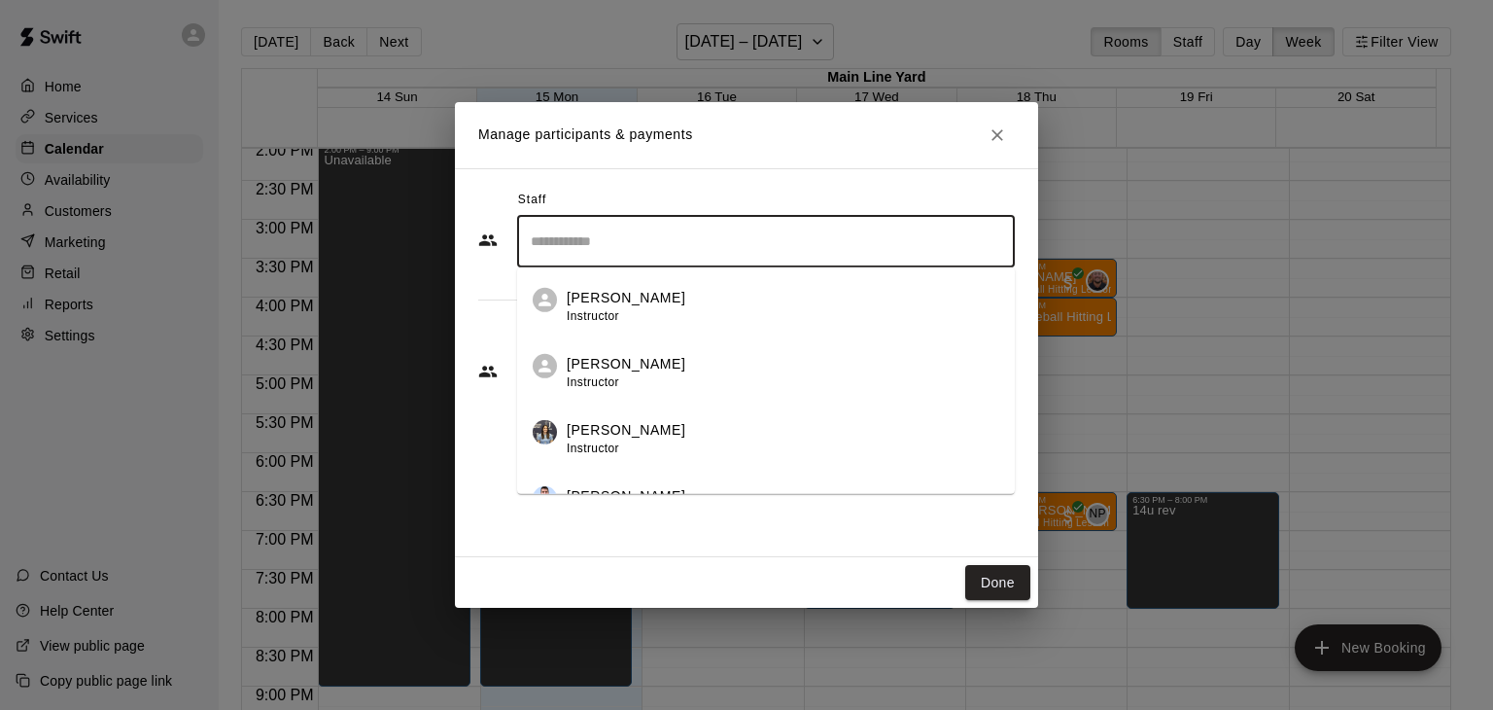
click at [819, 246] on input "Search staff" at bounding box center [766, 242] width 480 height 34
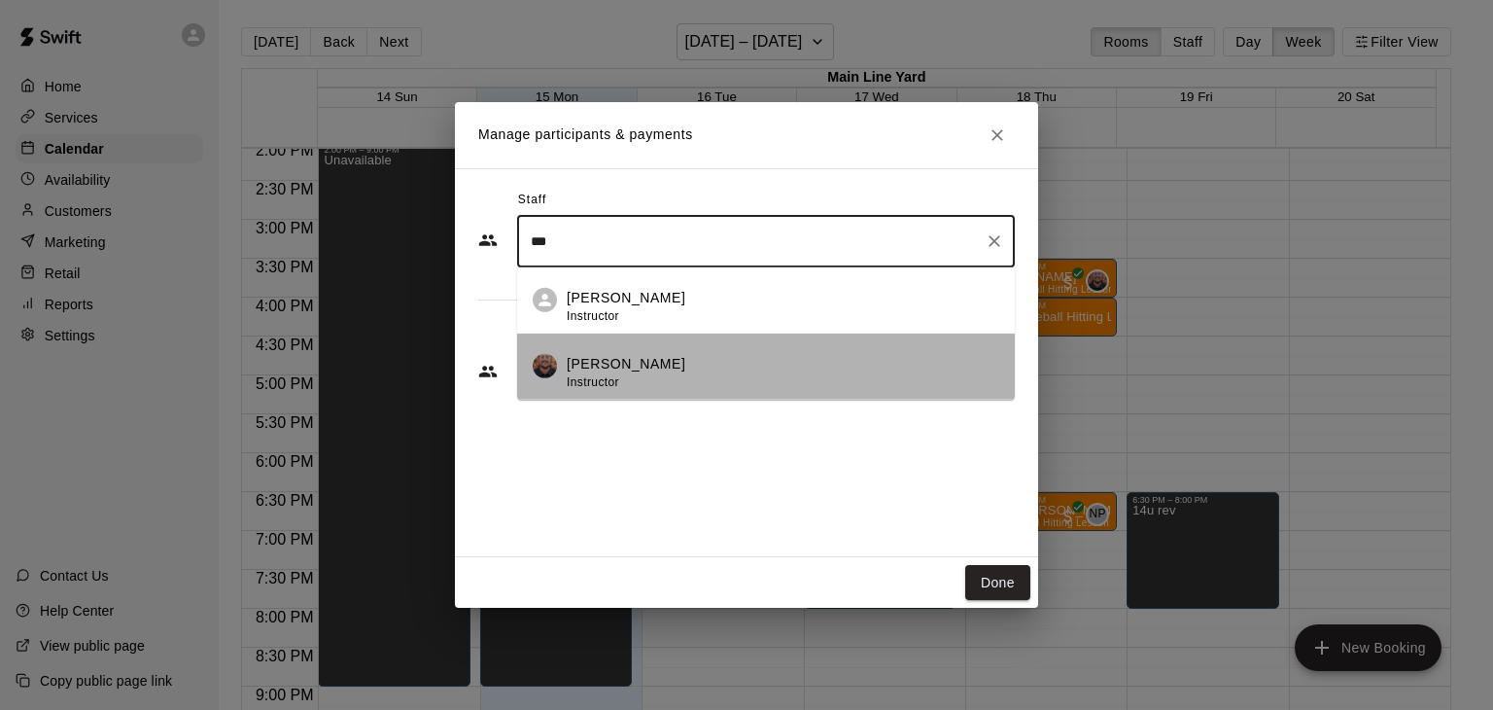
click at [678, 368] on div "[PERSON_NAME] Instructor" at bounding box center [783, 373] width 433 height 38
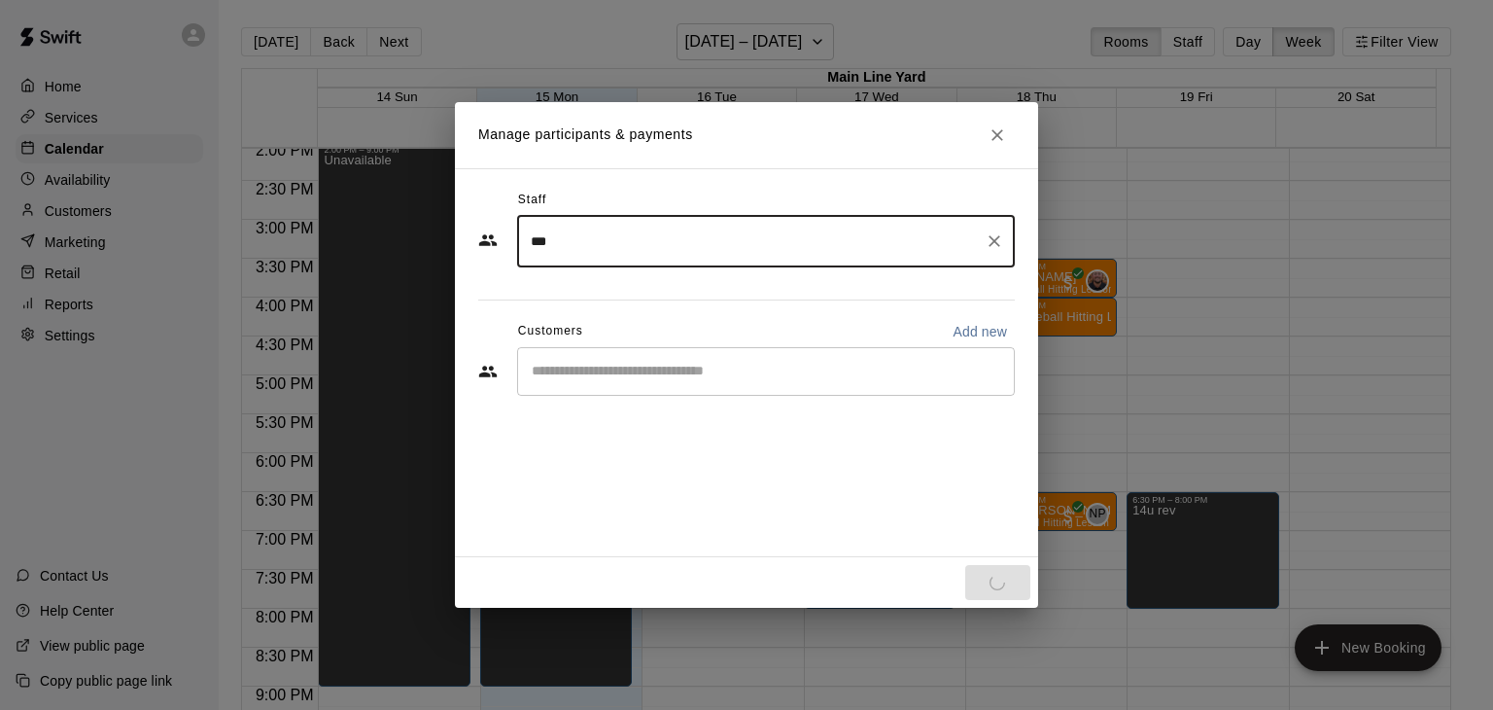
type input "***"
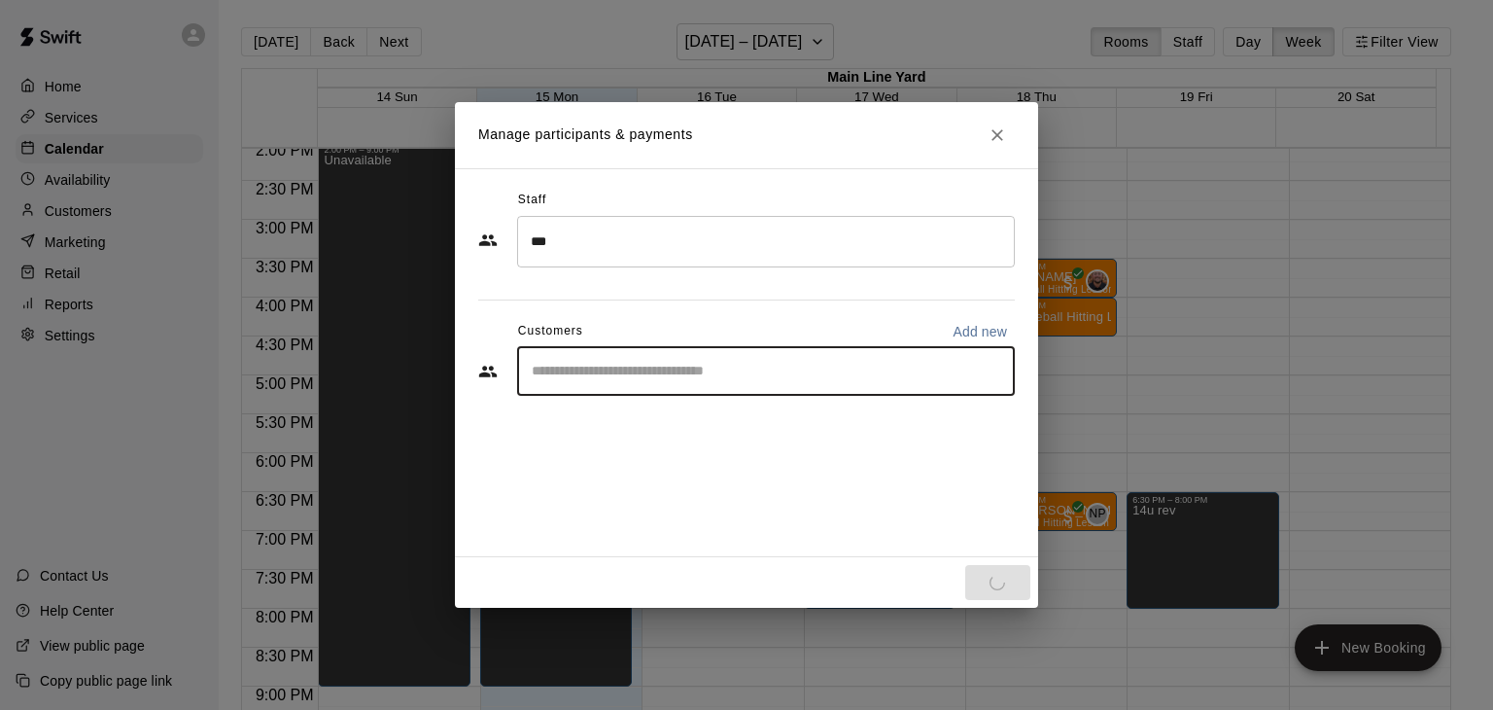
click at [693, 376] on input "Start typing to search customers..." at bounding box center [766, 371] width 480 height 19
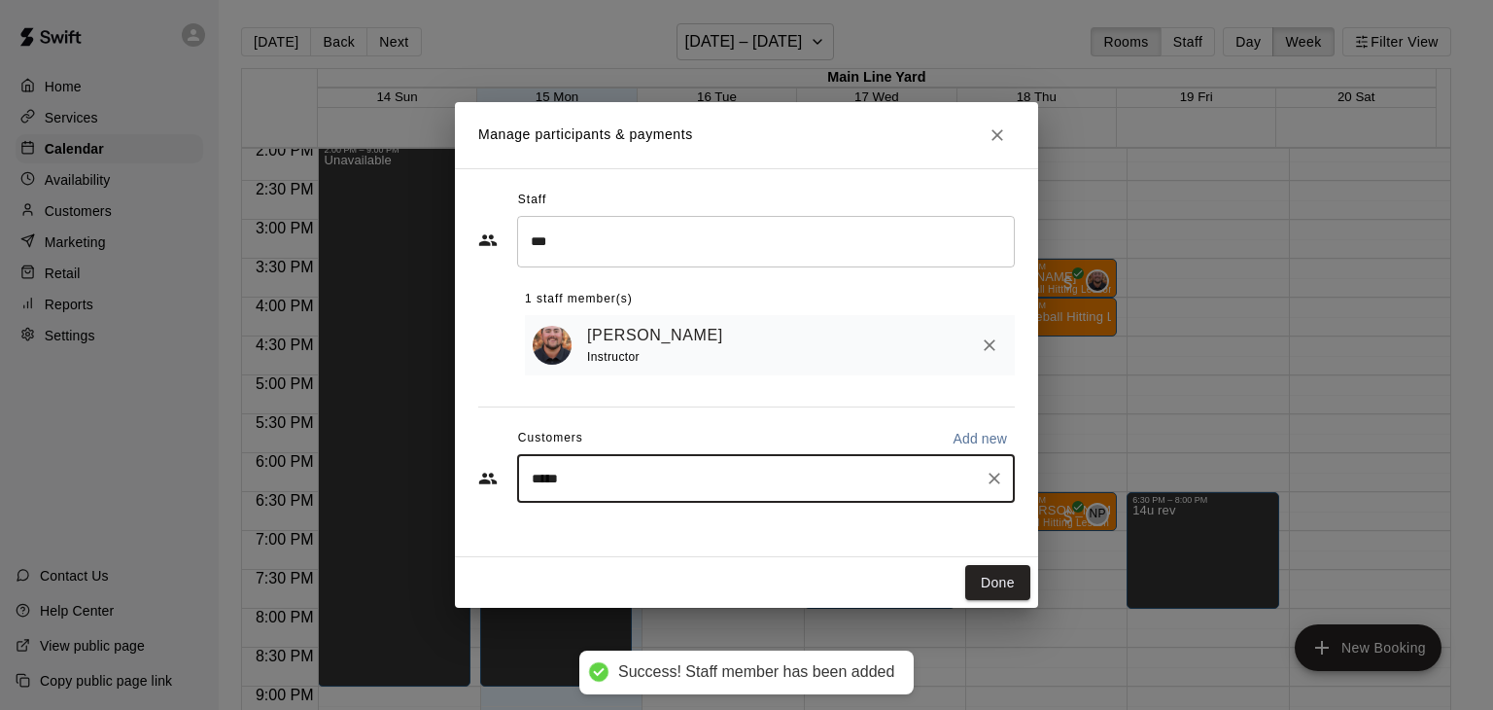
type input "******"
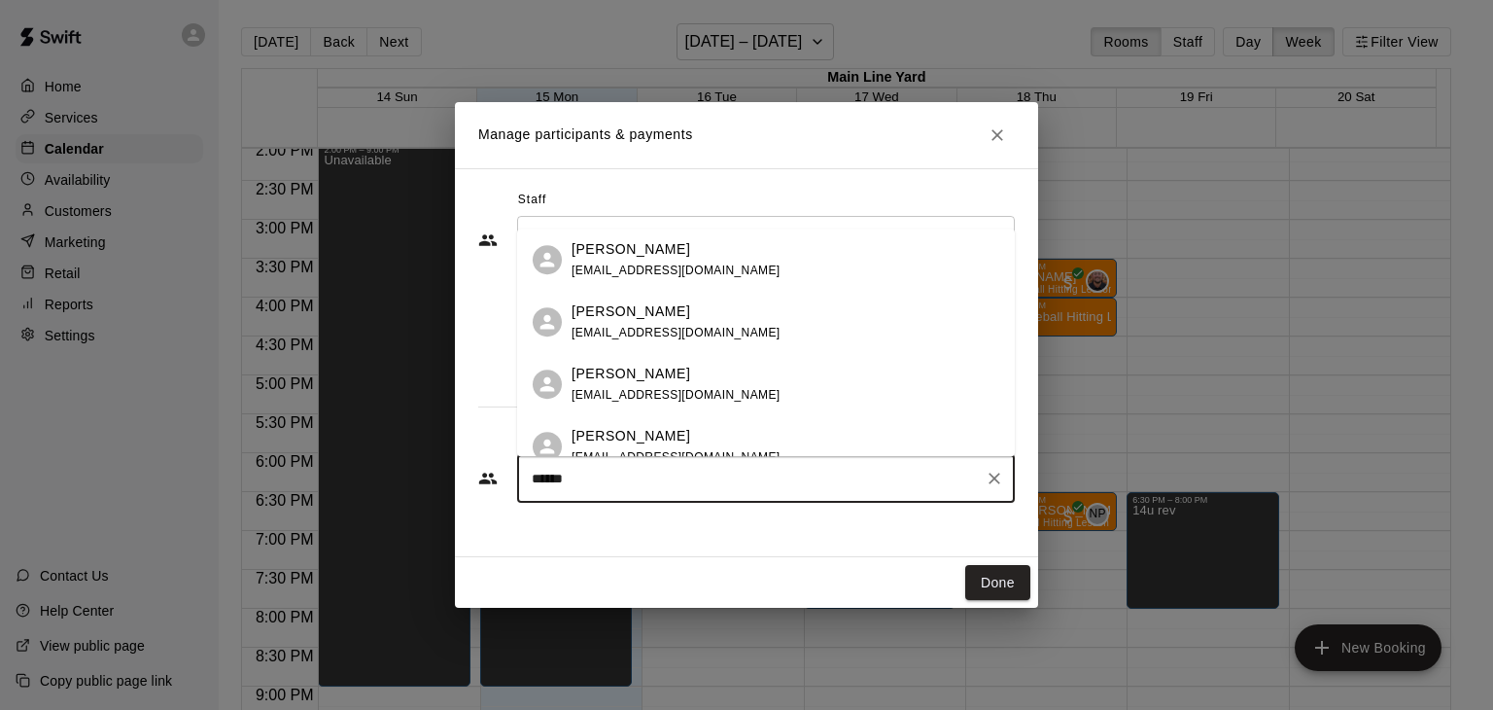
click at [691, 427] on div "[PERSON_NAME]" at bounding box center [676, 436] width 209 height 20
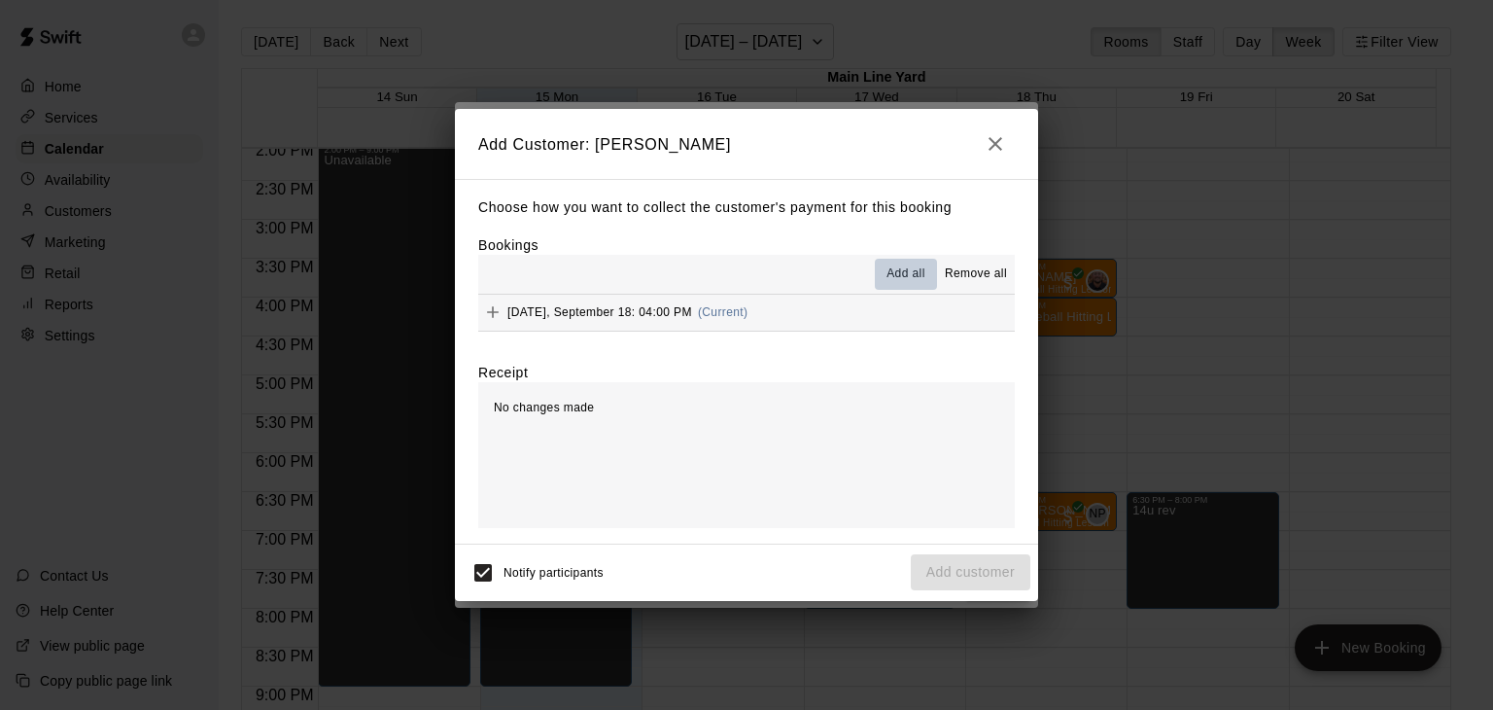
click at [910, 269] on span "Add all" at bounding box center [906, 273] width 39 height 19
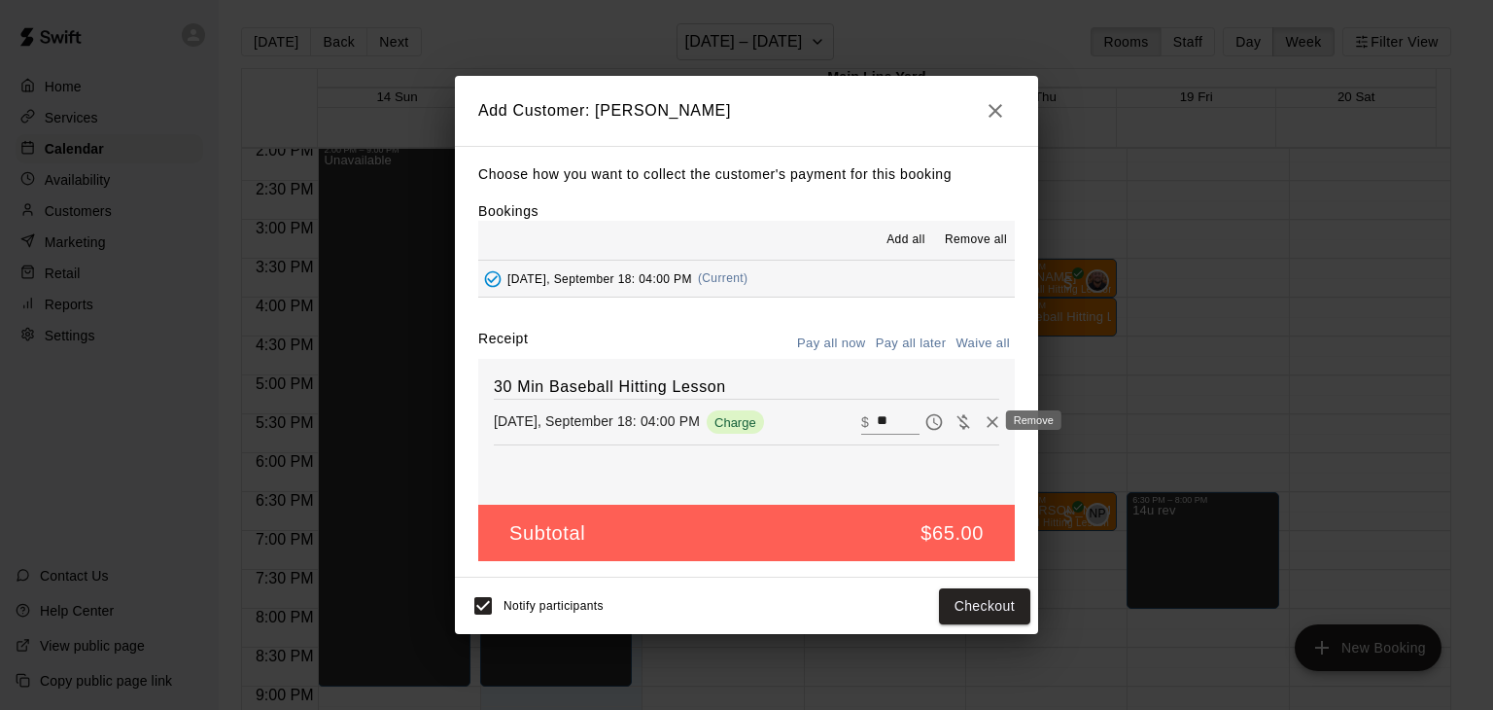
click at [983, 432] on icon "Remove" at bounding box center [992, 421] width 19 height 19
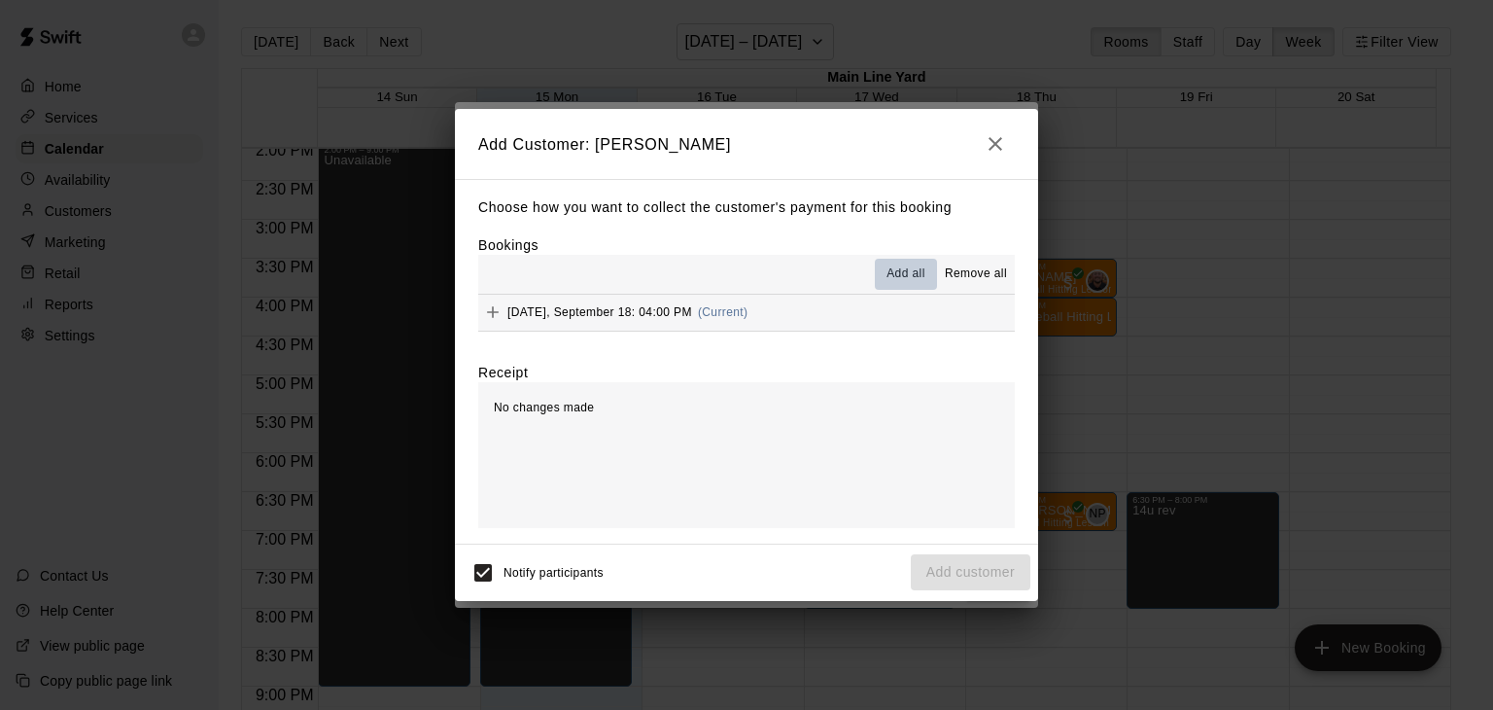
click at [910, 274] on span "Add all" at bounding box center [906, 273] width 39 height 19
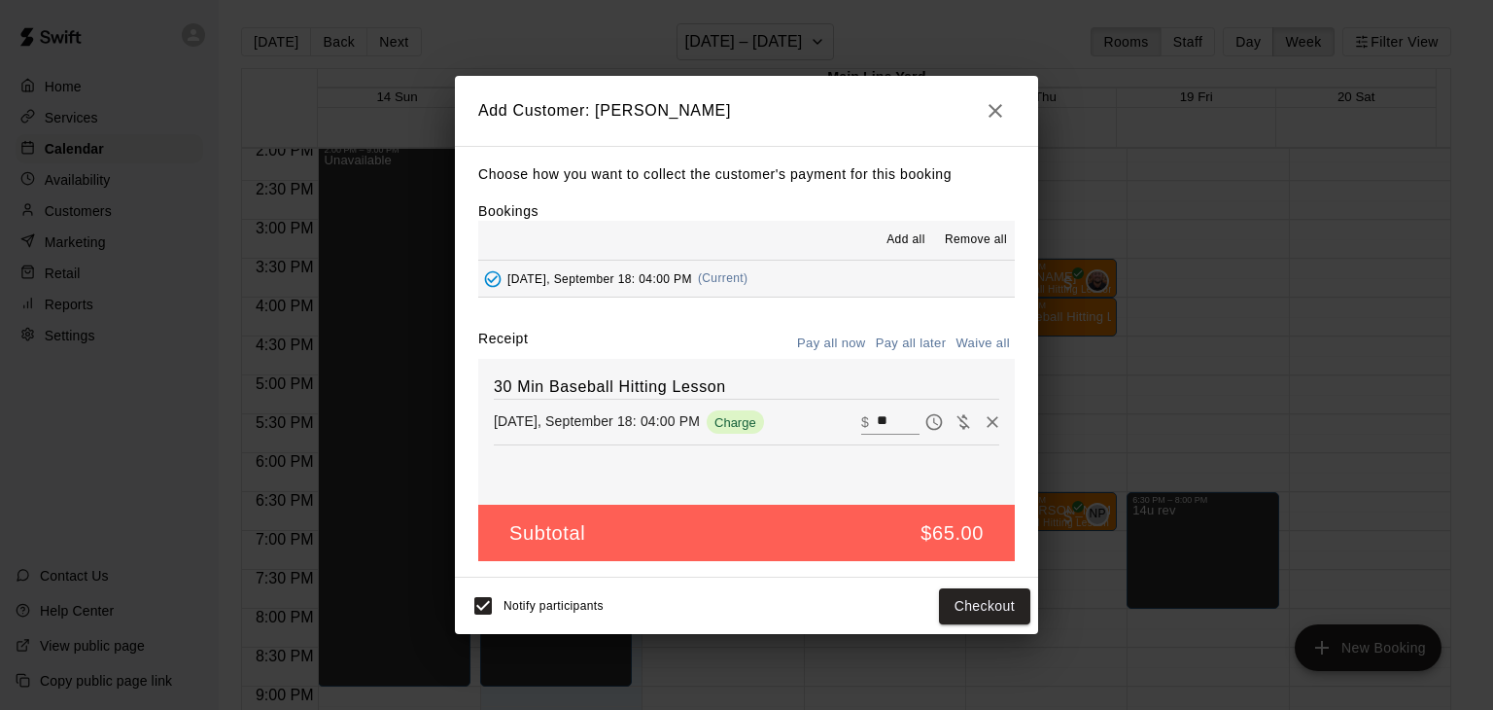
click at [963, 339] on button "Waive all" at bounding box center [983, 344] width 64 height 30
type input "*"
click at [976, 613] on button "Add customer" at bounding box center [971, 606] width 120 height 36
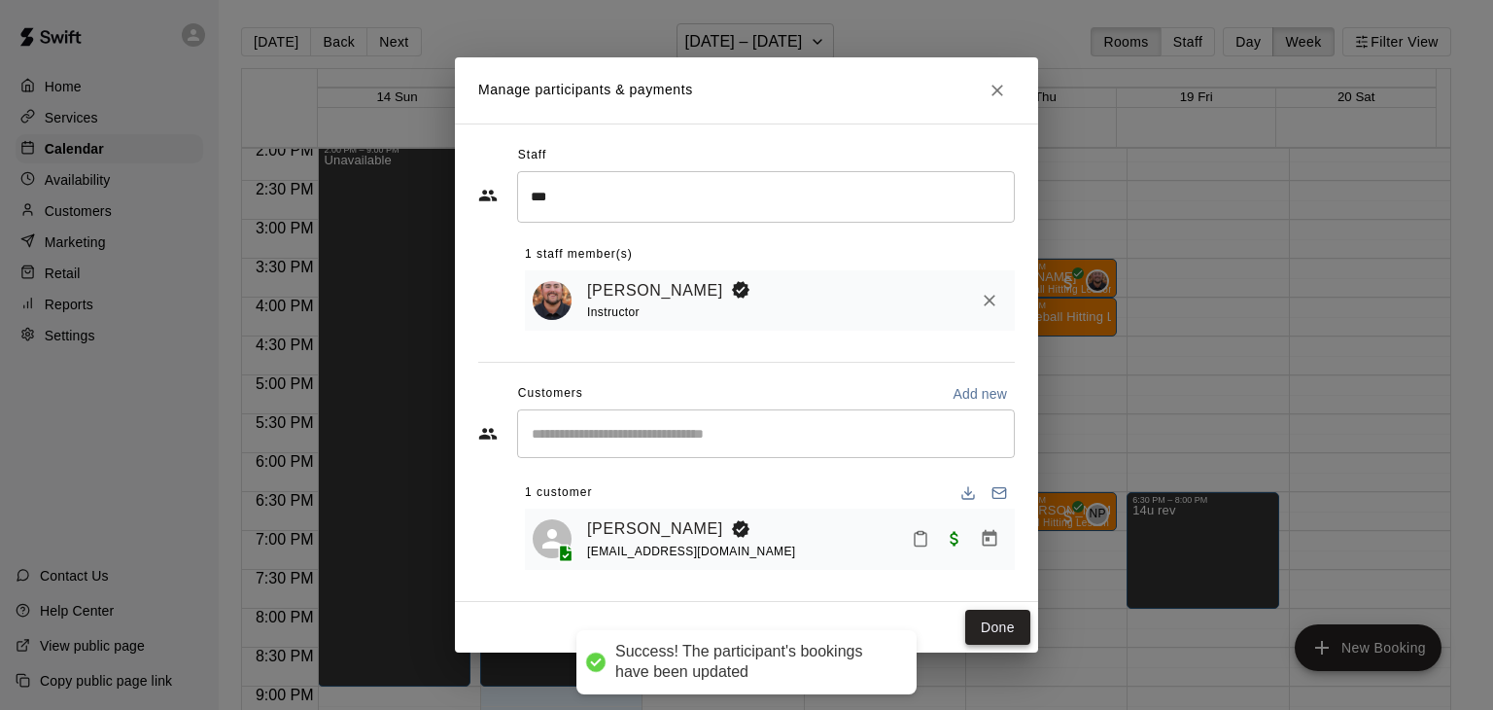
click at [992, 617] on button "Done" at bounding box center [997, 628] width 65 height 36
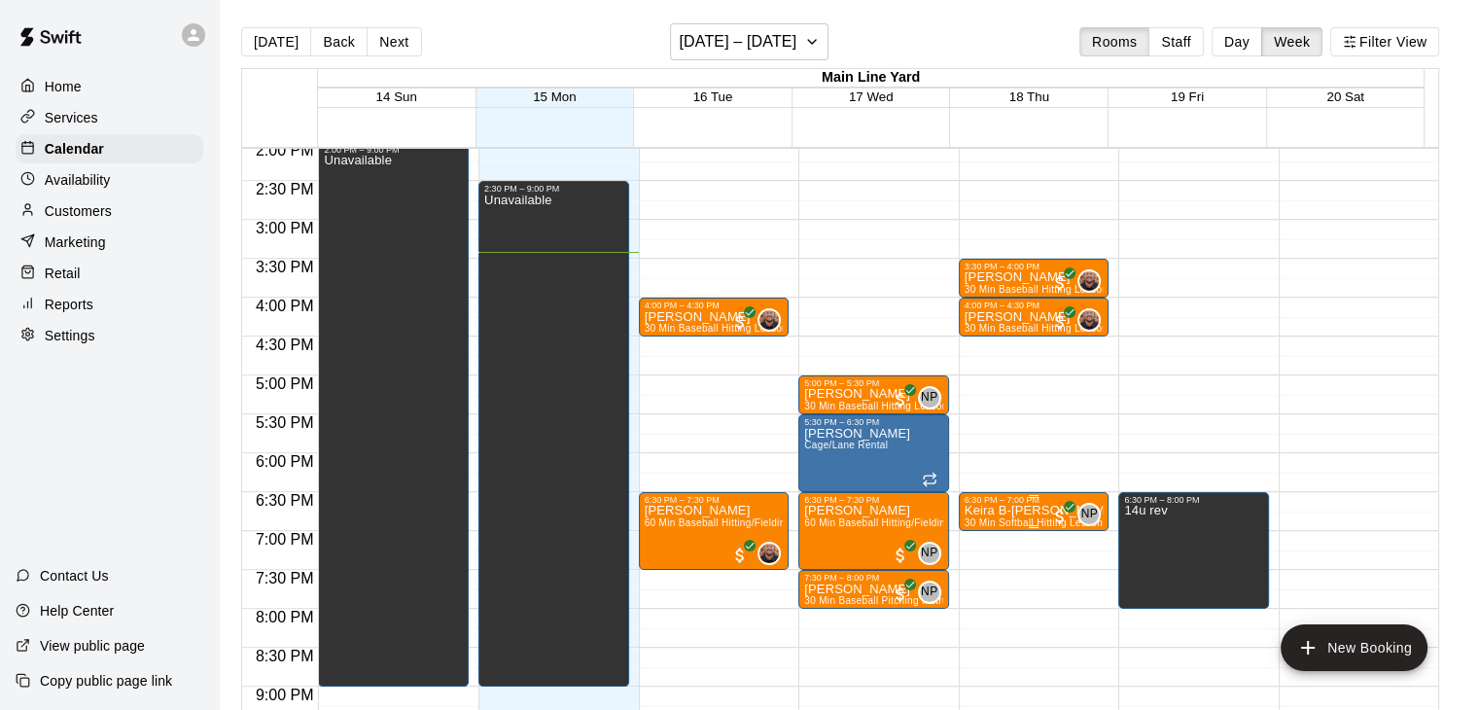
click at [986, 510] on p "Keira B-[PERSON_NAME]" at bounding box center [1033, 510] width 139 height 0
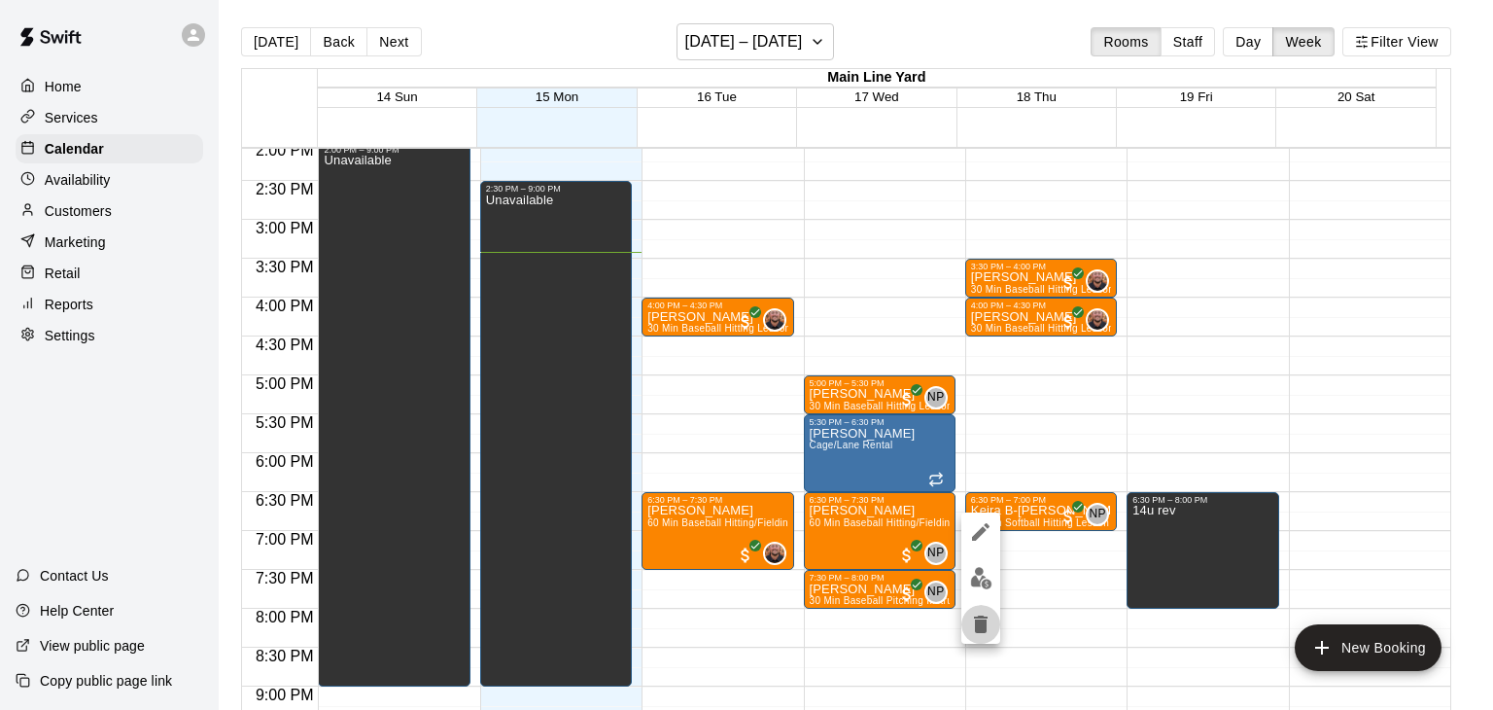
drag, startPoint x: 986, startPoint y: 507, endPoint x: 977, endPoint y: 626, distance: 119.9
click at [977, 626] on icon "delete" at bounding box center [981, 624] width 14 height 18
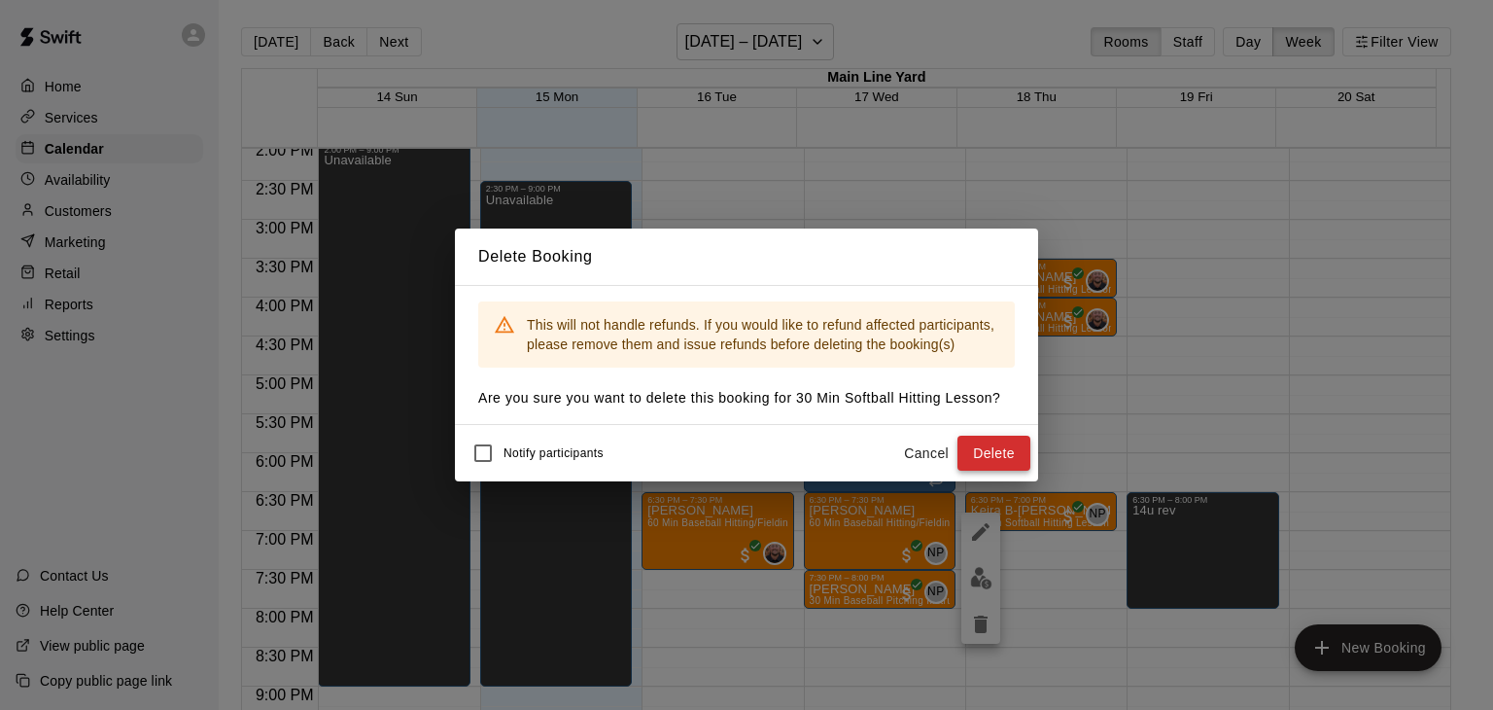
click at [988, 447] on button "Delete" at bounding box center [994, 454] width 73 height 36
